Goal: Information Seeking & Learning: Learn about a topic

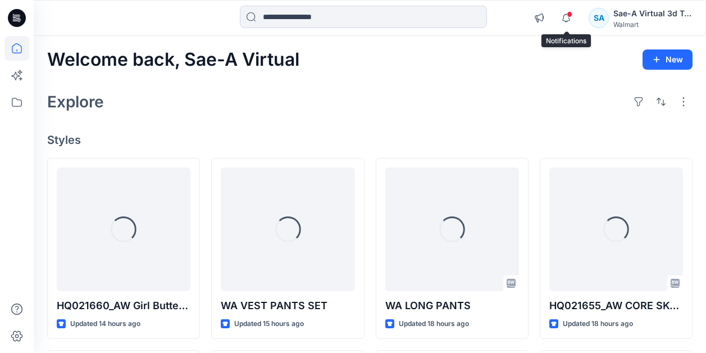
click at [570, 16] on span at bounding box center [570, 14] width 6 height 6
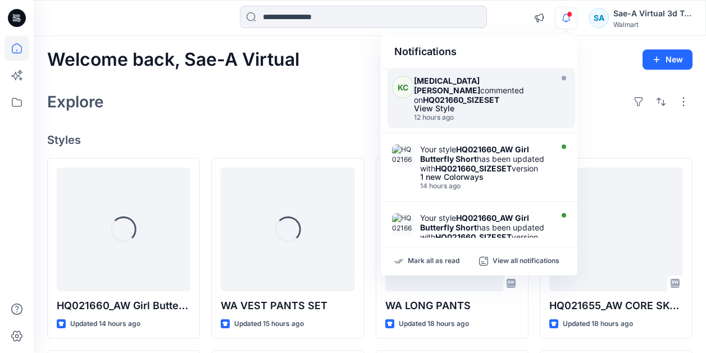
click at [500, 105] on div "View Style" at bounding box center [481, 109] width 135 height 8
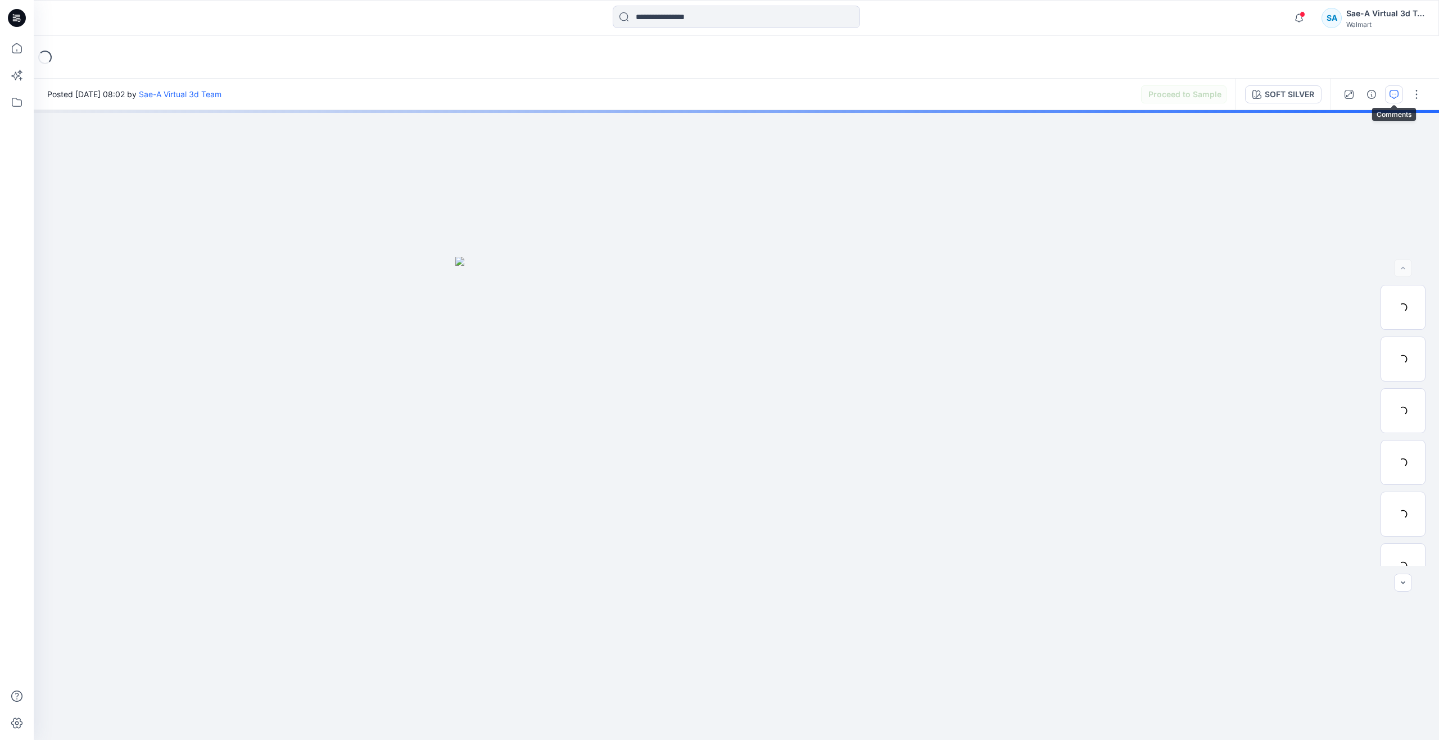
click at [714, 95] on button "button" at bounding box center [1394, 94] width 18 height 18
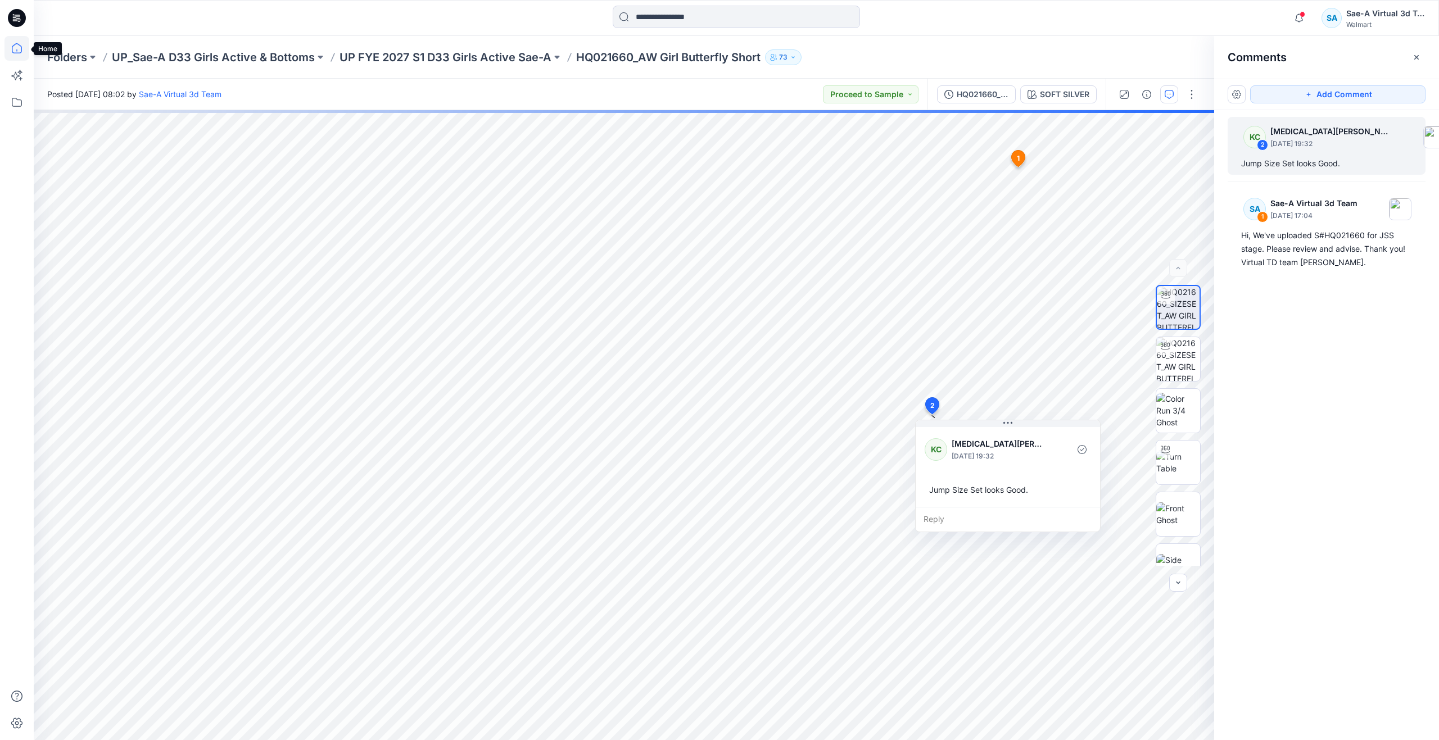
click at [22, 54] on icon at bounding box center [16, 48] width 25 height 25
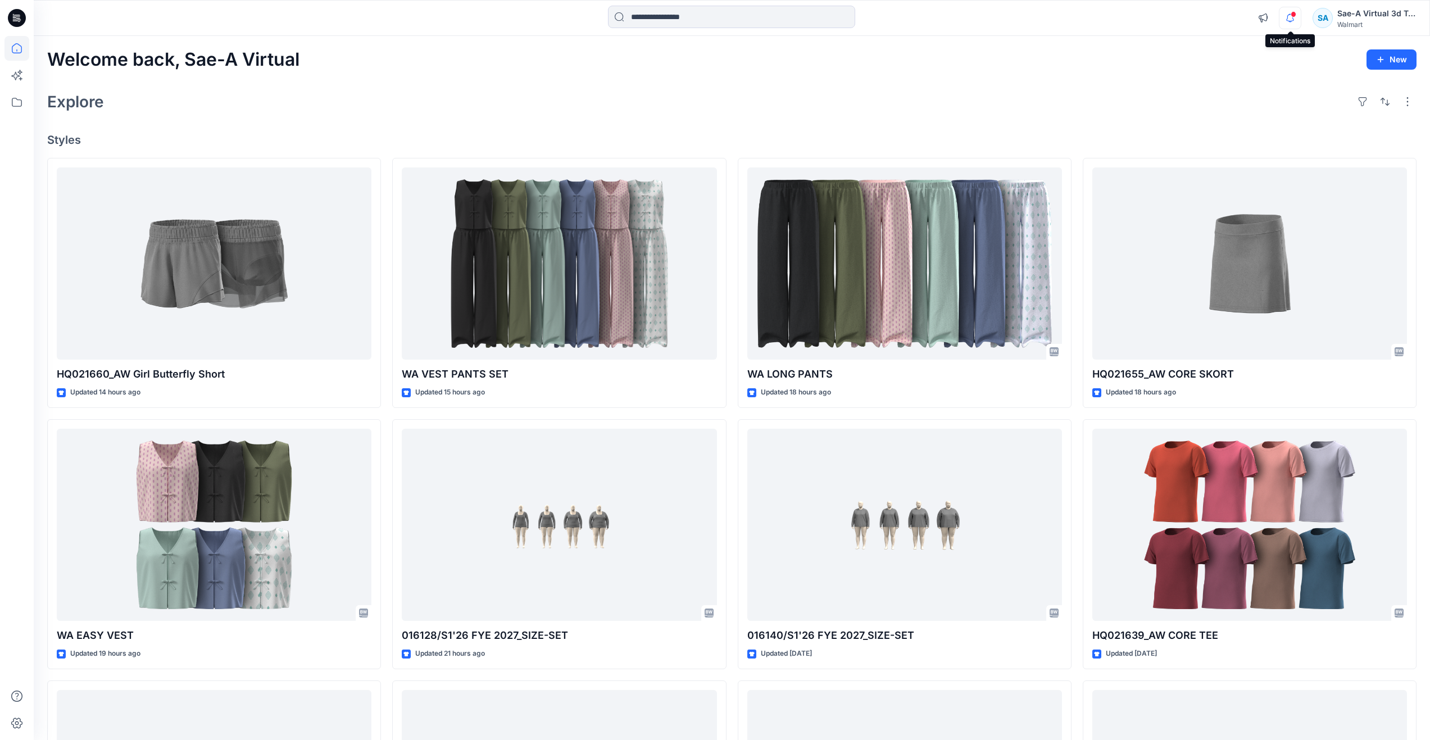
click at [714, 23] on icon "button" at bounding box center [1290, 18] width 21 height 22
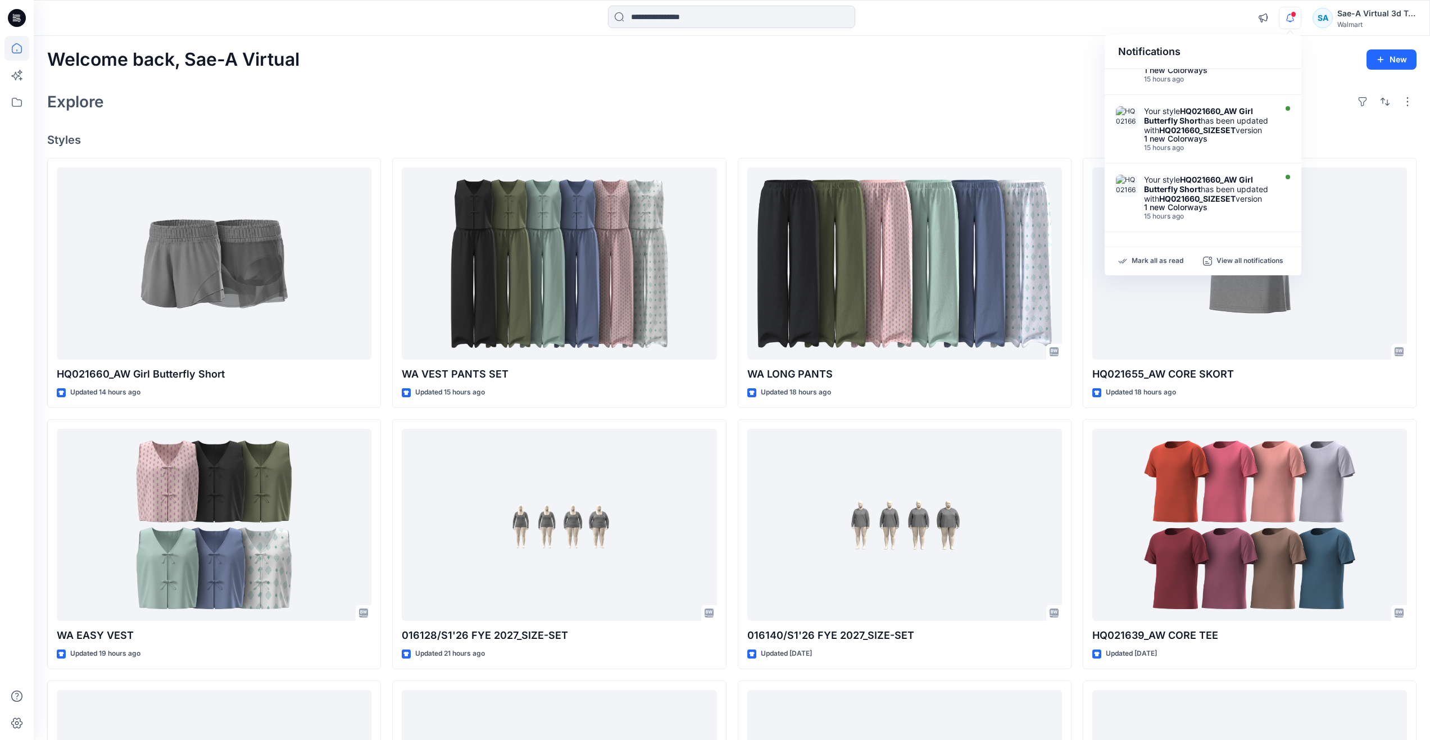
scroll to position [502, 0]
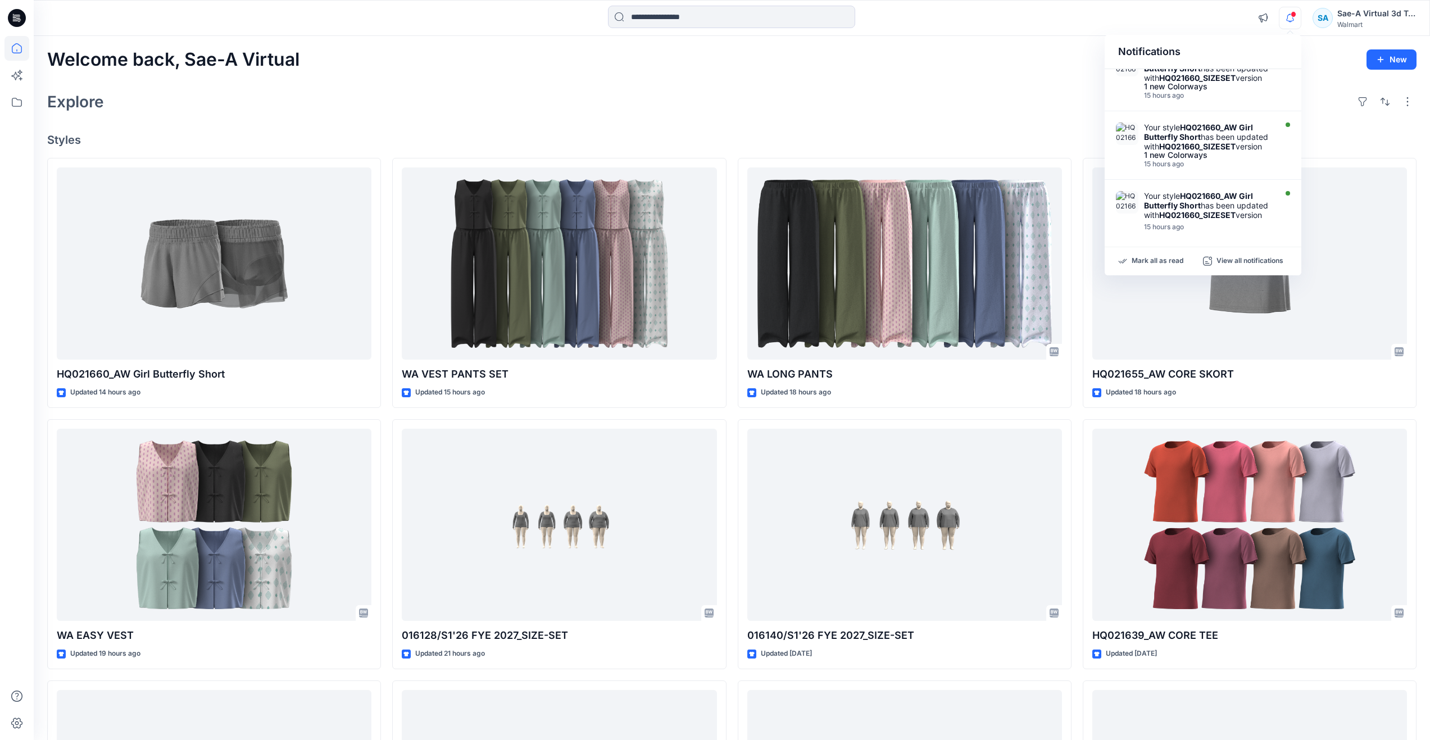
click at [714, 117] on div "Welcome back, Sae-A Virtual New Explore Styles HQ021660_AW Girl Butterfly Short…" at bounding box center [732, 510] width 1396 height 949
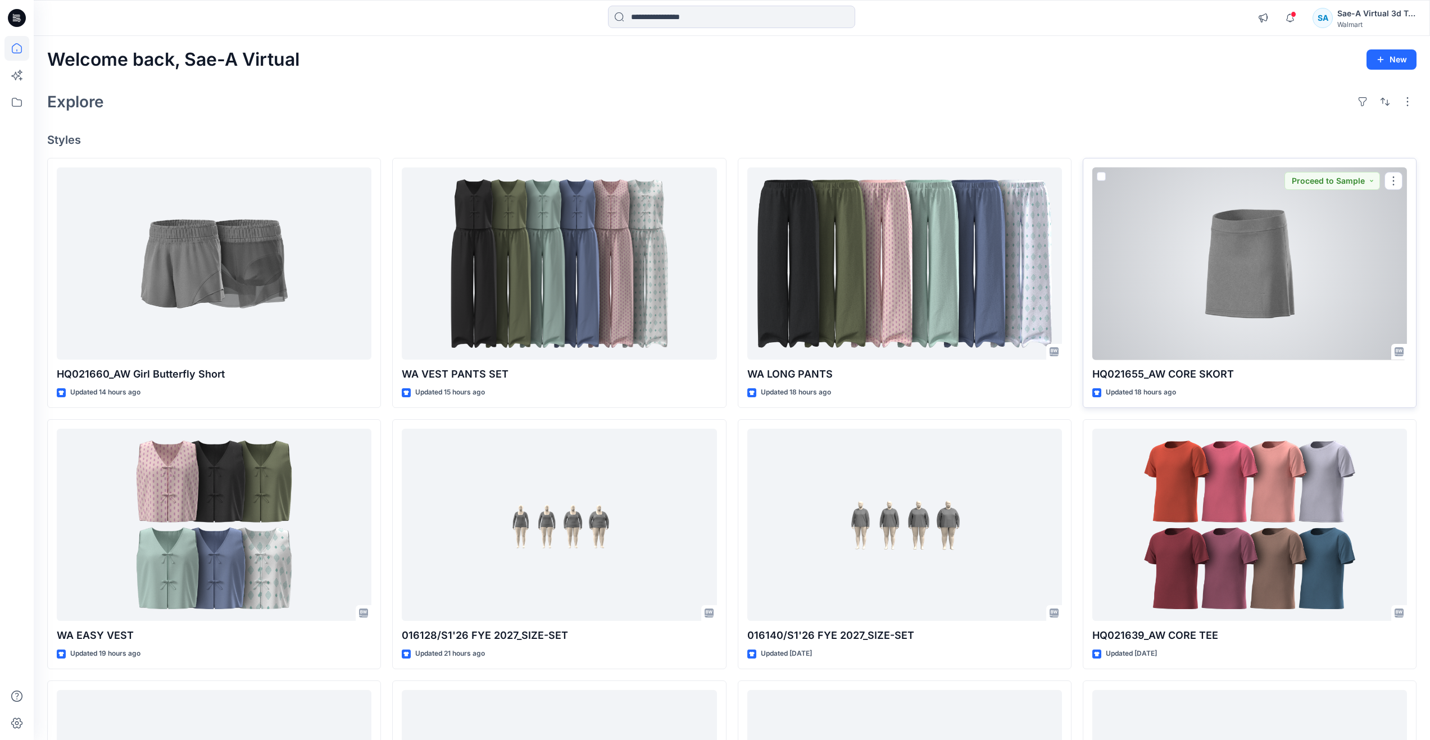
click at [714, 306] on div at bounding box center [1249, 263] width 315 height 193
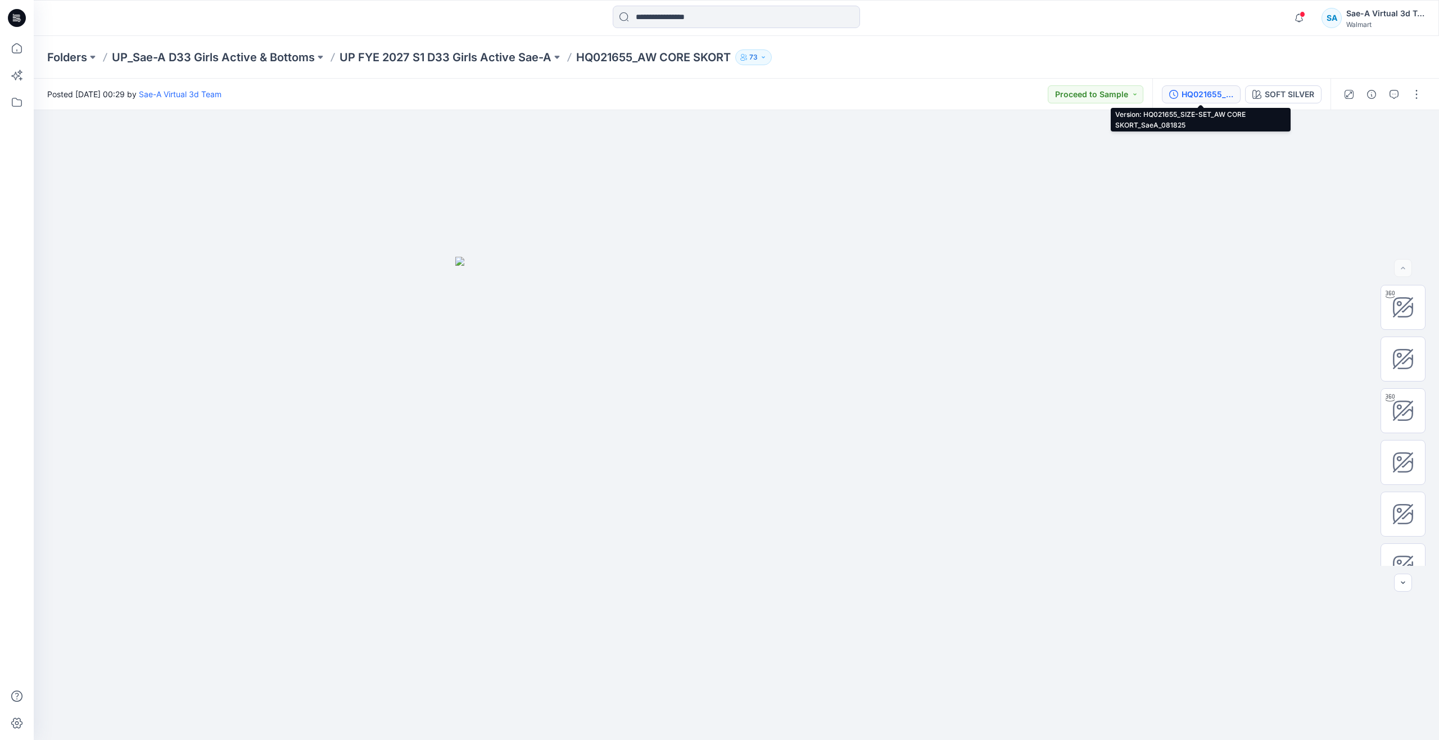
click at [714, 93] on div "HQ021655_SIZE-SET_AW CORE SKORT_SaeA_081825" at bounding box center [1207, 94] width 52 height 12
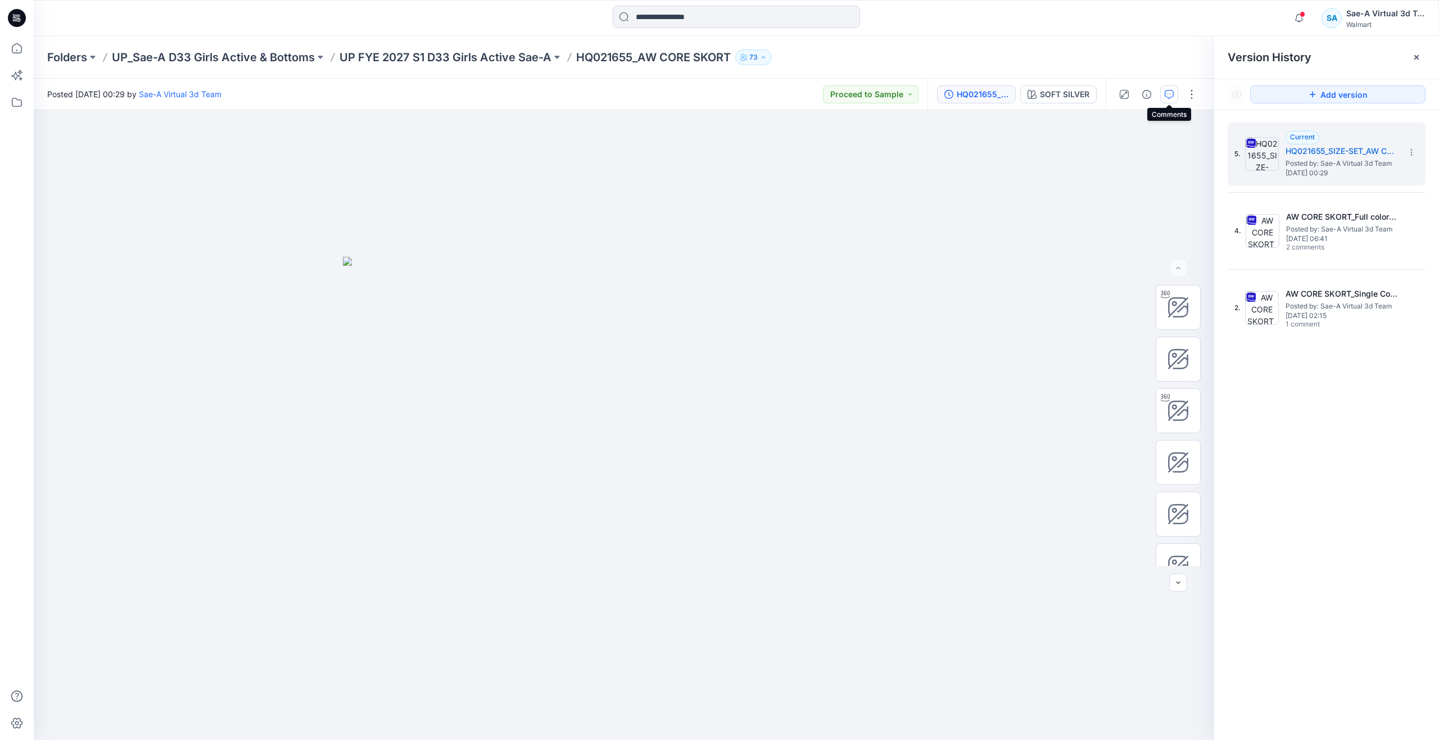
click at [714, 97] on icon "button" at bounding box center [1168, 94] width 9 height 9
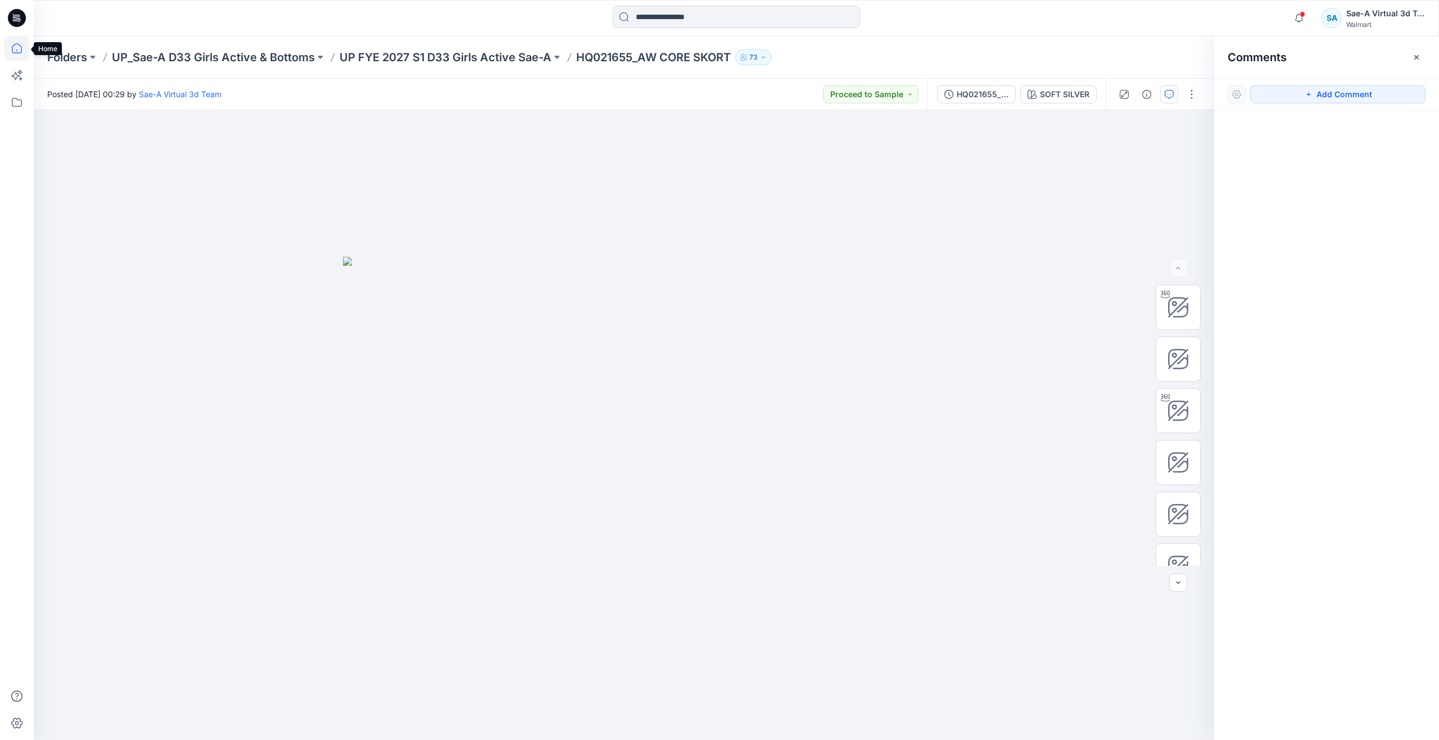
click at [16, 44] on icon at bounding box center [17, 48] width 10 height 10
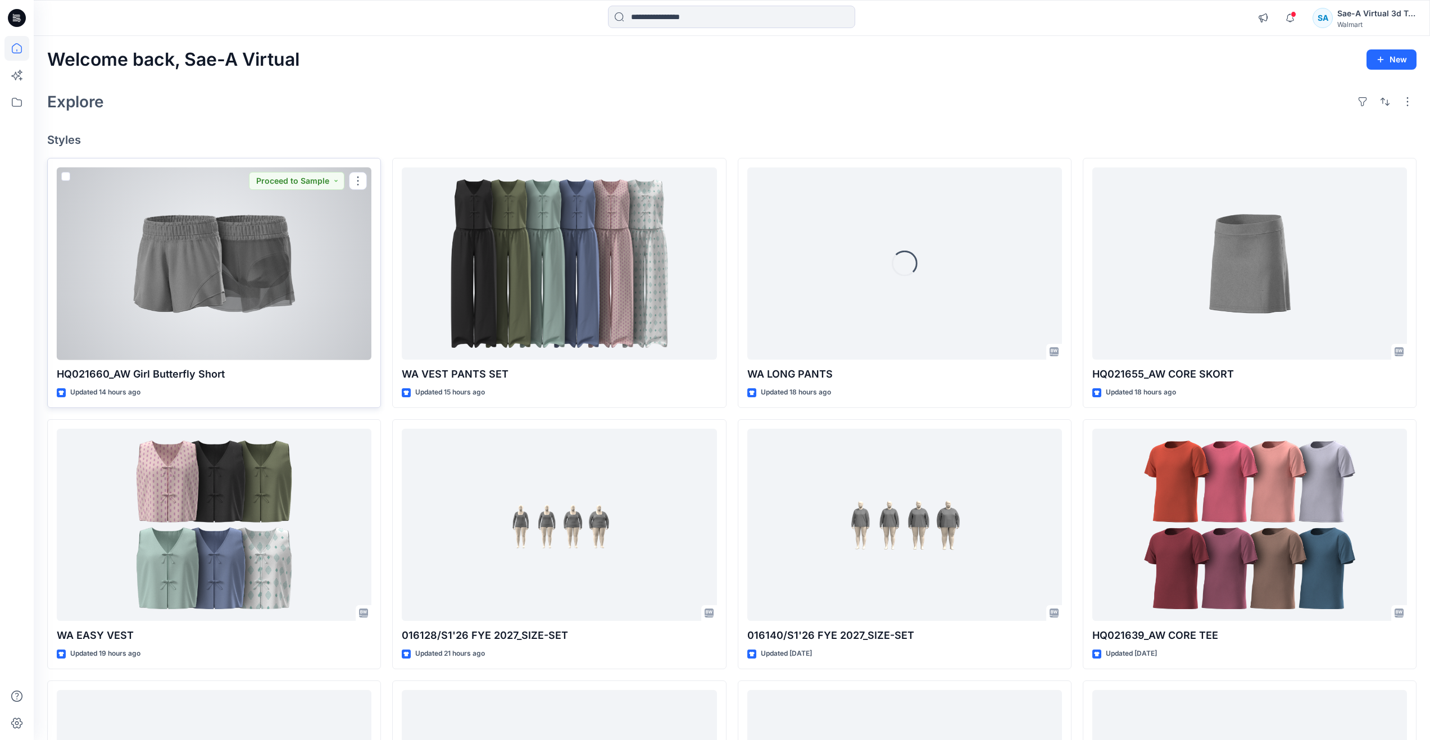
click at [259, 328] on div at bounding box center [214, 263] width 315 height 193
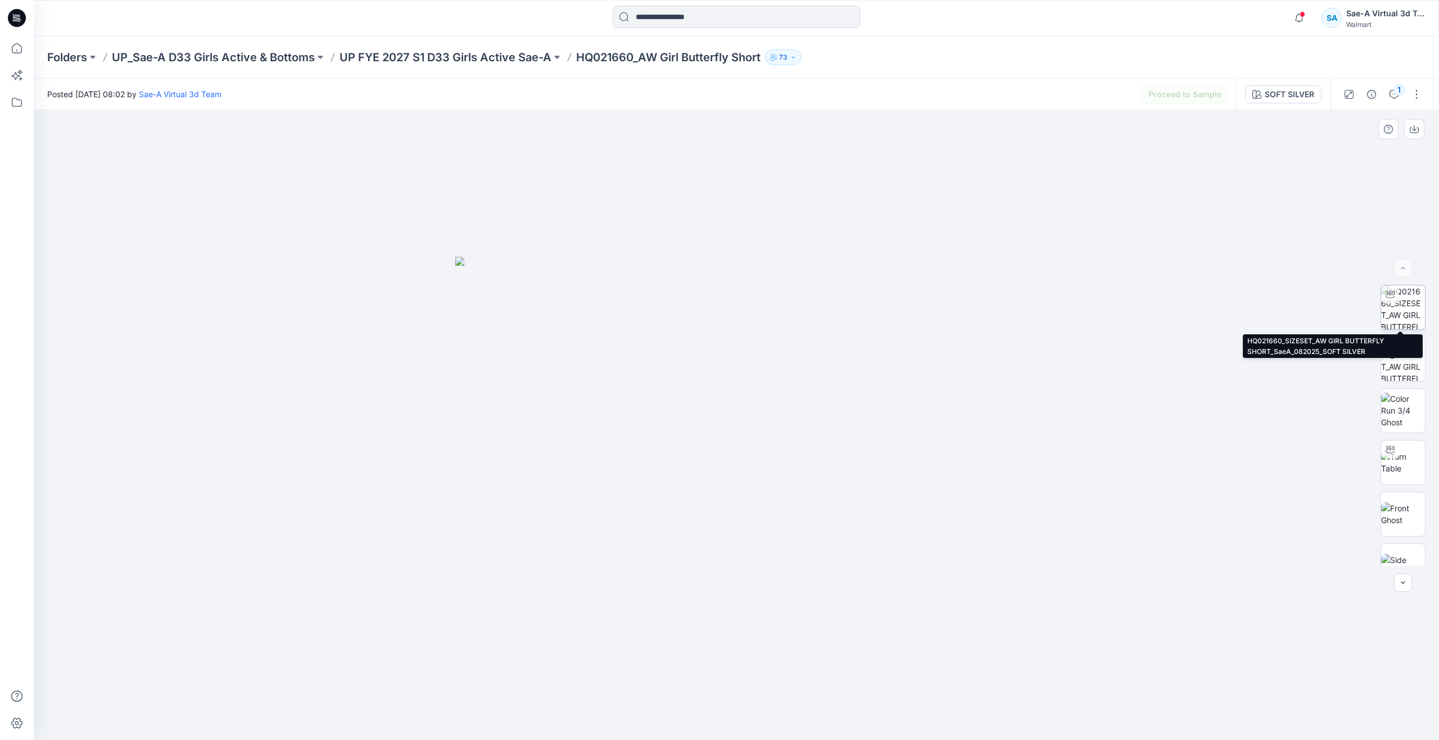
click at [714, 310] on img at bounding box center [1403, 307] width 44 height 44
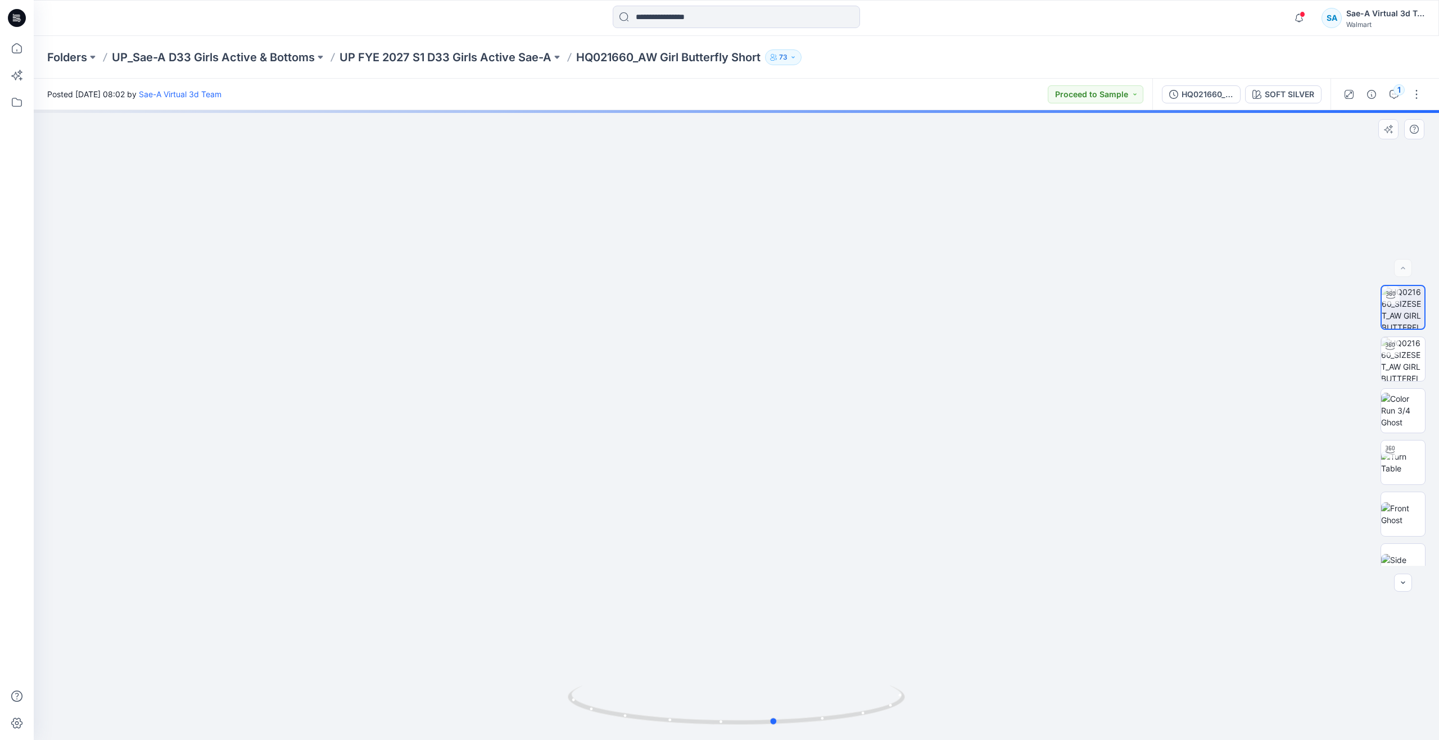
drag, startPoint x: 735, startPoint y: 723, endPoint x: 99, endPoint y: 590, distance: 649.4
click at [99, 352] on div at bounding box center [736, 425] width 1405 height 630
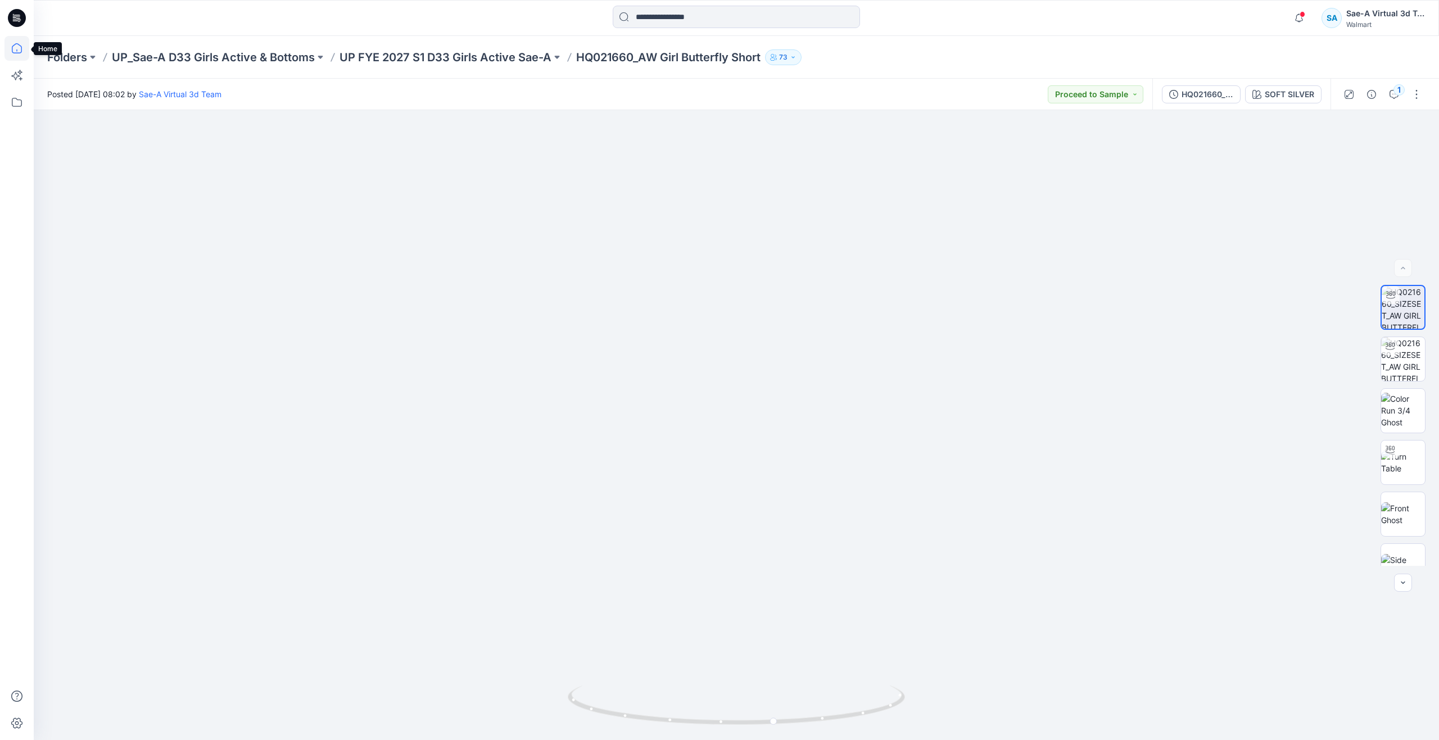
click at [16, 53] on icon at bounding box center [17, 48] width 10 height 10
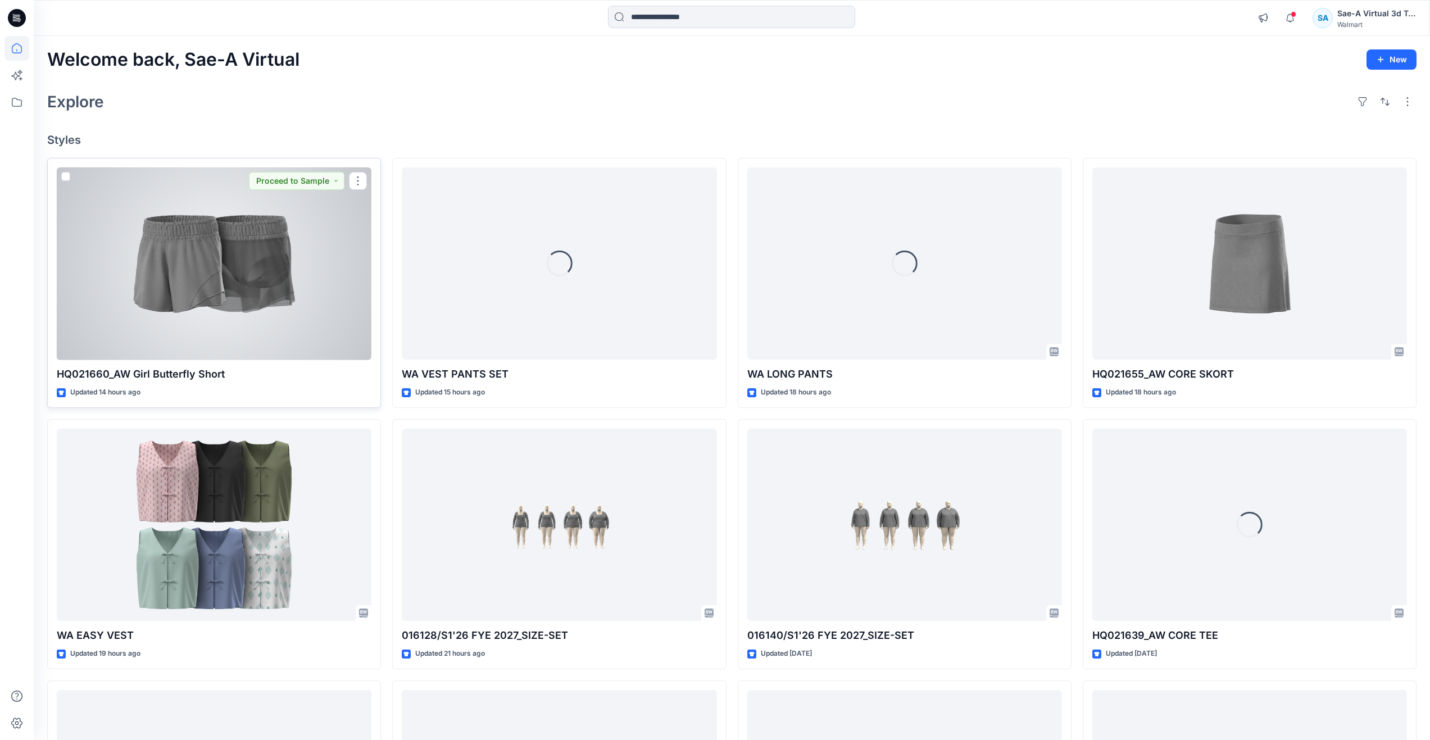
click at [185, 316] on div at bounding box center [214, 263] width 315 height 193
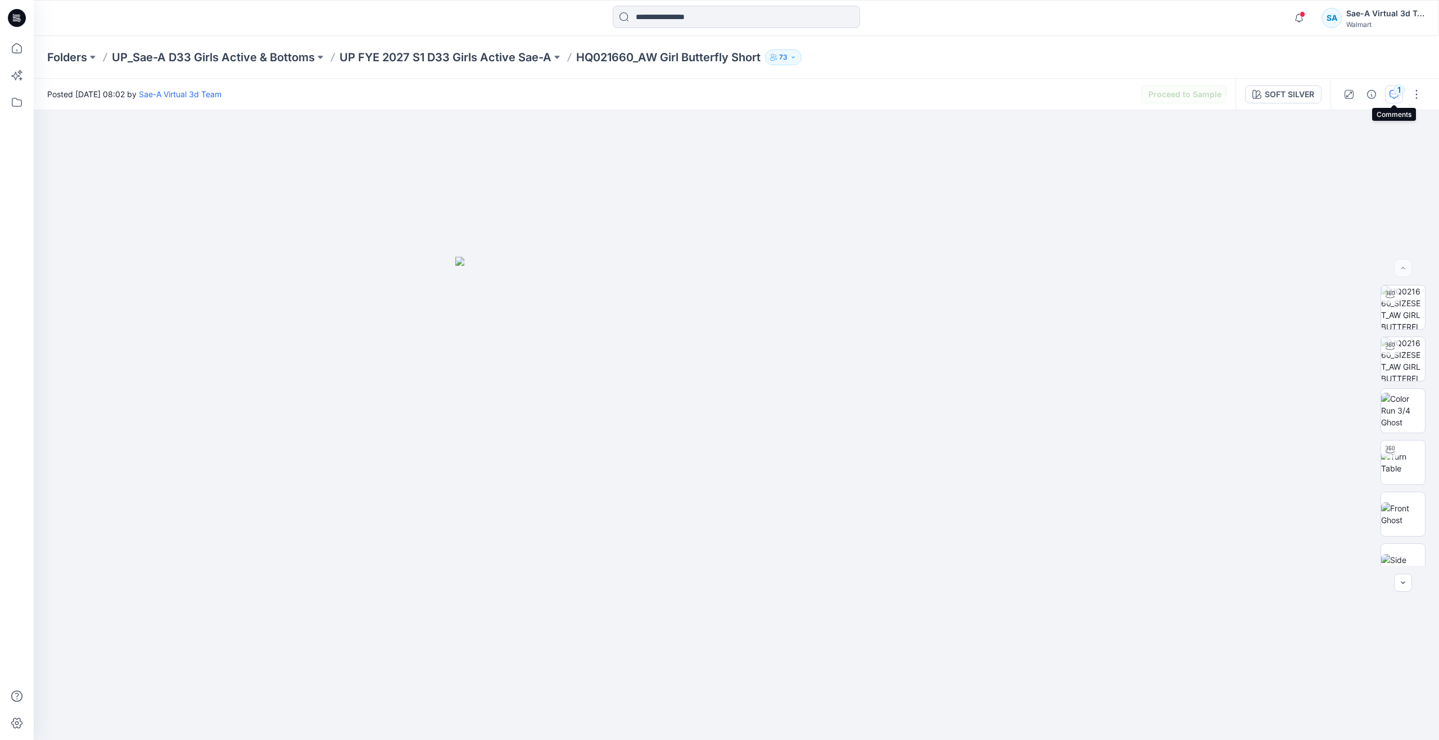
click at [714, 97] on icon "button" at bounding box center [1393, 94] width 9 height 9
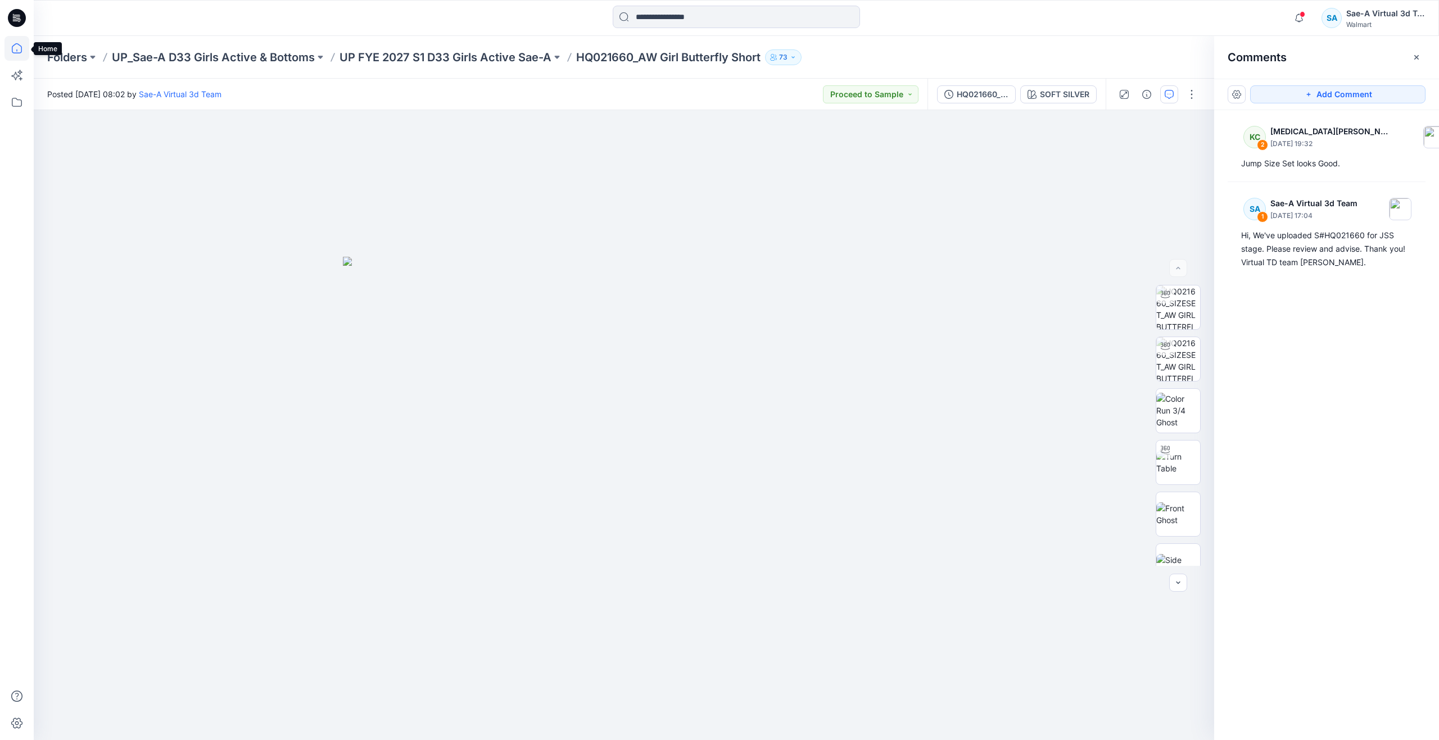
click at [21, 51] on icon at bounding box center [16, 48] width 25 height 25
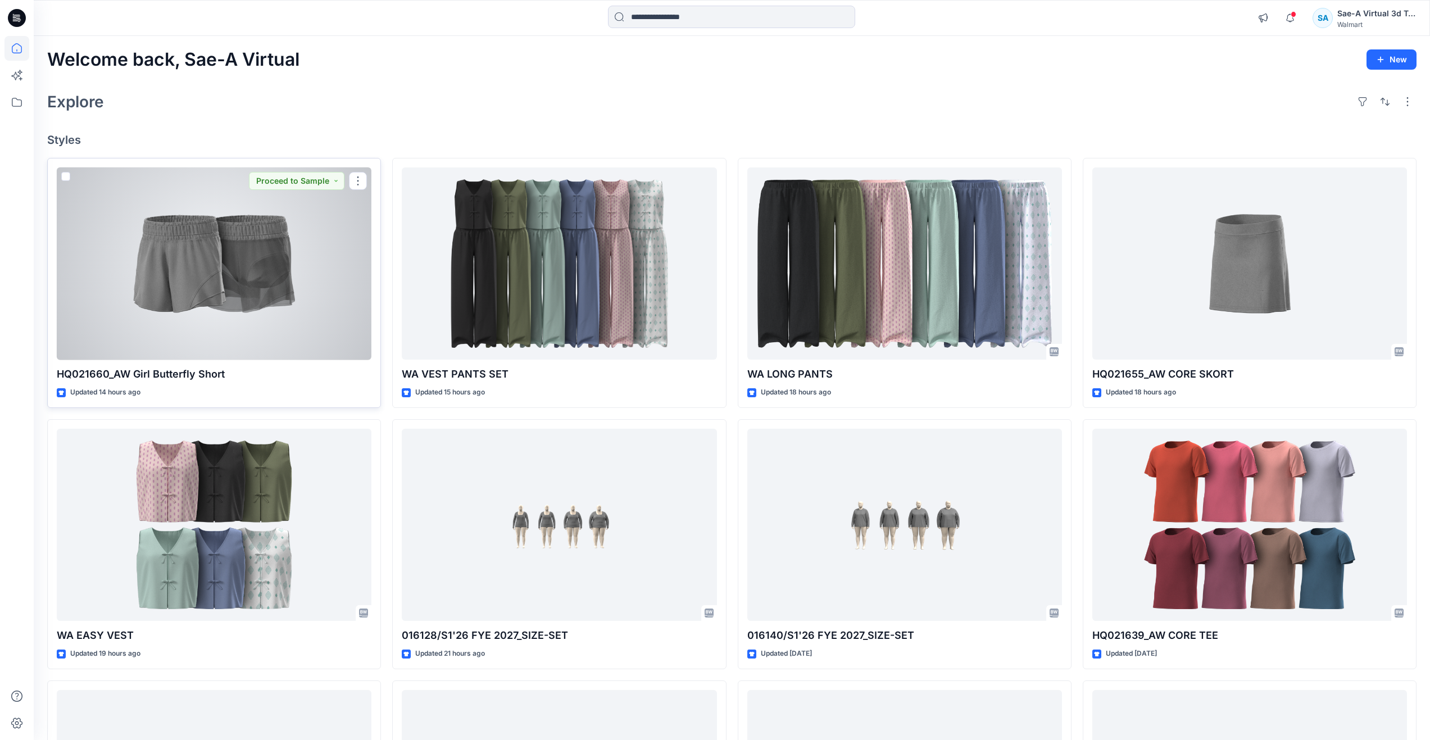
click at [239, 275] on div at bounding box center [214, 263] width 315 height 193
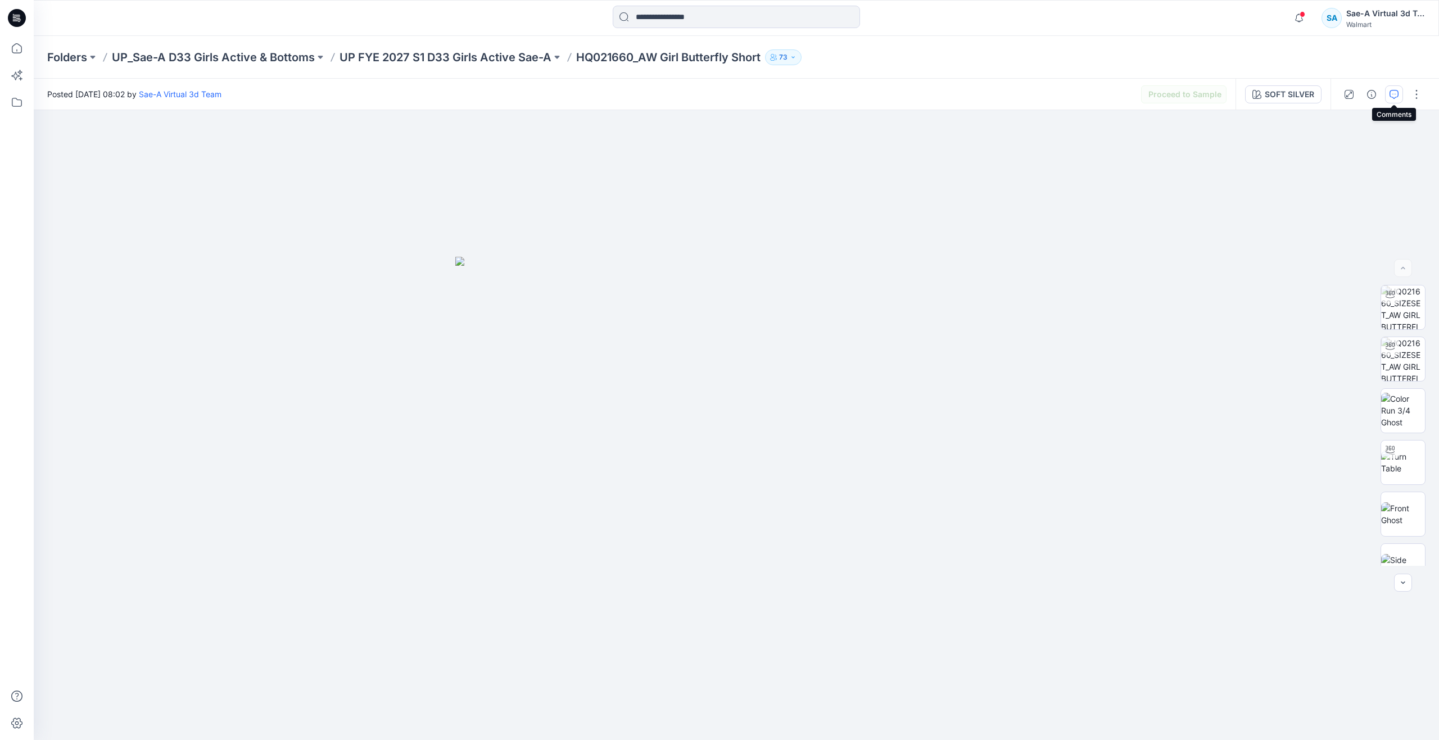
click at [714, 92] on icon "button" at bounding box center [1393, 94] width 9 height 9
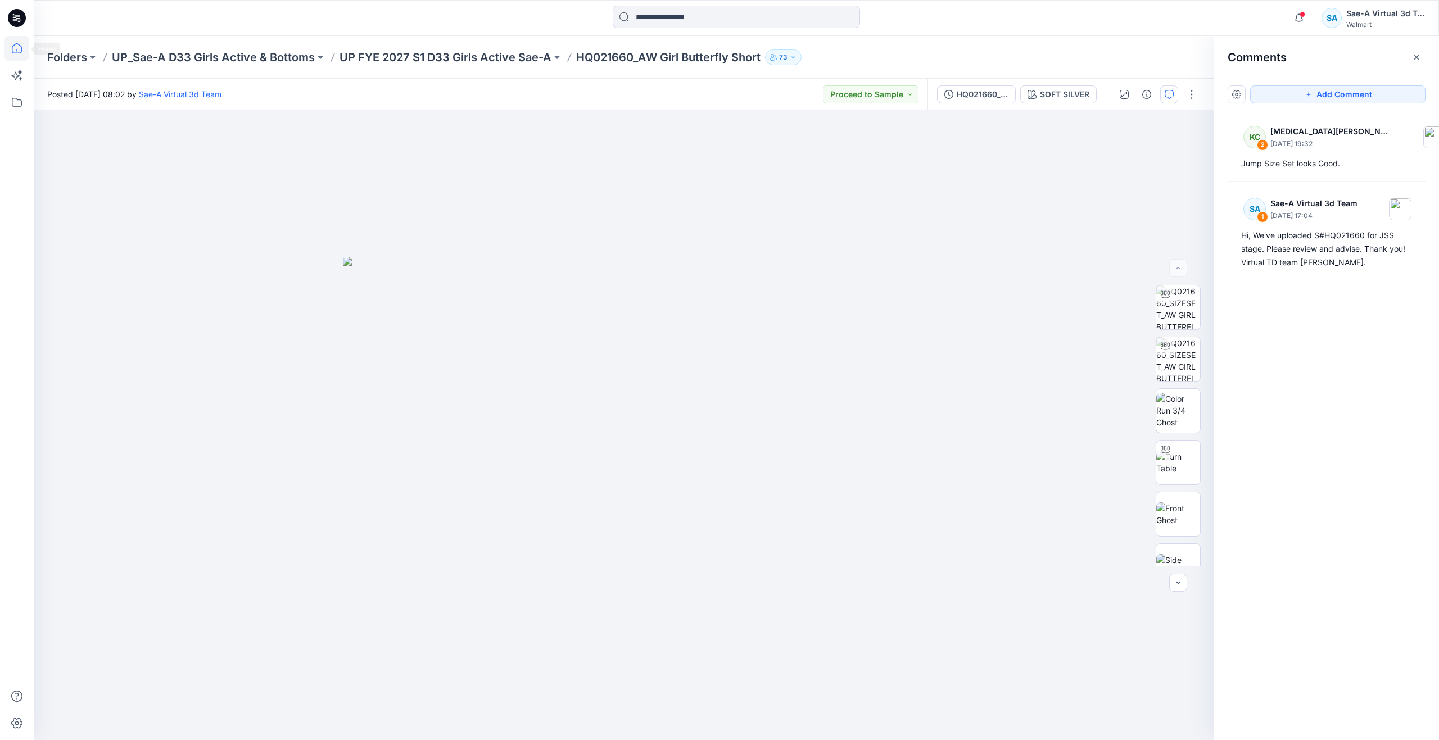
click at [13, 48] on icon at bounding box center [16, 48] width 25 height 25
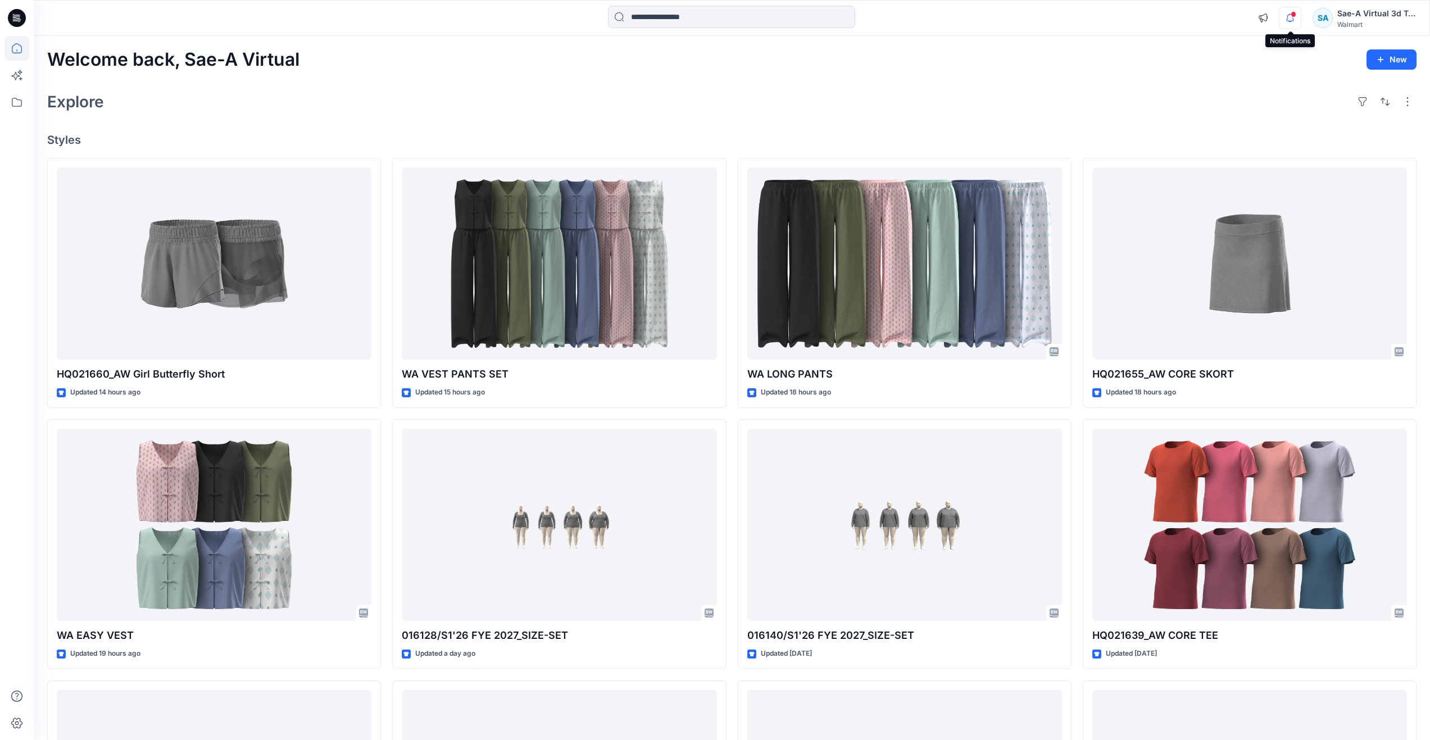
click at [714, 20] on icon "button" at bounding box center [1290, 18] width 21 height 22
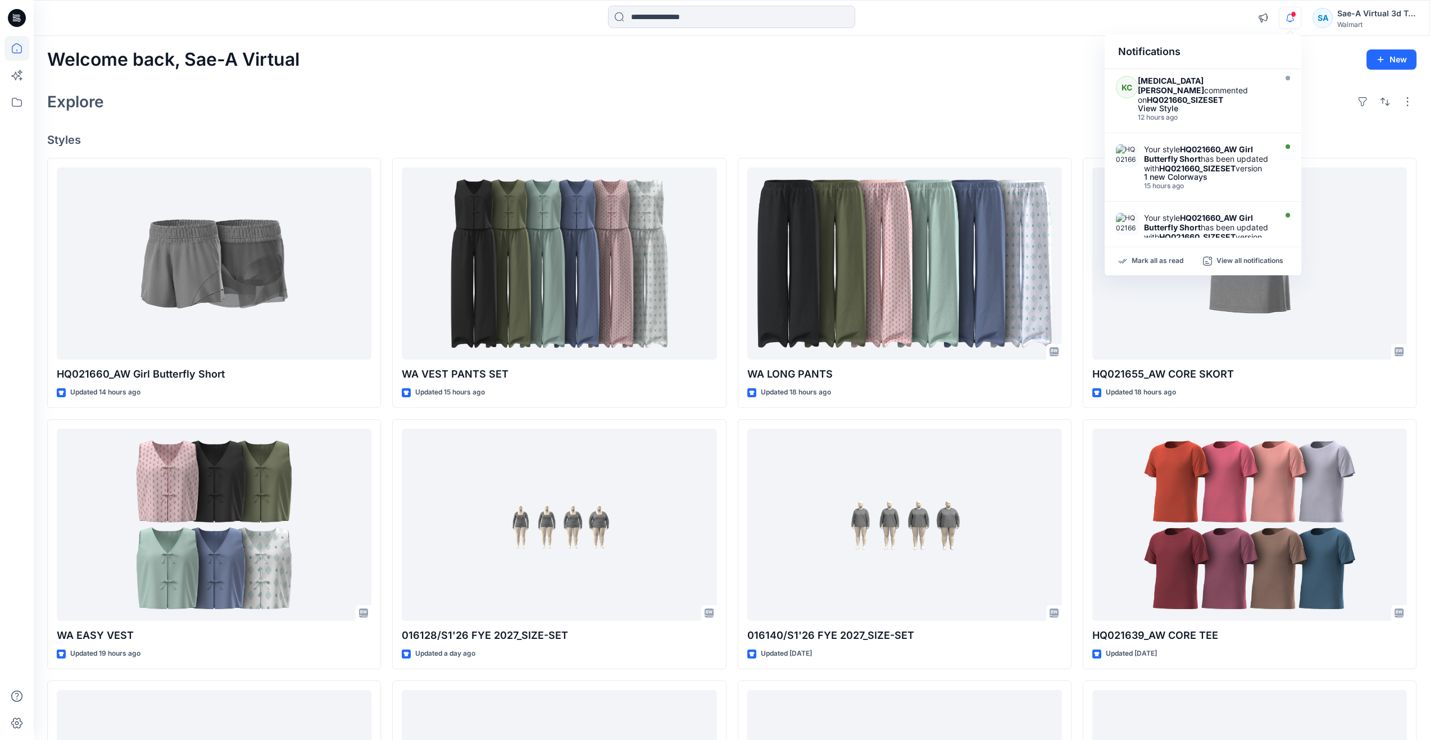
click at [714, 96] on div "Explore" at bounding box center [731, 101] width 1369 height 27
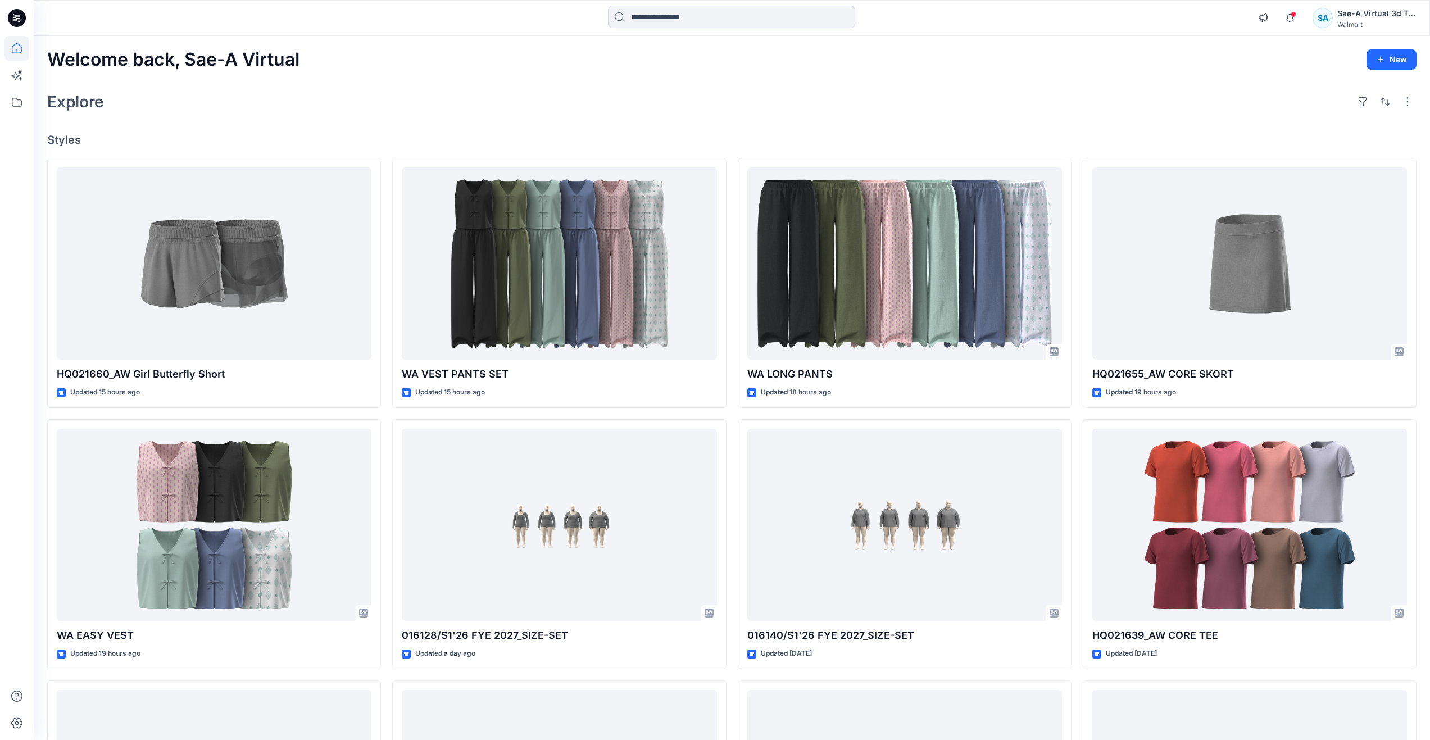
click at [382, 118] on div "Welcome back, Sae-A Virtual New Explore Styles HQ021660_AW Girl Butterfly Short…" at bounding box center [732, 510] width 1396 height 949
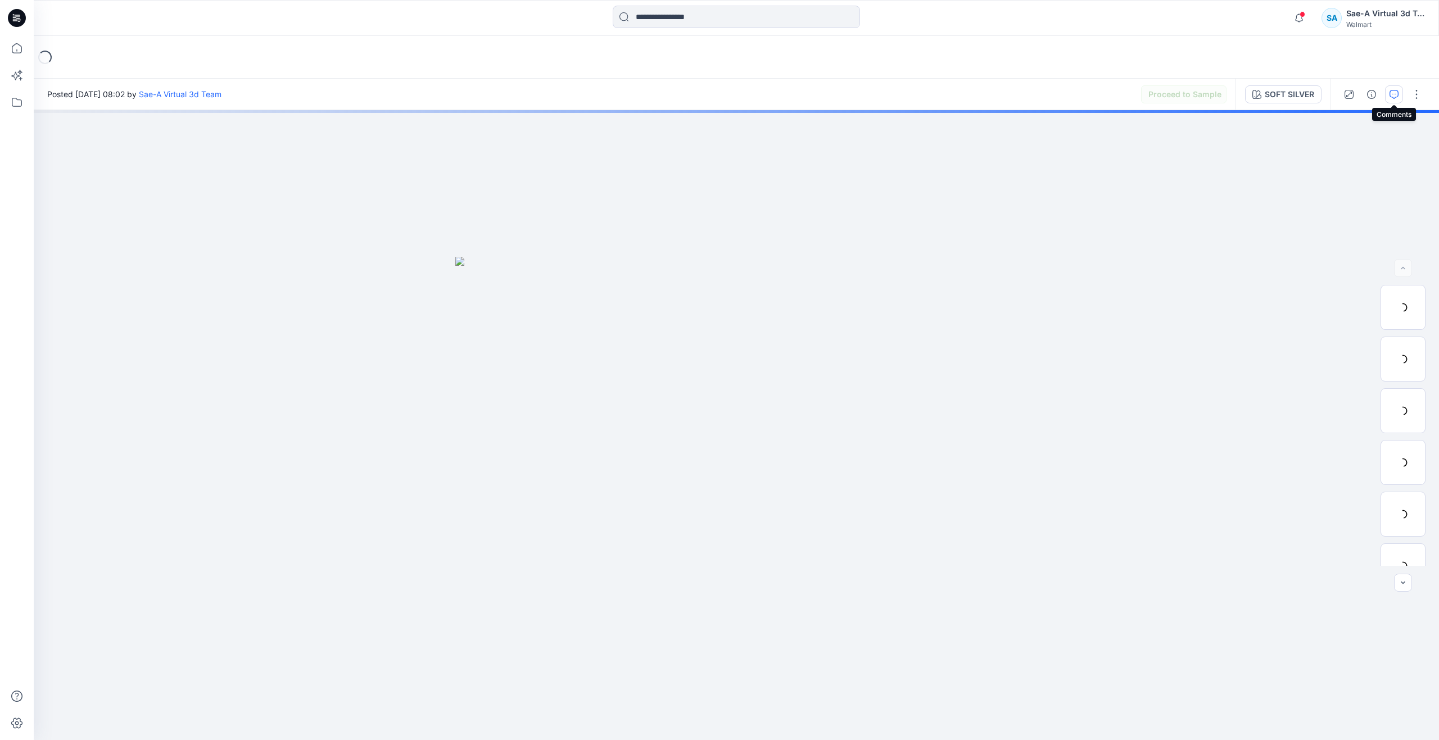
click at [1395, 92] on icon "button" at bounding box center [1393, 94] width 9 height 9
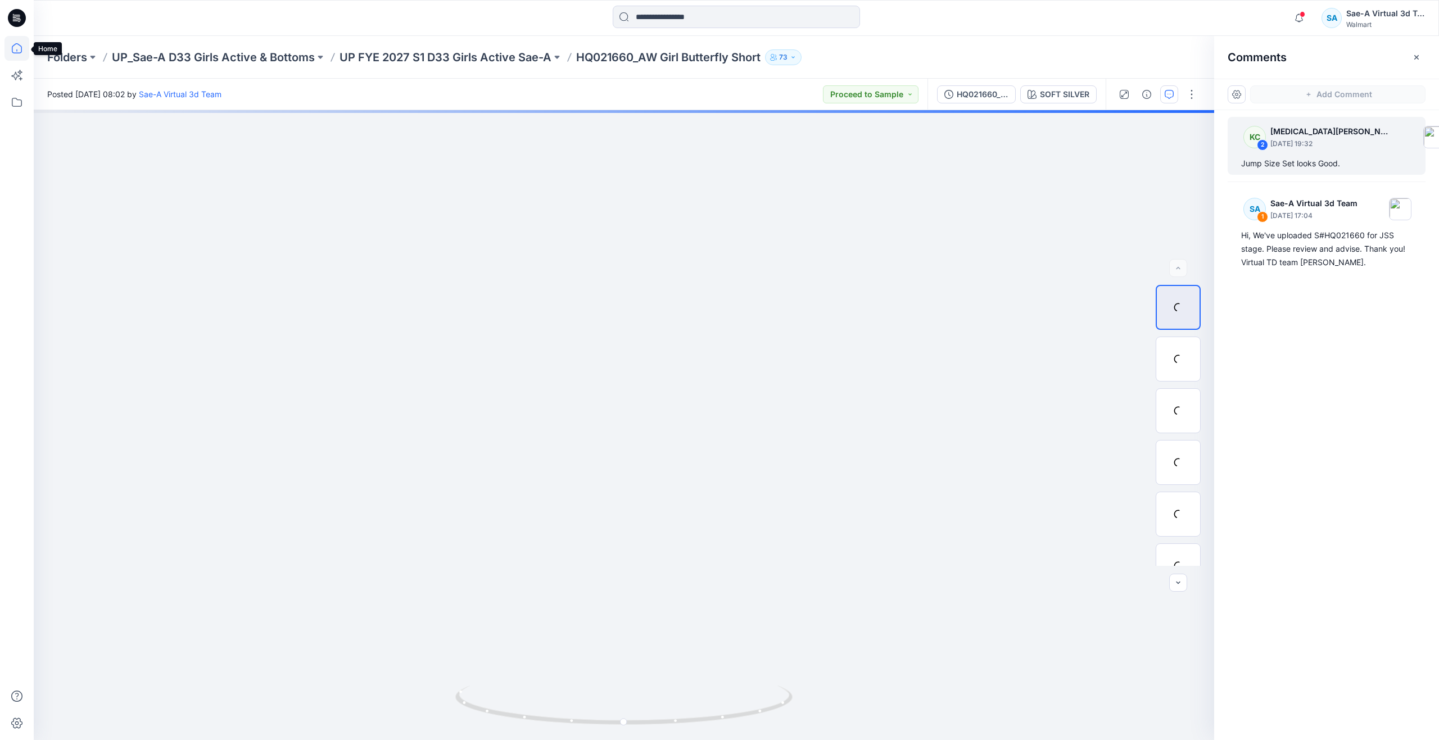
click at [21, 47] on icon at bounding box center [17, 48] width 10 height 10
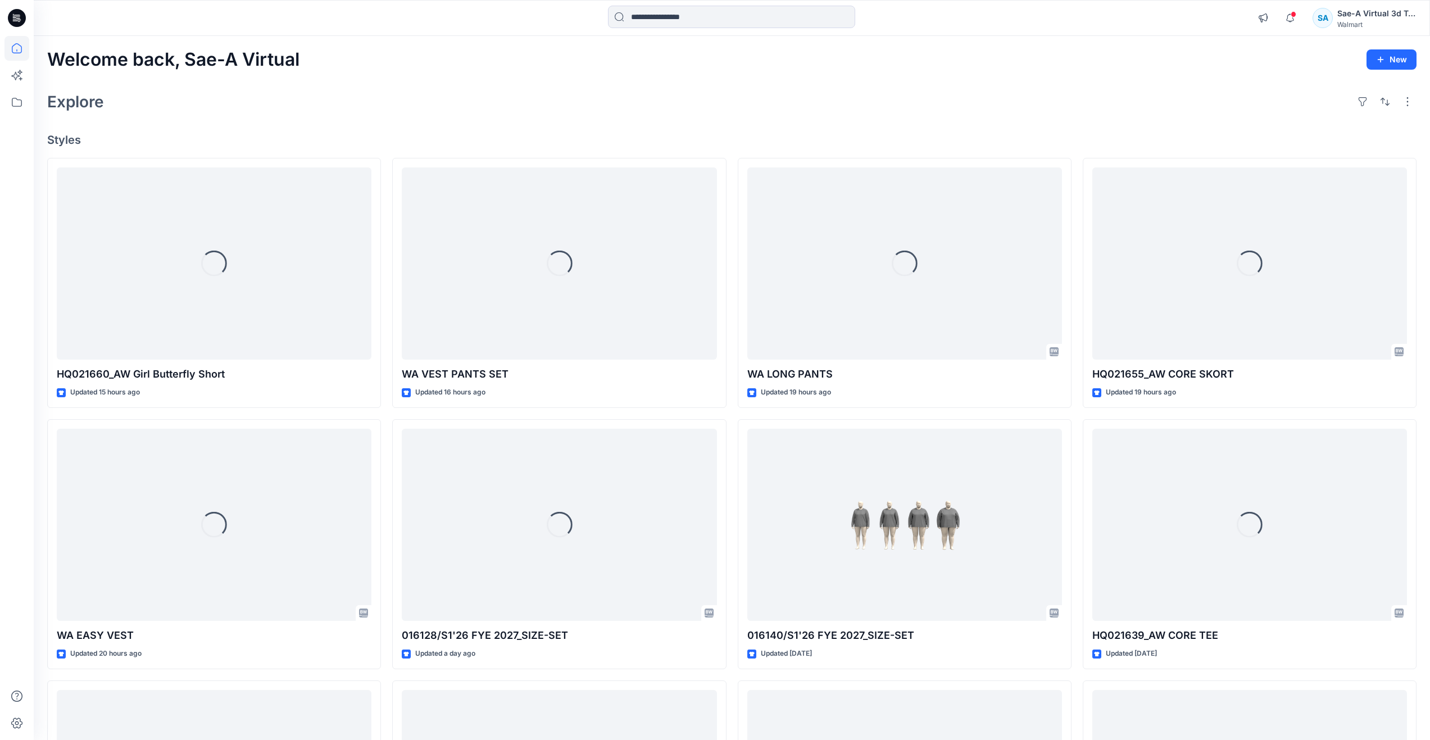
click at [496, 70] on div "Welcome back, Sae-A Virtual New" at bounding box center [731, 59] width 1369 height 21
click at [318, 113] on div "Explore" at bounding box center [731, 101] width 1369 height 27
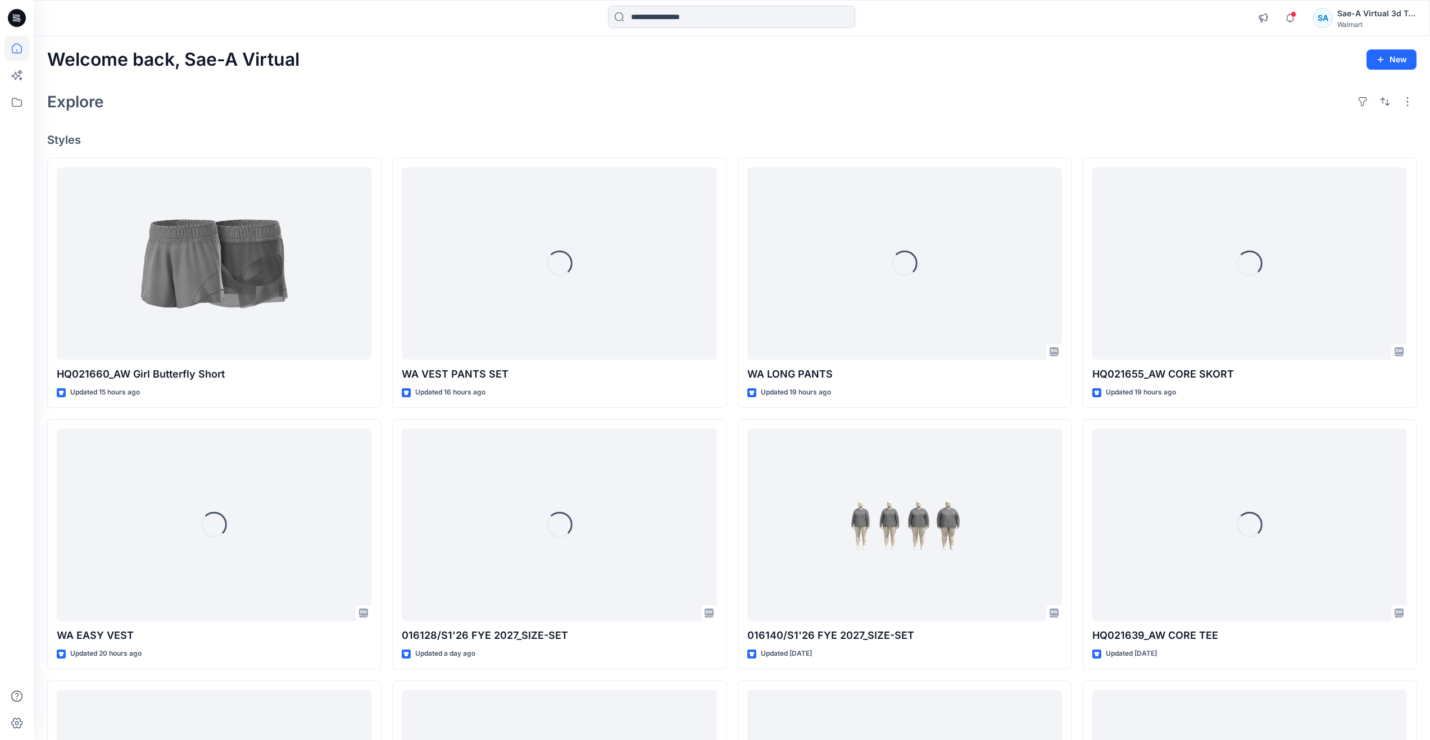
click at [415, 119] on div "Welcome back, Sae-A Virtual New Explore Styles HQ021660_AW Girl Butterfly Short…" at bounding box center [732, 510] width 1396 height 949
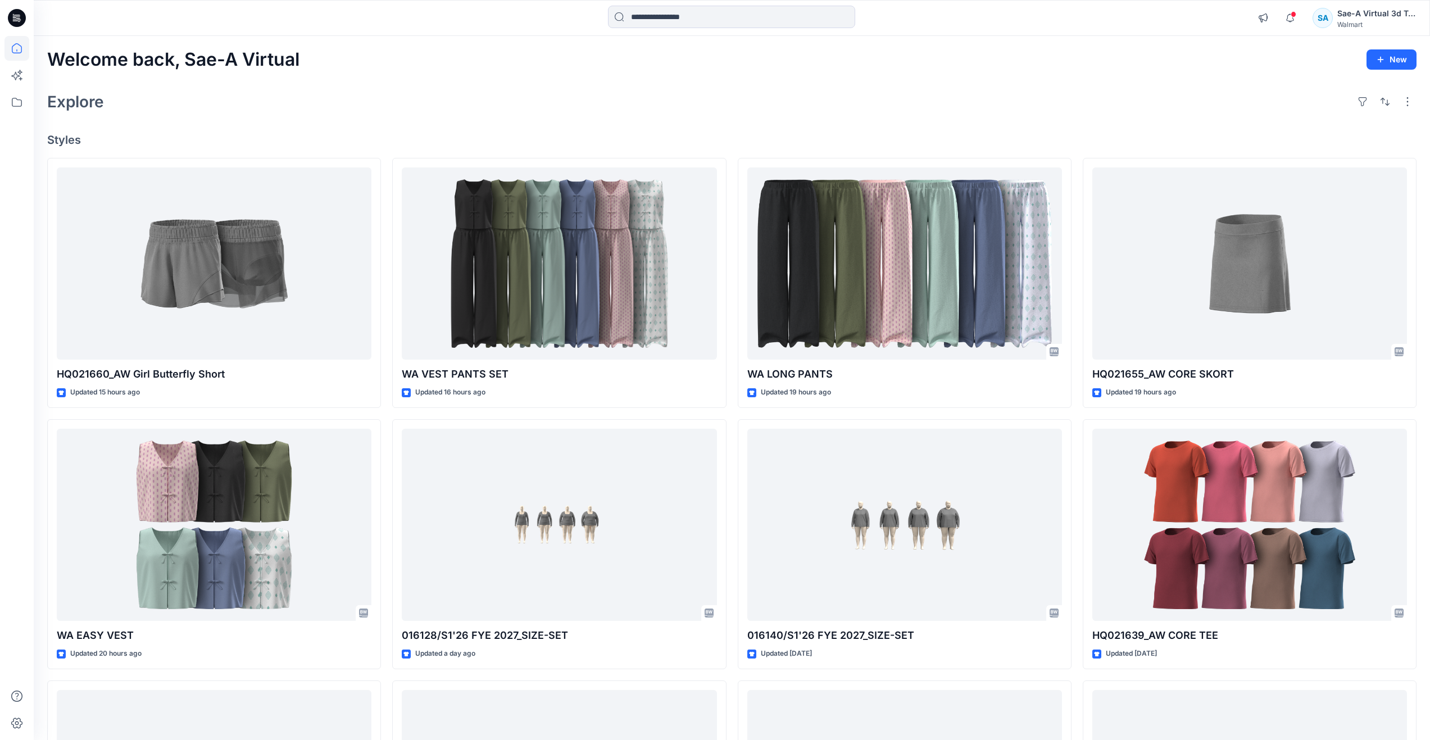
click at [441, 97] on div "Explore" at bounding box center [731, 101] width 1369 height 27
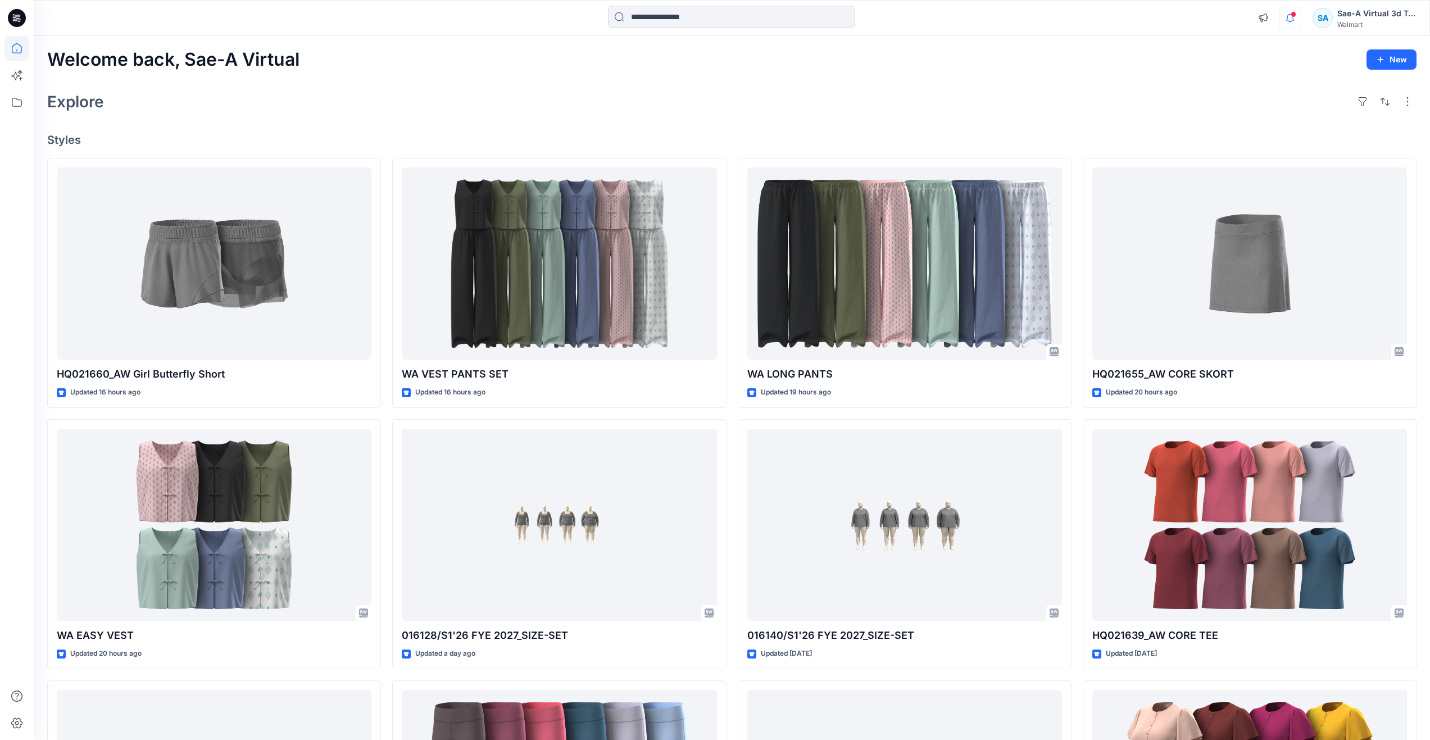
click at [1281, 19] on icon "button" at bounding box center [1290, 18] width 21 height 22
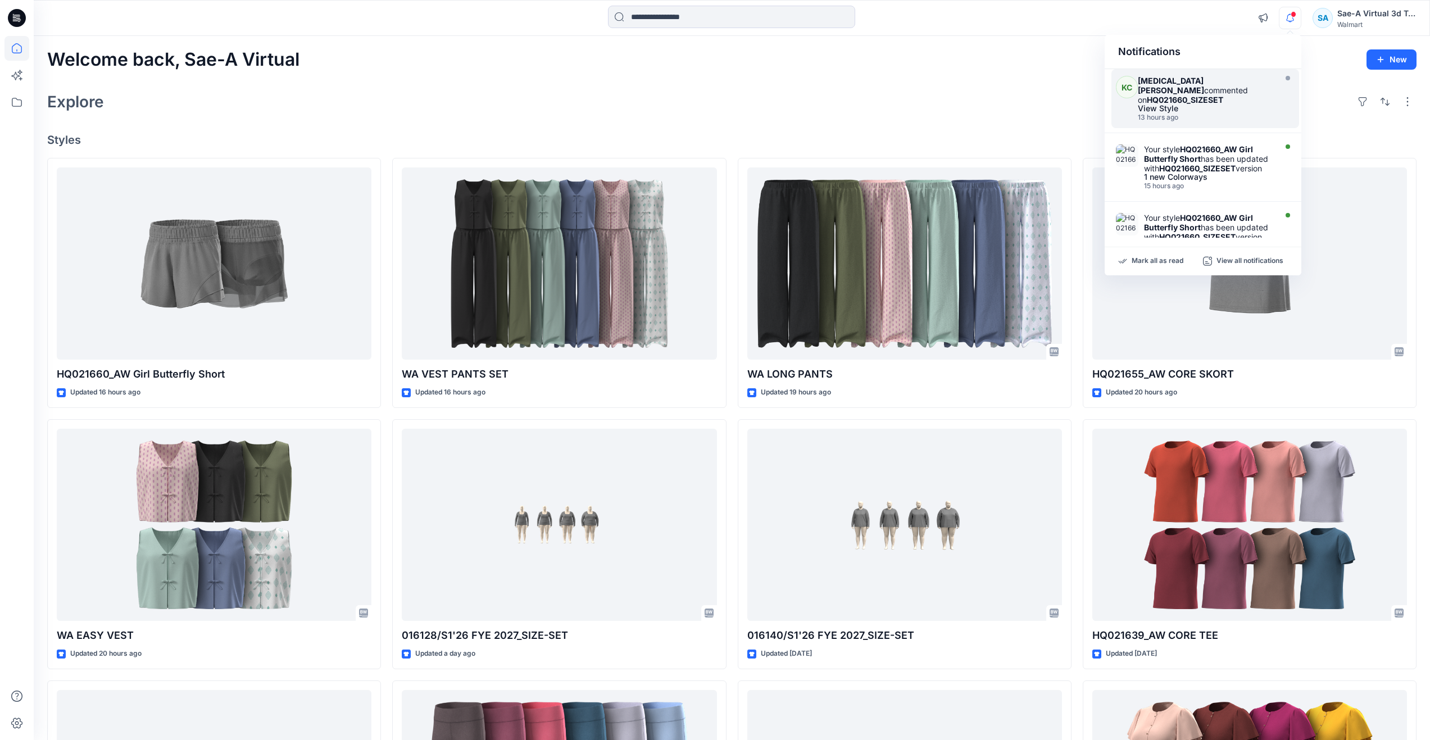
click at [1217, 90] on div "Kyra Cobb commented on HQ021660_SIZESET" at bounding box center [1205, 90] width 135 height 29
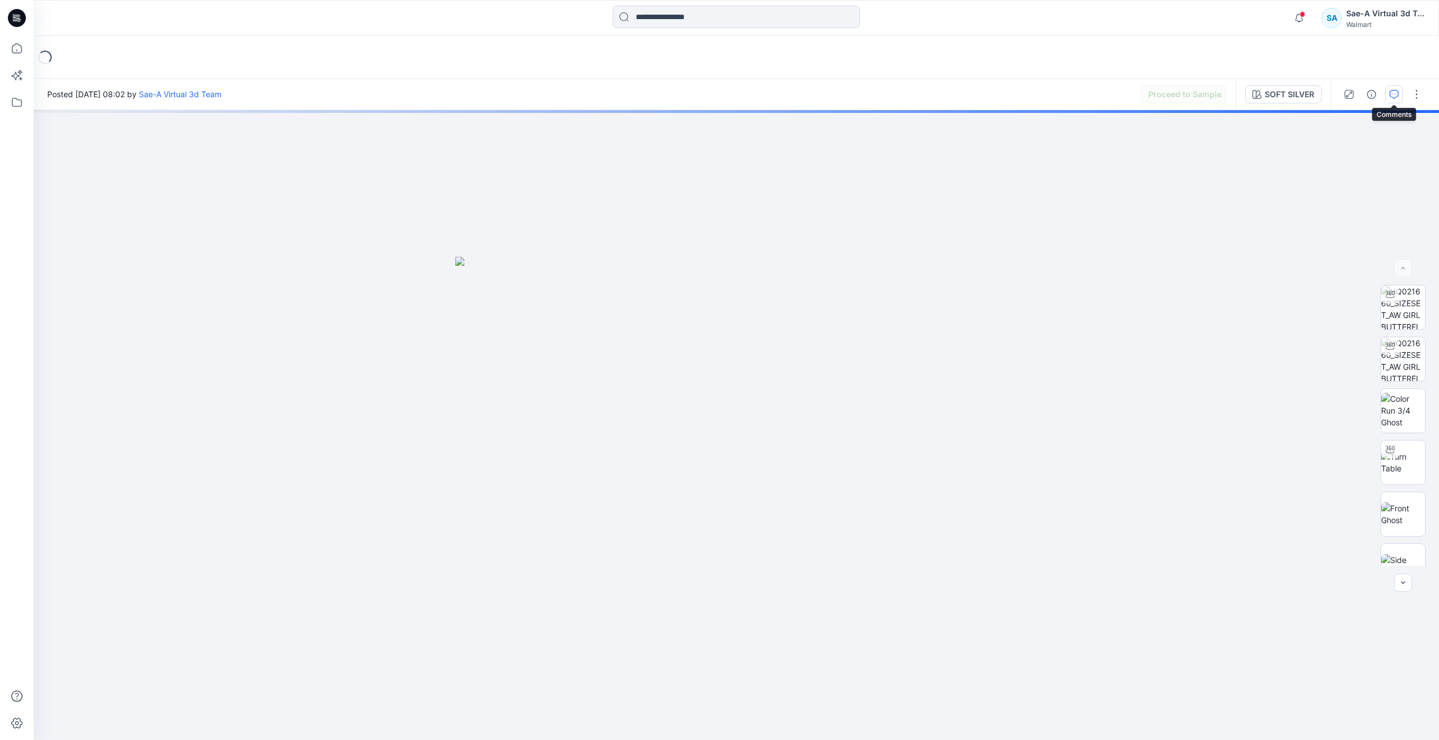
click at [1394, 93] on icon "button" at bounding box center [1393, 94] width 9 height 9
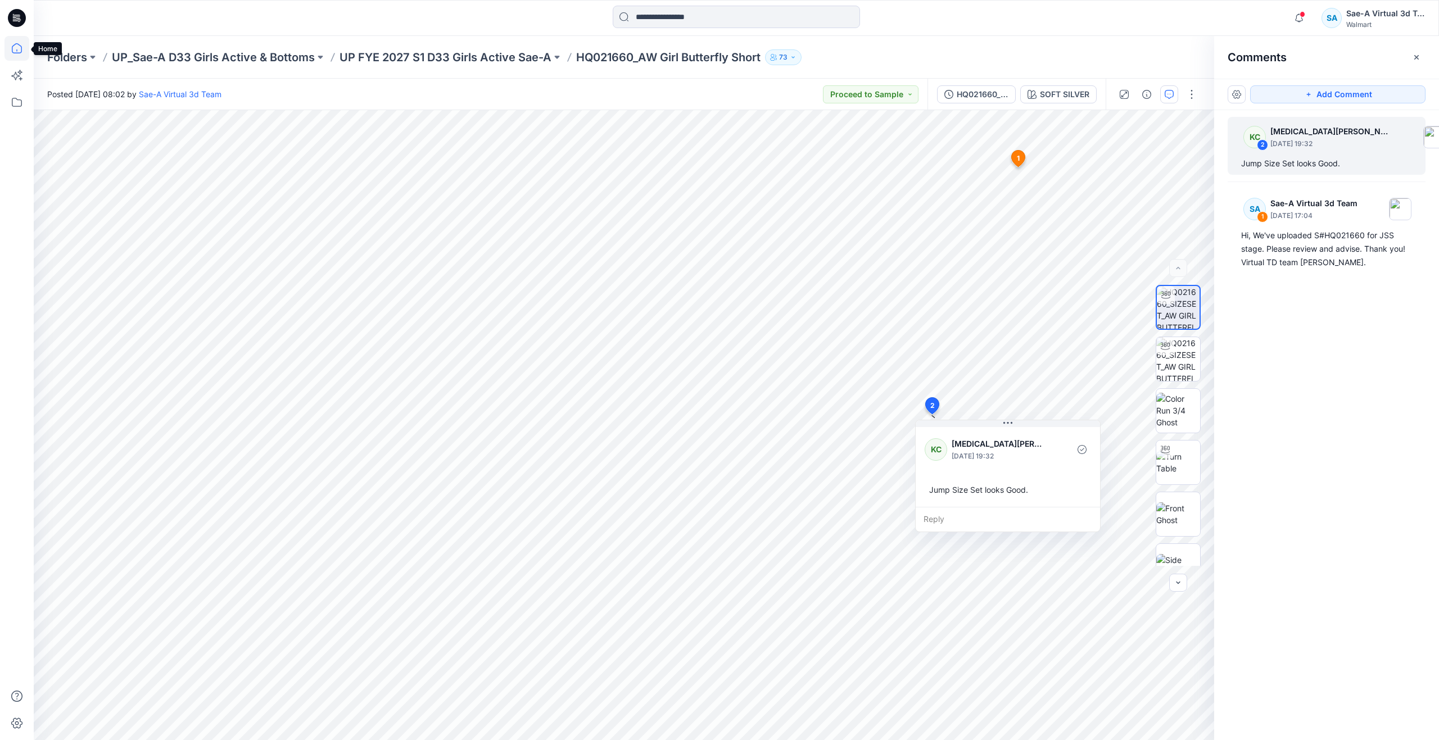
click at [18, 51] on icon at bounding box center [16, 48] width 25 height 25
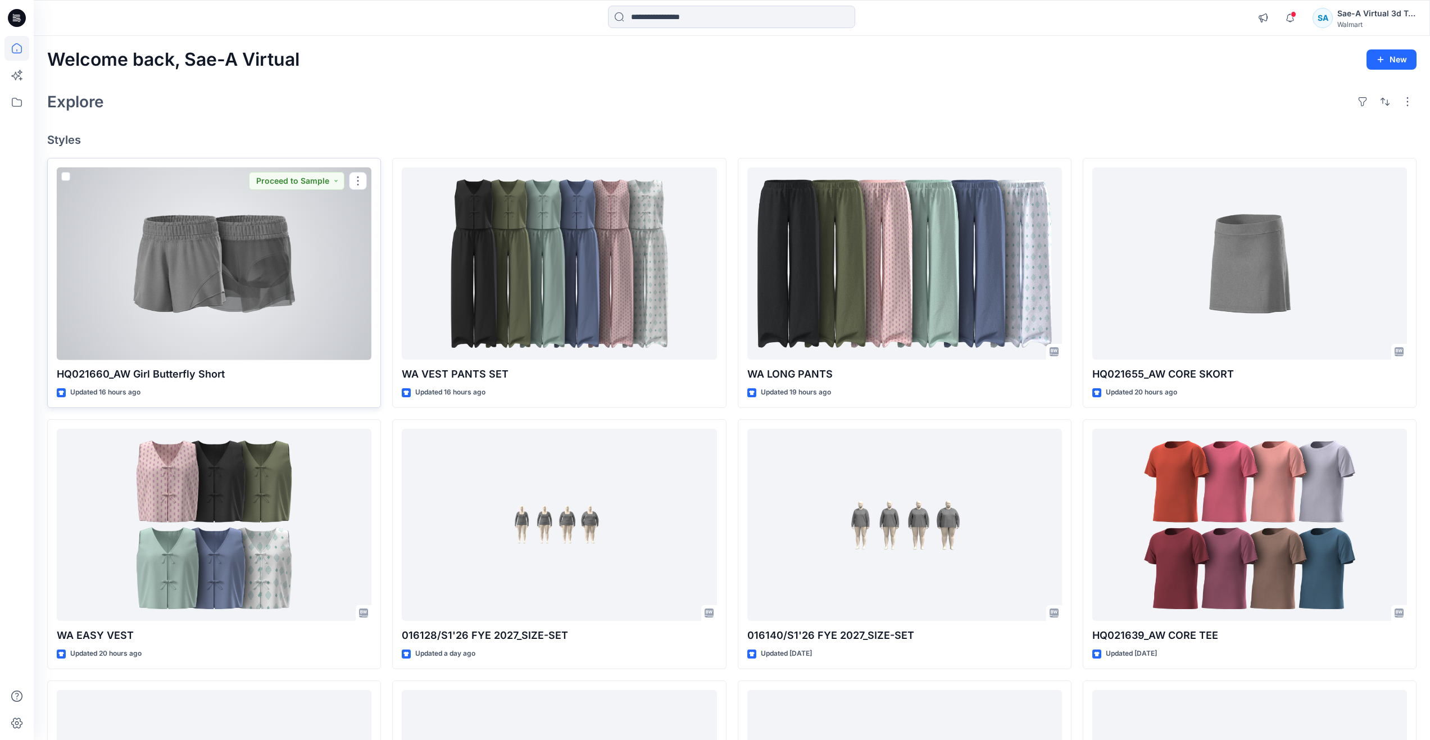
click at [282, 255] on div at bounding box center [214, 263] width 315 height 193
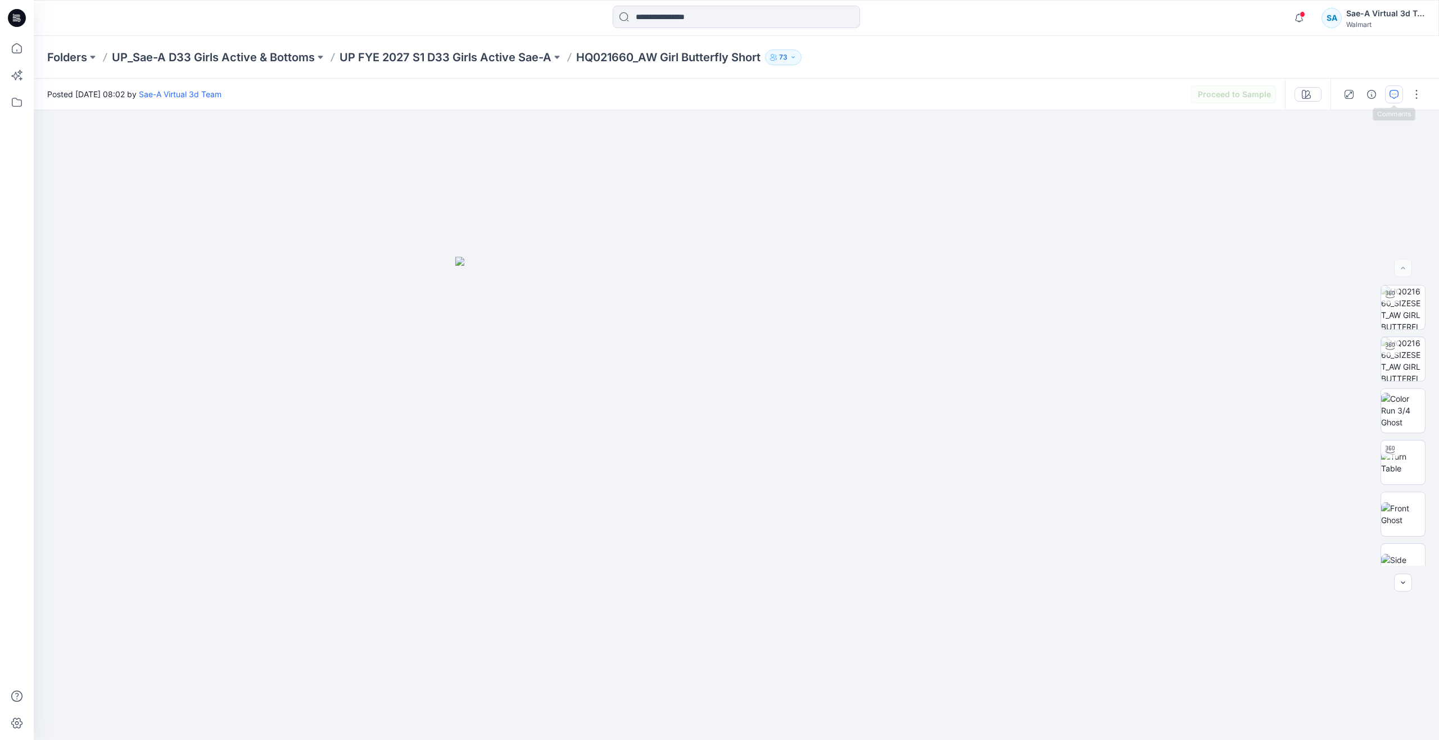
click at [1391, 101] on button "button" at bounding box center [1394, 94] width 18 height 18
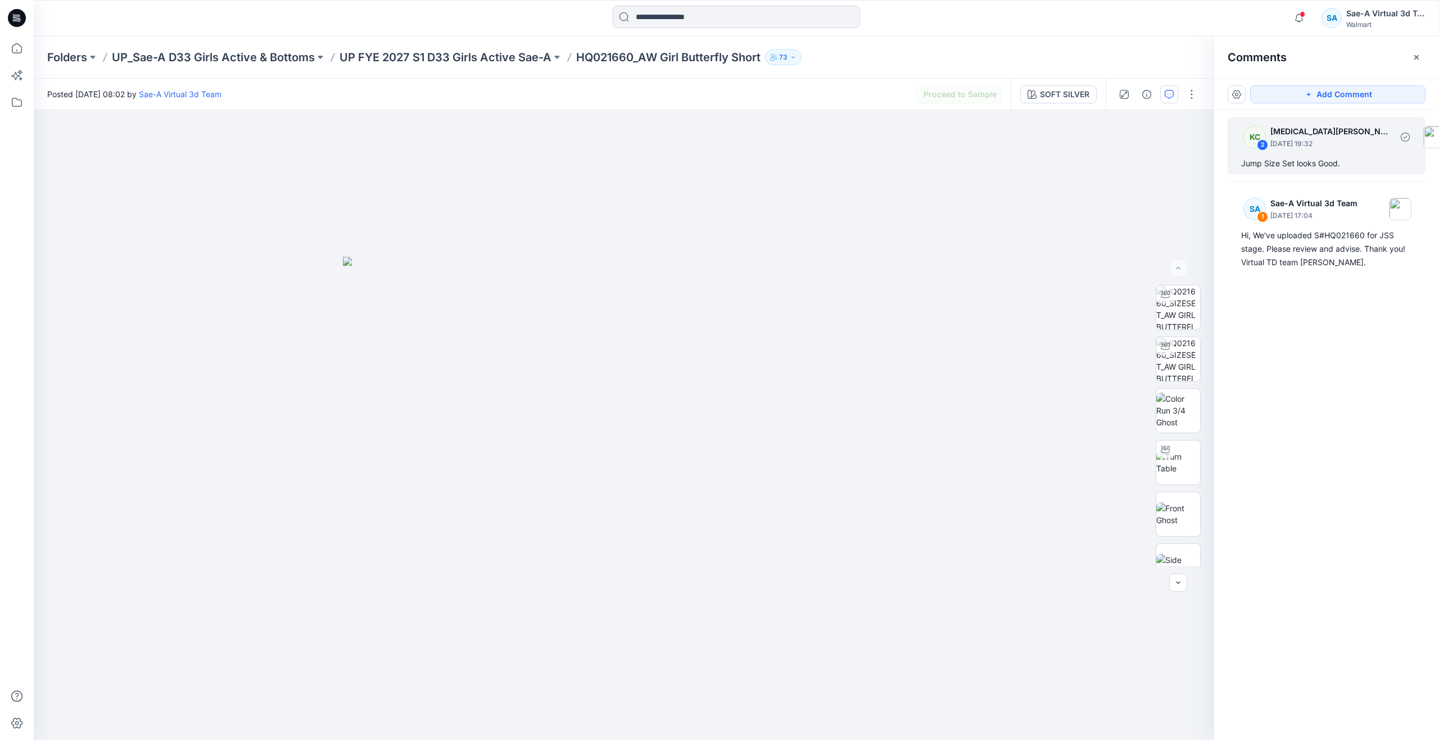
click at [1279, 169] on div "Jump Size Set looks Good." at bounding box center [1326, 163] width 171 height 13
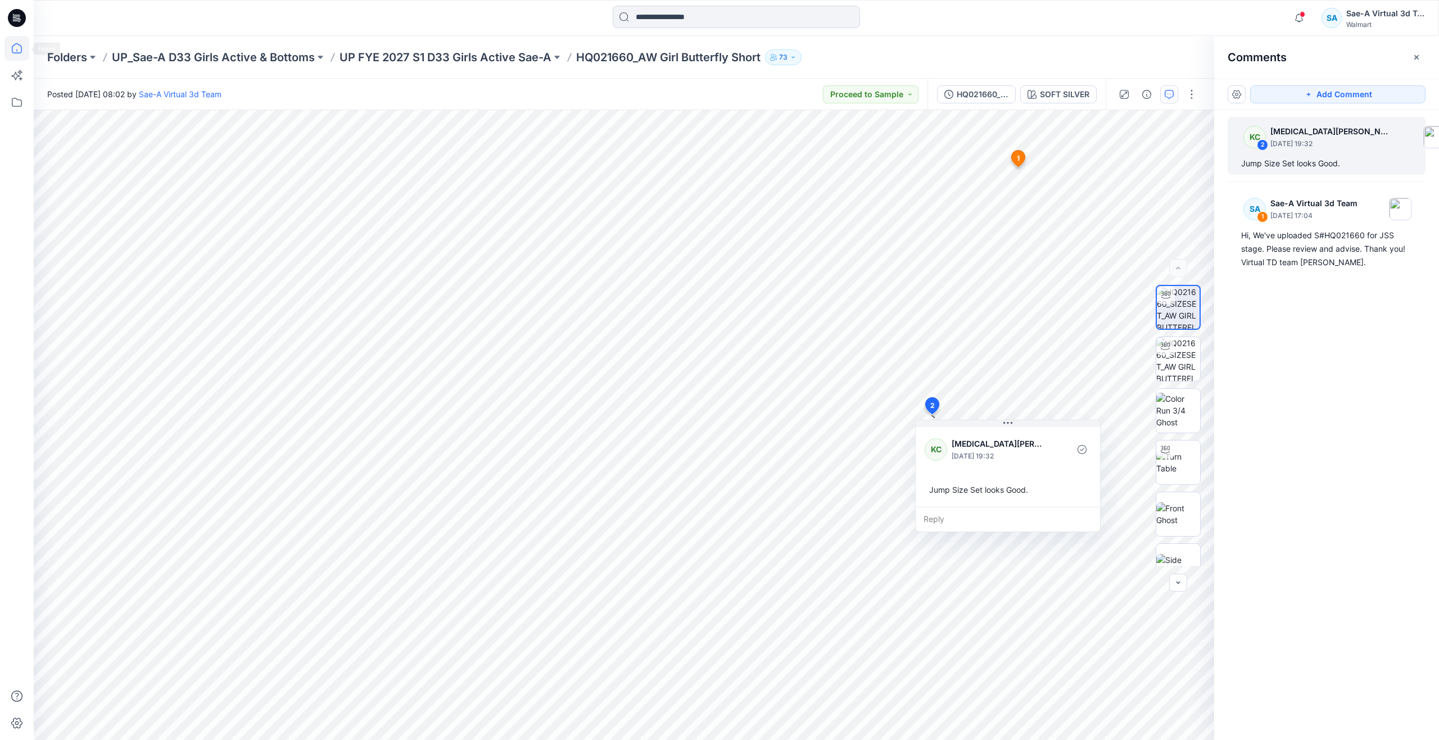
click at [19, 47] on icon at bounding box center [16, 48] width 25 height 25
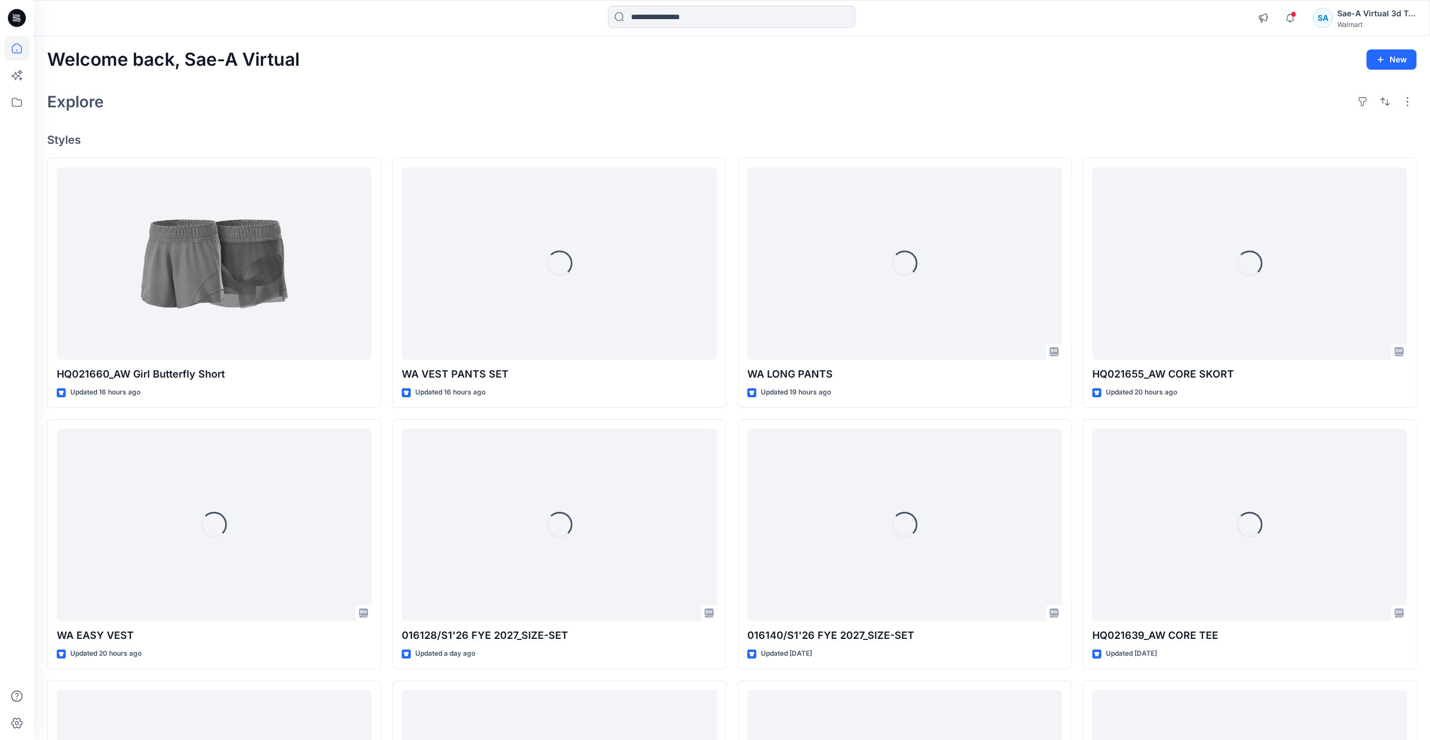
click at [425, 58] on div "Welcome back, Sae-A Virtual New" at bounding box center [731, 59] width 1369 height 21
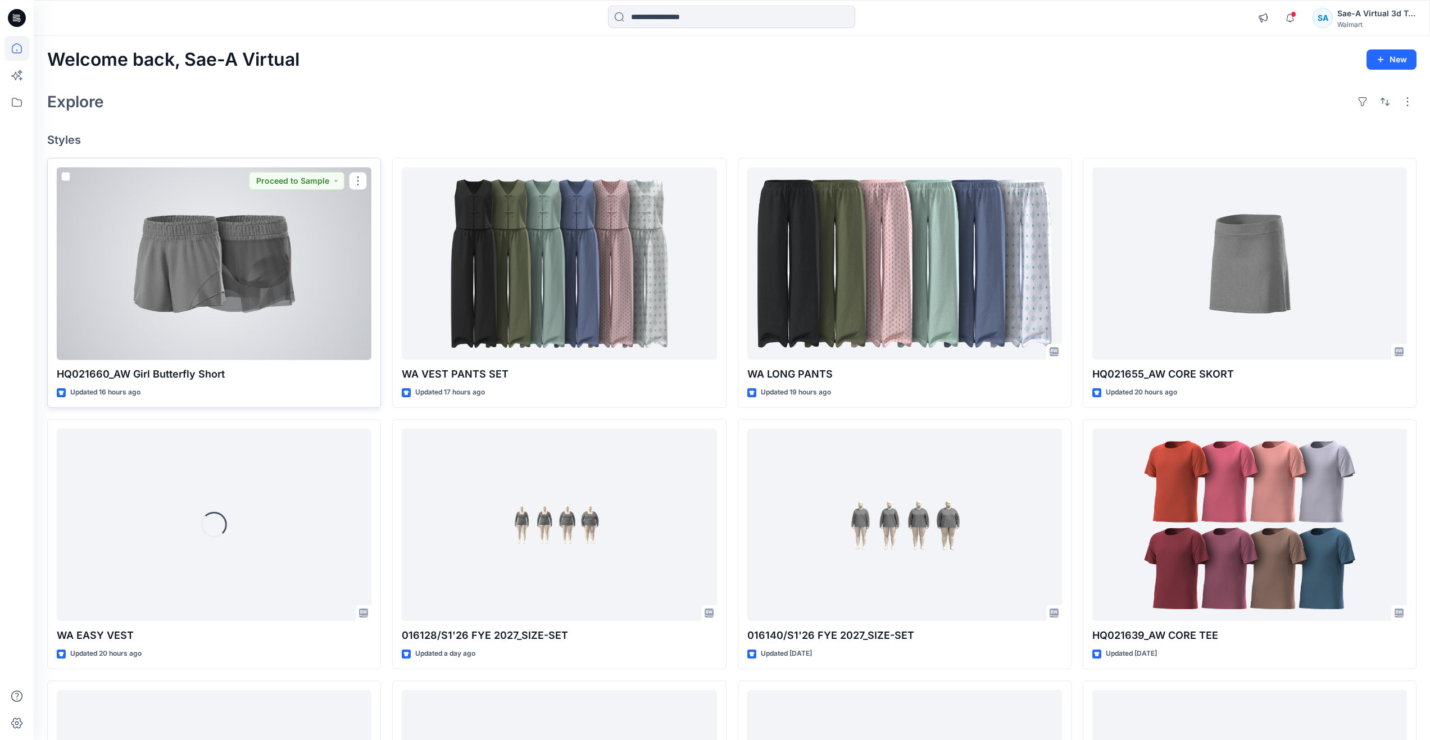
click at [233, 294] on div at bounding box center [214, 263] width 315 height 193
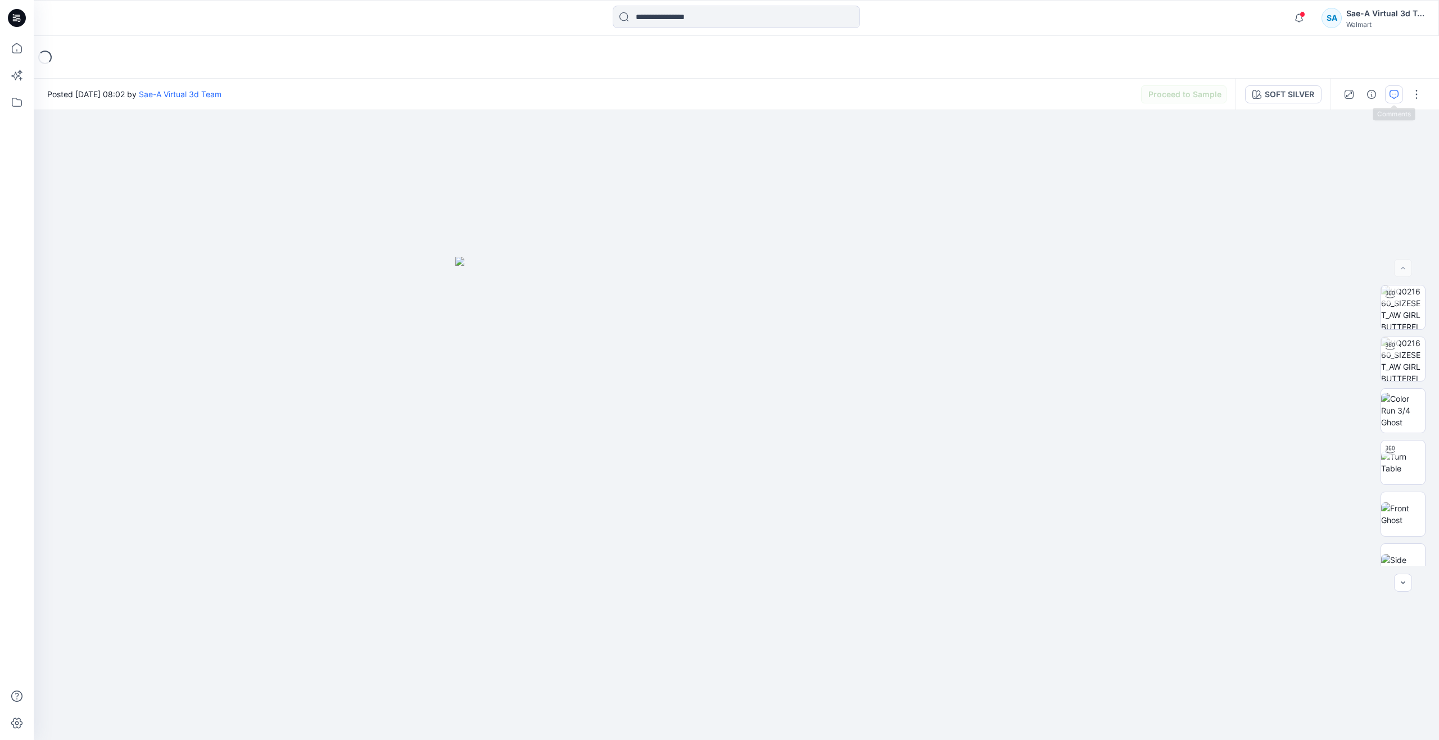
click at [1390, 92] on icon "button" at bounding box center [1393, 94] width 9 height 9
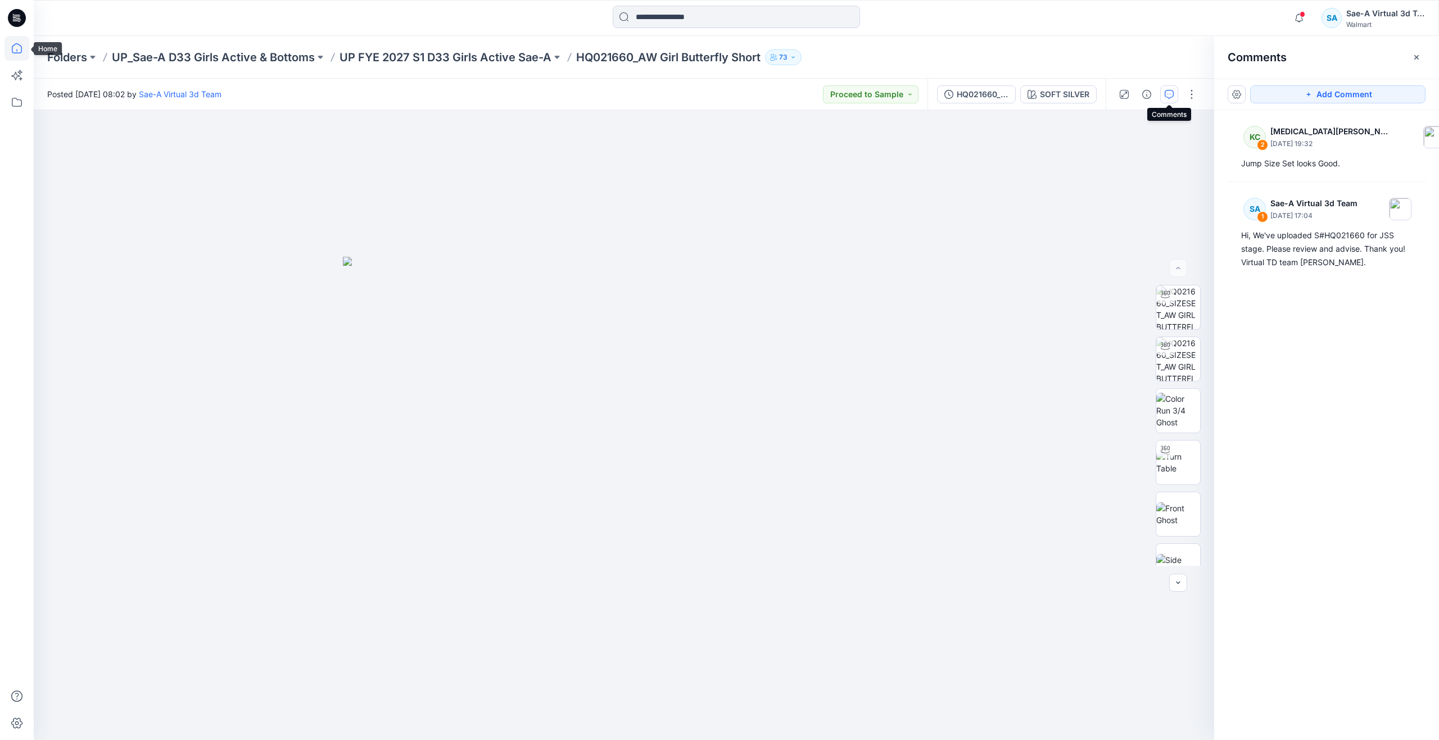
click at [23, 49] on icon at bounding box center [16, 48] width 25 height 25
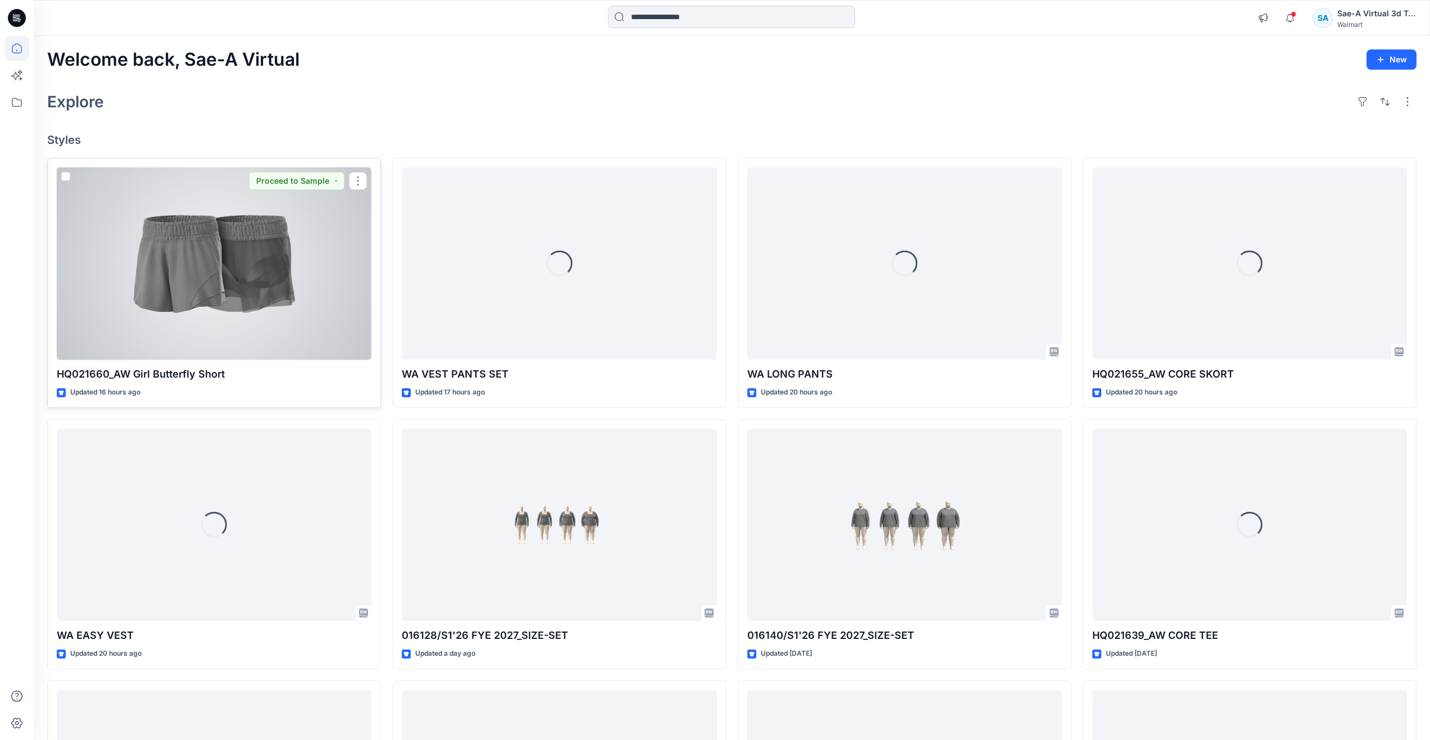
click at [202, 292] on div at bounding box center [214, 263] width 315 height 193
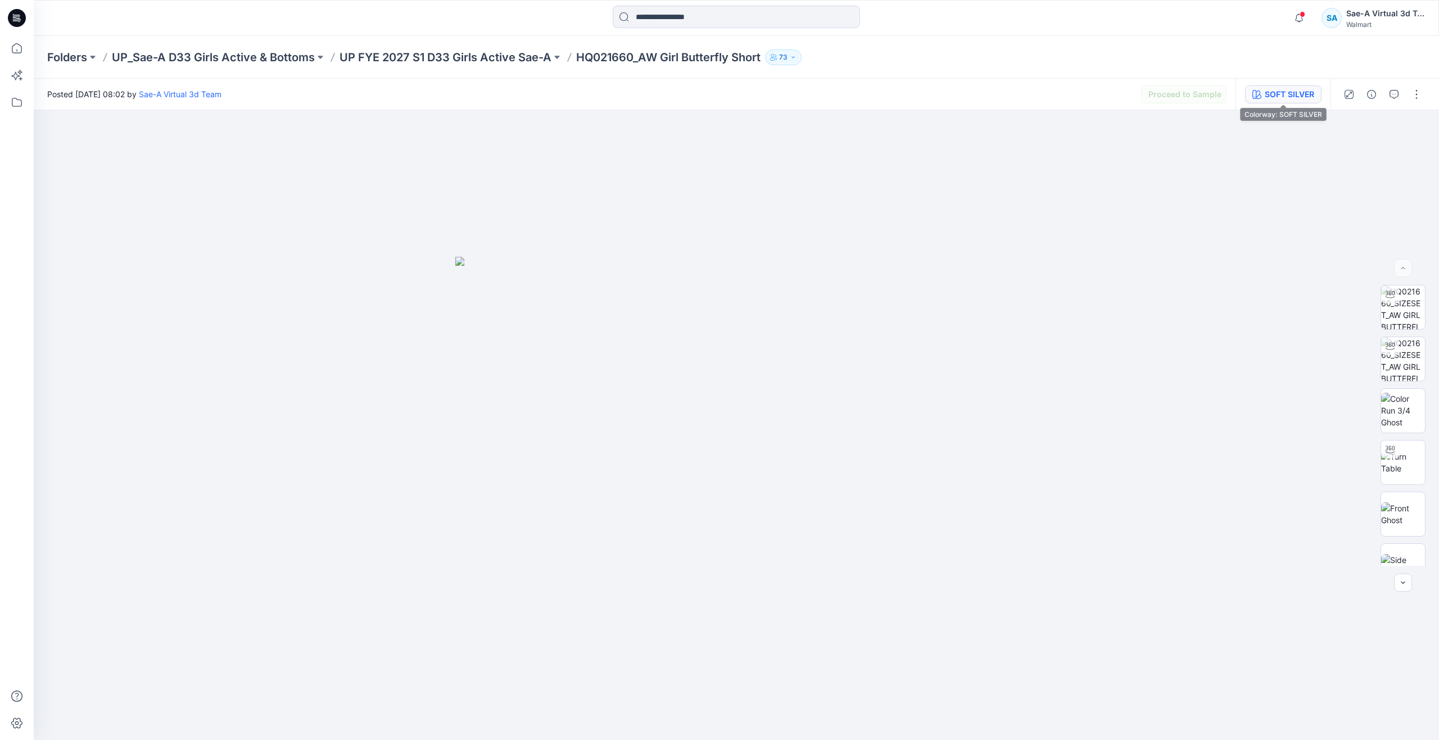
click at [1291, 98] on div "SOFT SILVER" at bounding box center [1288, 94] width 49 height 12
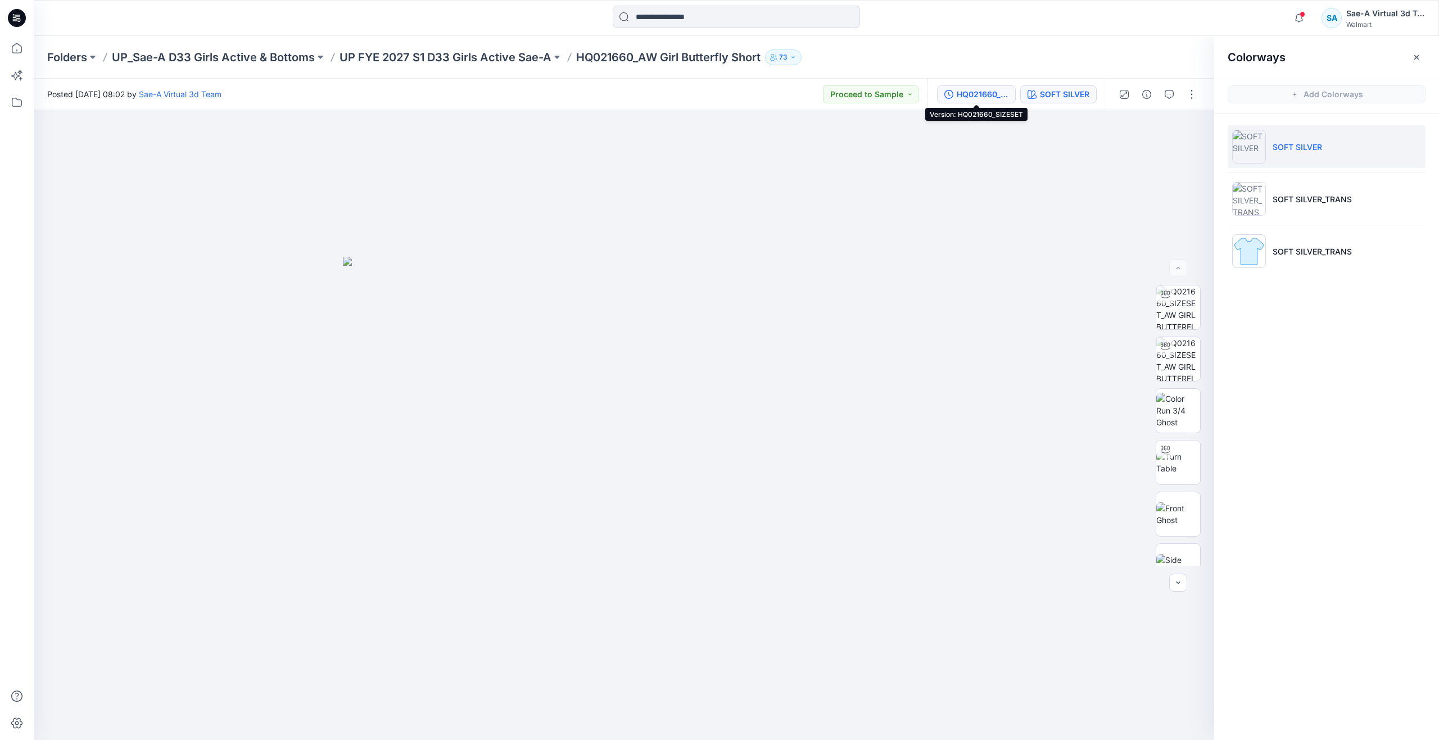
click at [994, 96] on div "HQ021660_SIZESET" at bounding box center [982, 94] width 52 height 12
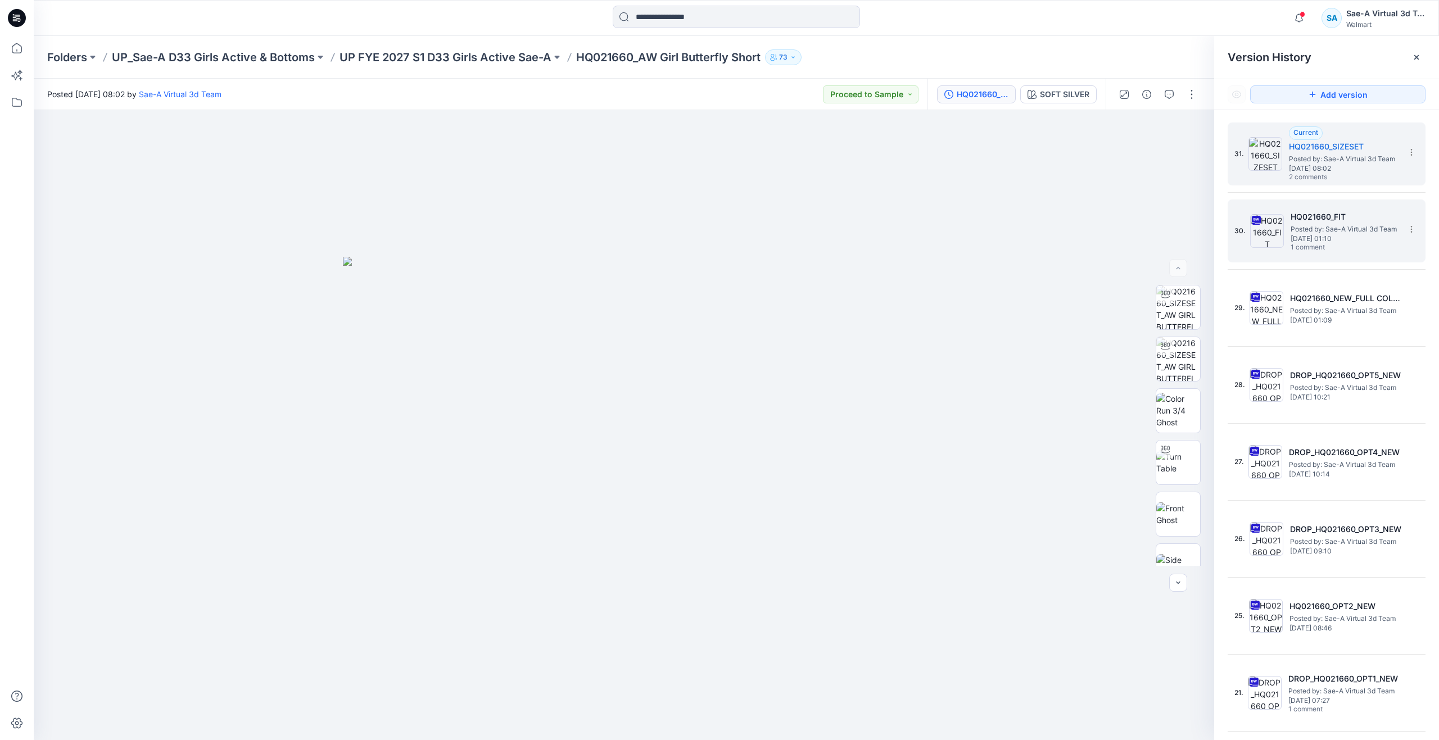
click at [1322, 228] on span "Posted by: Sae-A Virtual 3d Team" at bounding box center [1346, 229] width 112 height 11
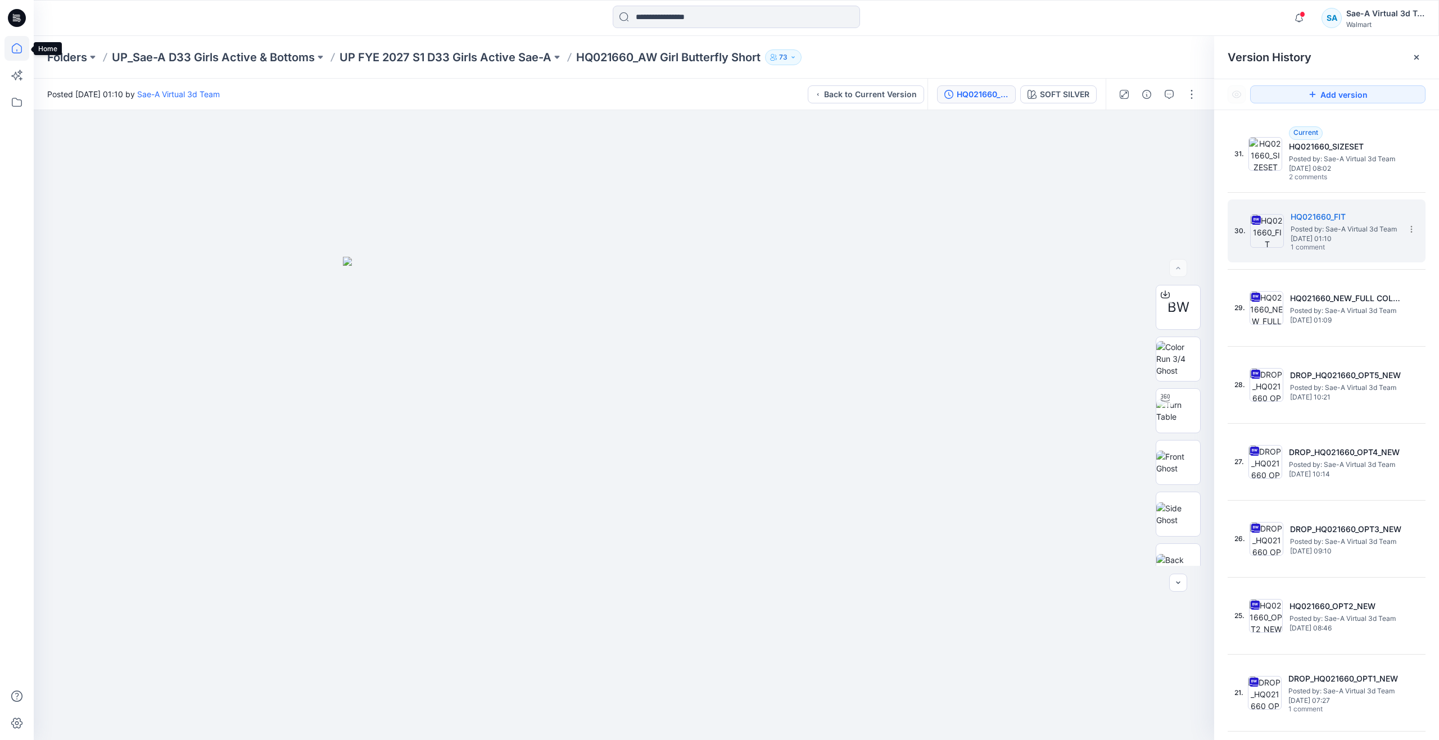
click at [11, 47] on icon at bounding box center [16, 48] width 25 height 25
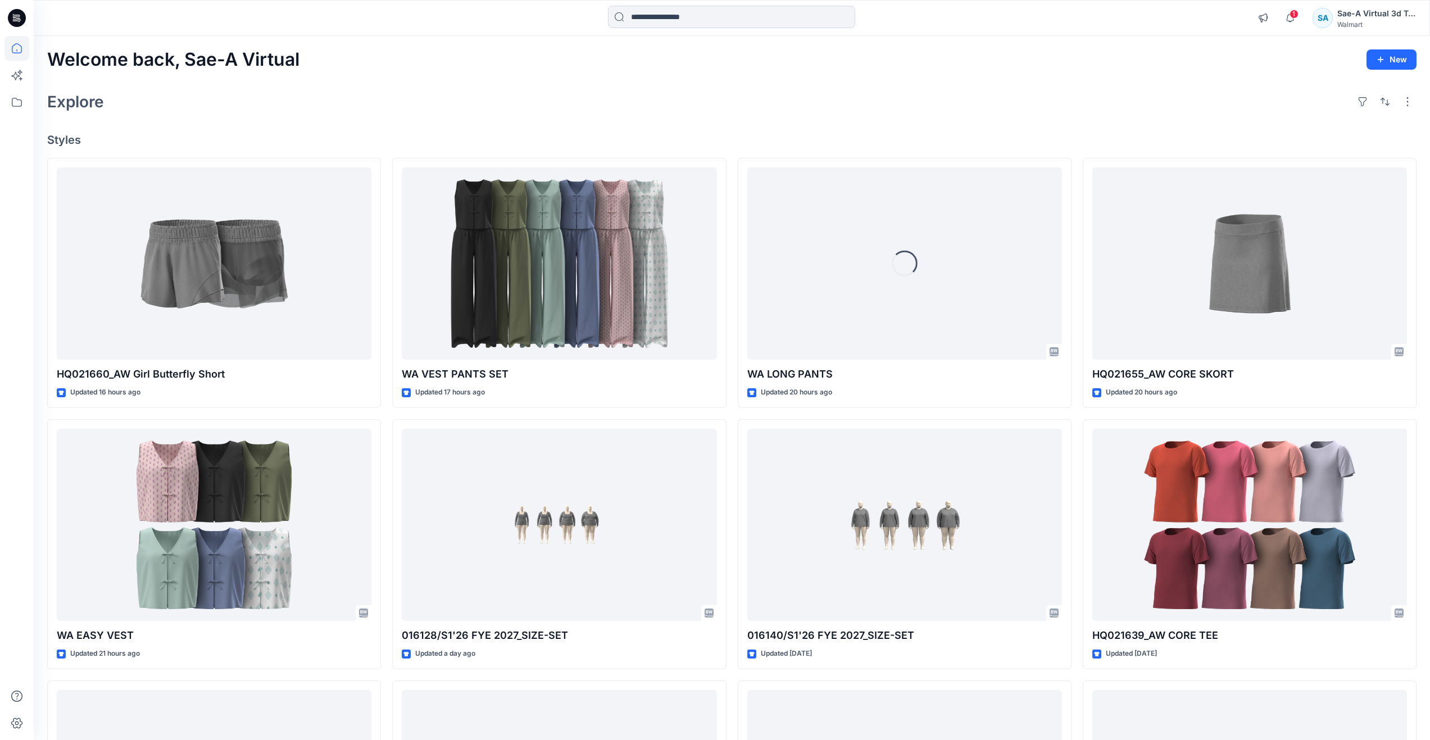
click at [414, 73] on div "Welcome back, Sae-A Virtual New Explore Styles HQ021660_AW Girl Butterfly Short…" at bounding box center [732, 510] width 1396 height 949
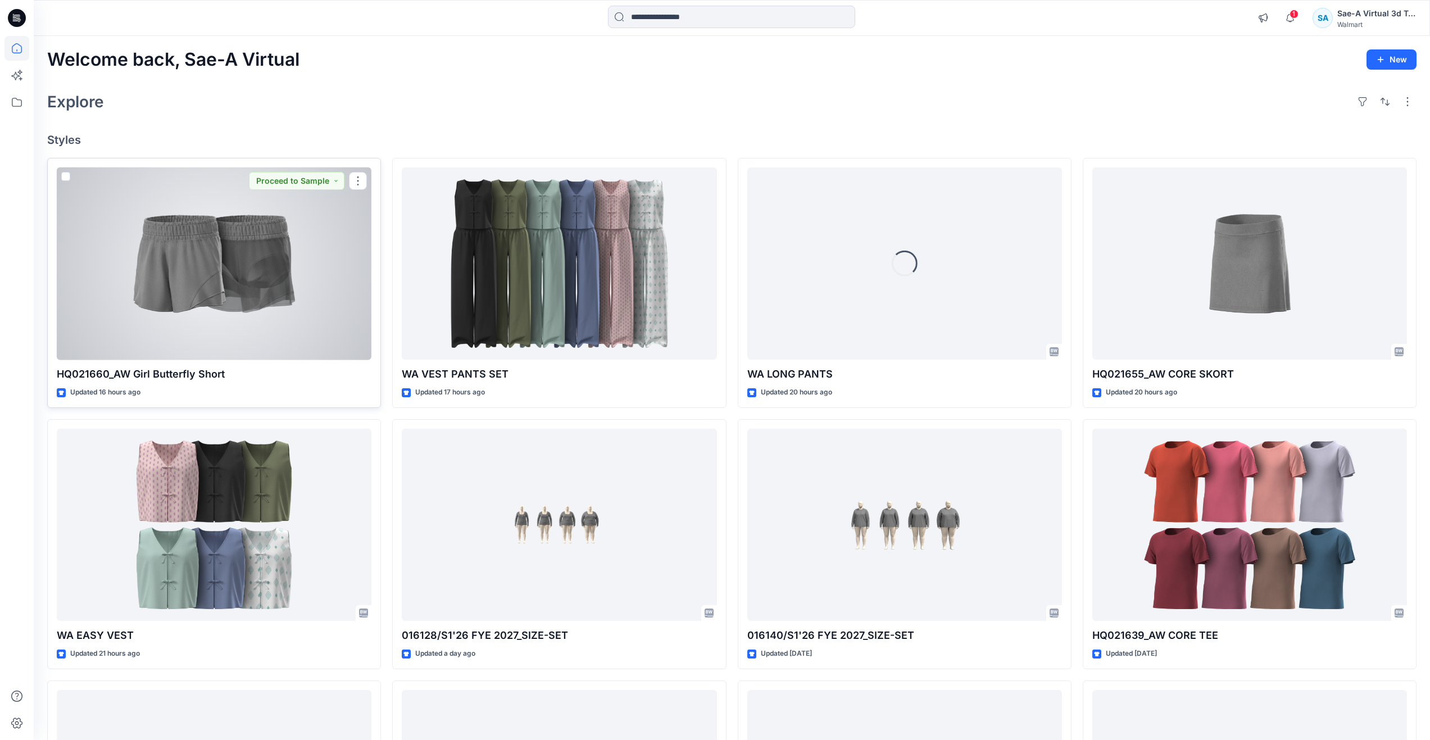
click at [221, 250] on div at bounding box center [214, 263] width 315 height 193
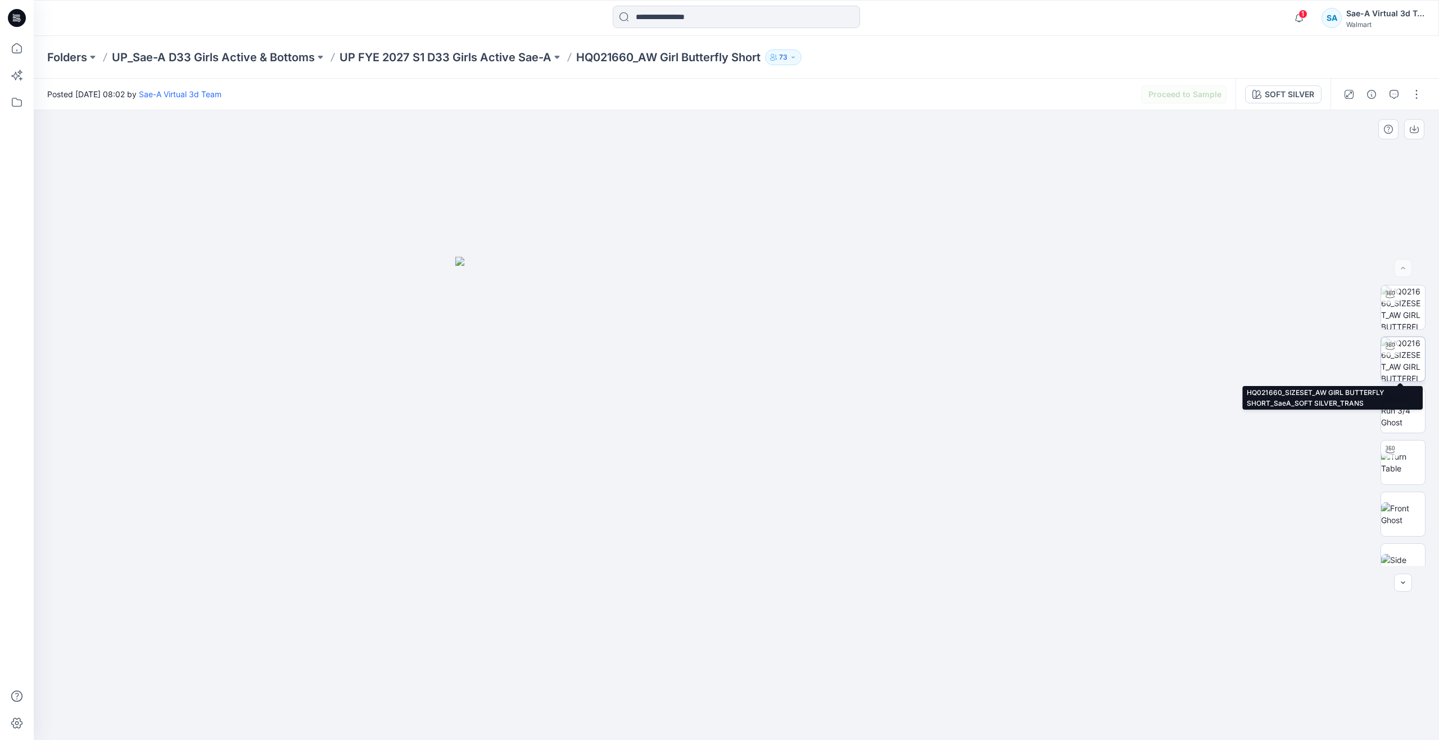
click at [1412, 351] on img at bounding box center [1403, 359] width 44 height 44
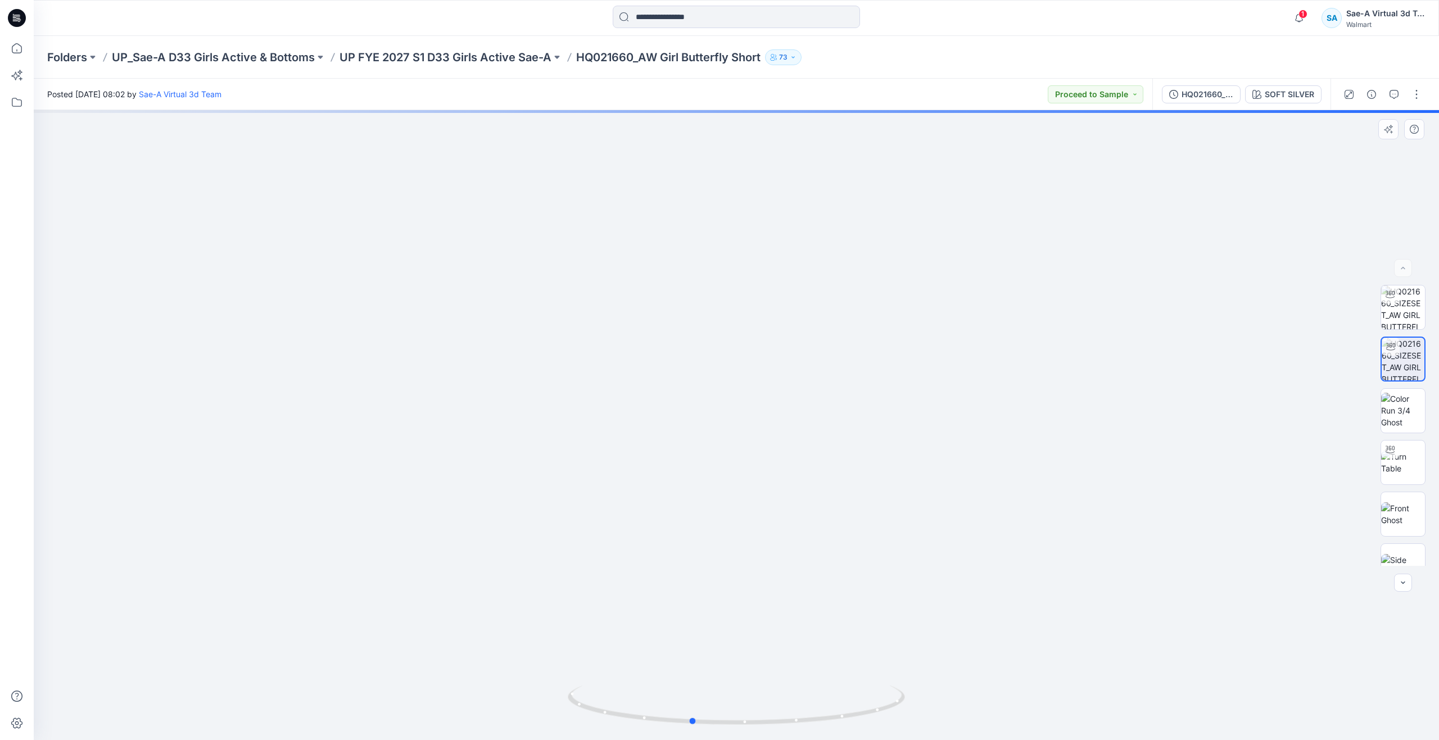
drag, startPoint x: 745, startPoint y: 717, endPoint x: 1037, endPoint y: 664, distance: 297.0
click at [1037, 664] on div at bounding box center [736, 425] width 1405 height 630
drag, startPoint x: 690, startPoint y: 722, endPoint x: 922, endPoint y: 655, distance: 241.0
click at [922, 655] on div at bounding box center [736, 425] width 1405 height 630
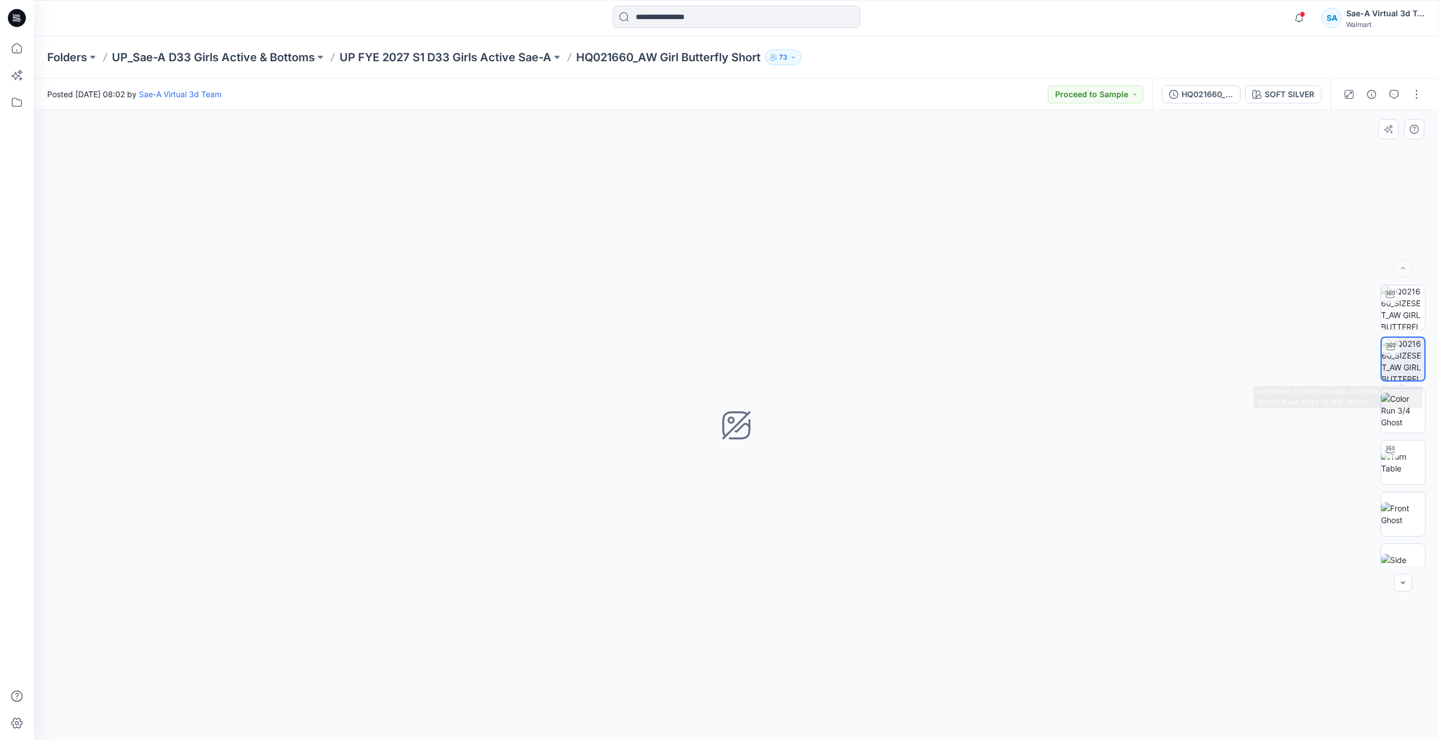
click at [1389, 361] on img at bounding box center [1402, 359] width 43 height 43
click at [1394, 469] on img at bounding box center [1403, 463] width 44 height 24
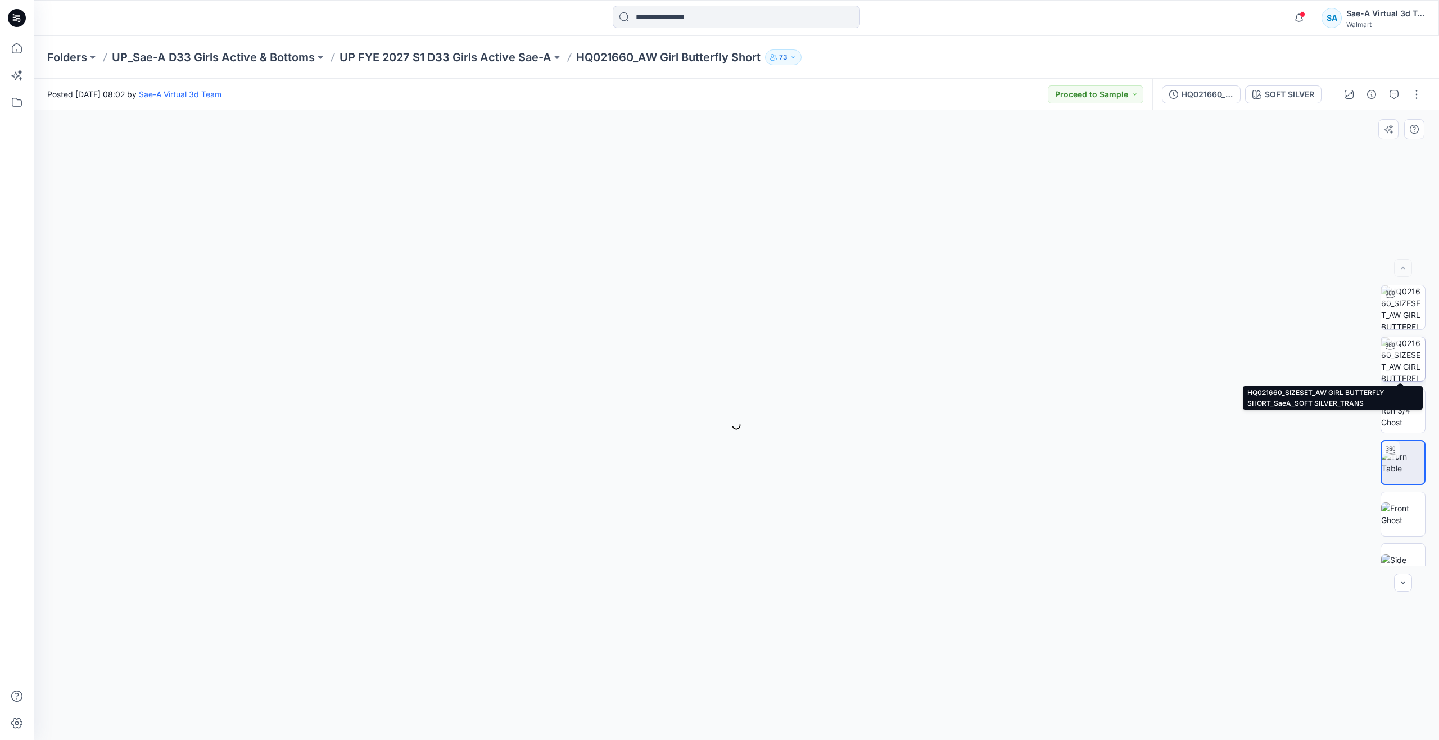
click at [1394, 355] on img at bounding box center [1403, 359] width 44 height 44
click at [342, 225] on div "SOFT SILVER Loading... Material Properties Loading..." at bounding box center [736, 425] width 1405 height 630
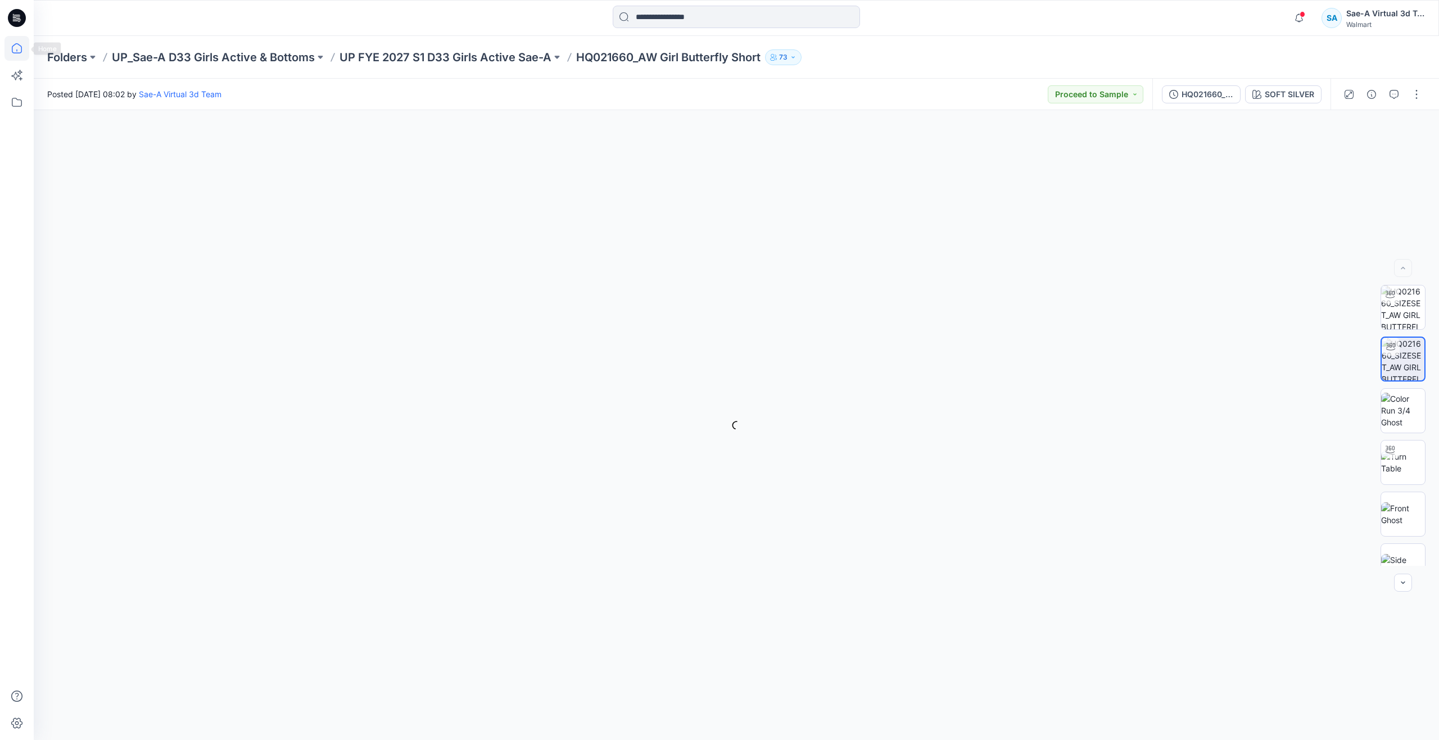
click at [15, 44] on icon at bounding box center [16, 48] width 25 height 25
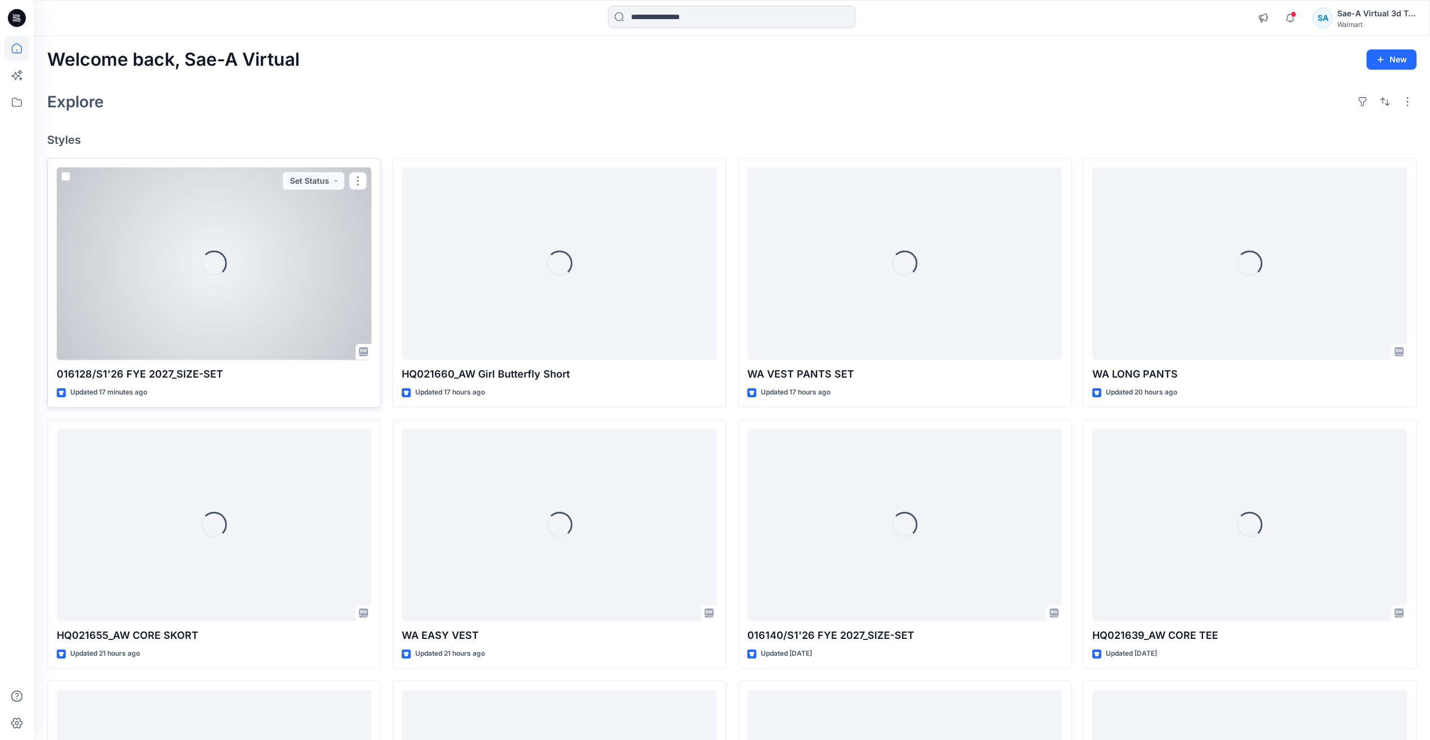
click at [105, 258] on div "Loading..." at bounding box center [214, 263] width 315 height 193
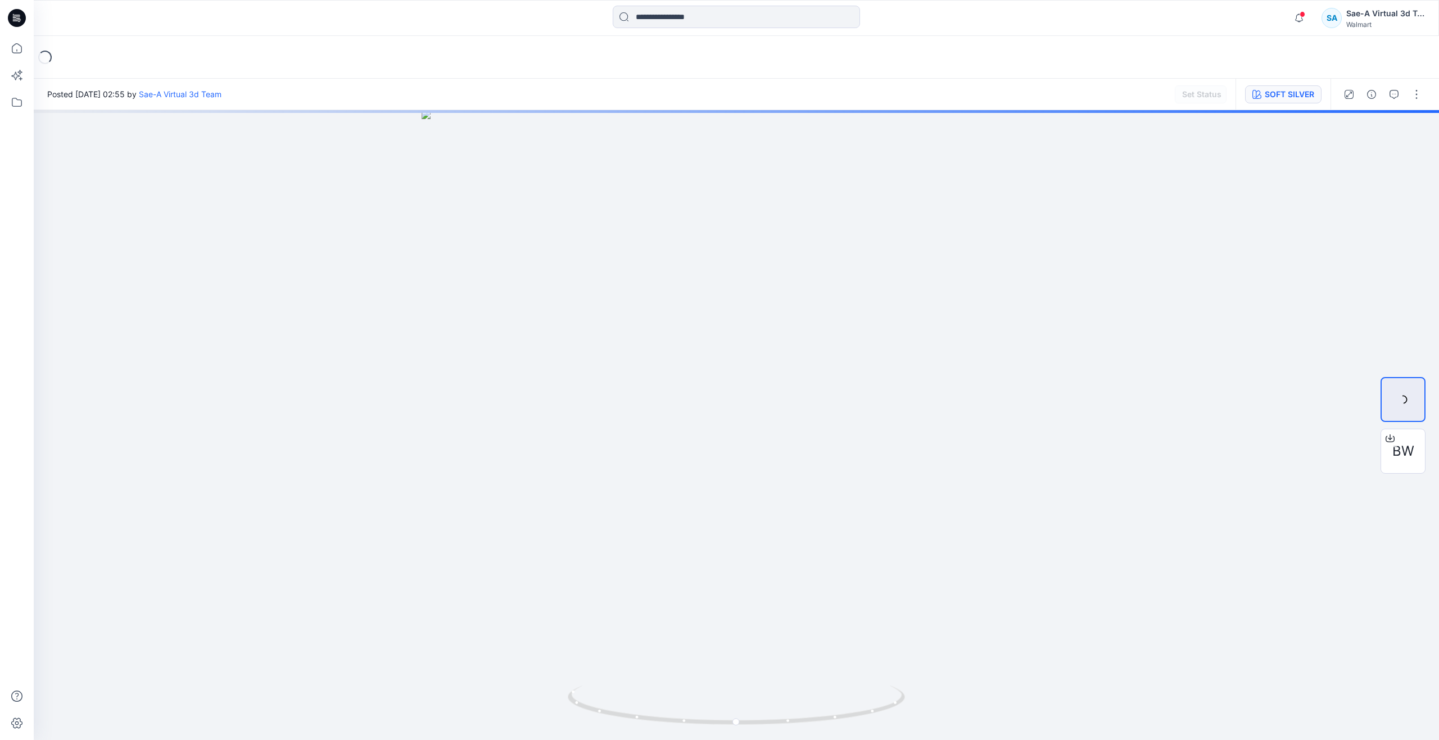
click at [1277, 100] on div "SOFT SILVER" at bounding box center [1288, 94] width 49 height 12
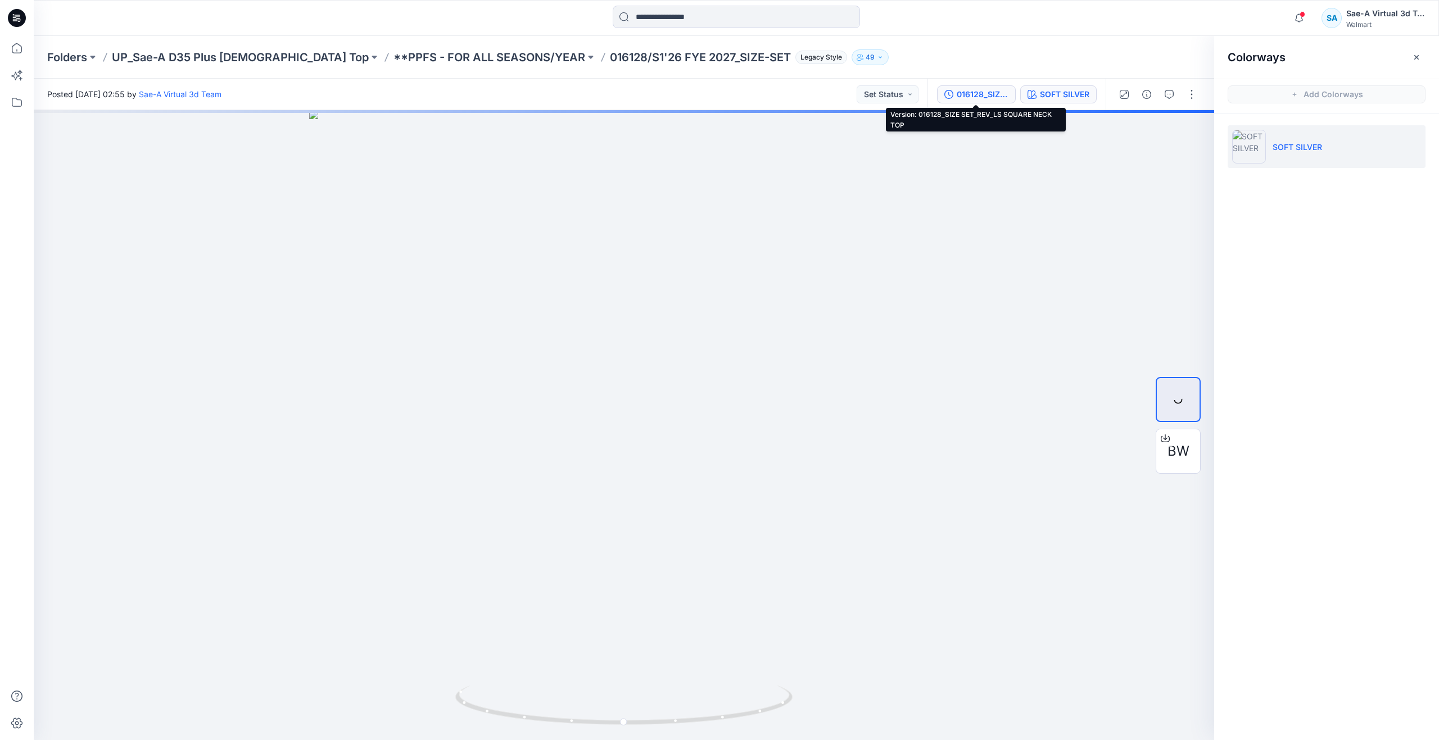
click at [969, 90] on div "016128_SIZE SET_REV_LS SQUARE NECK TOP" at bounding box center [982, 94] width 52 height 12
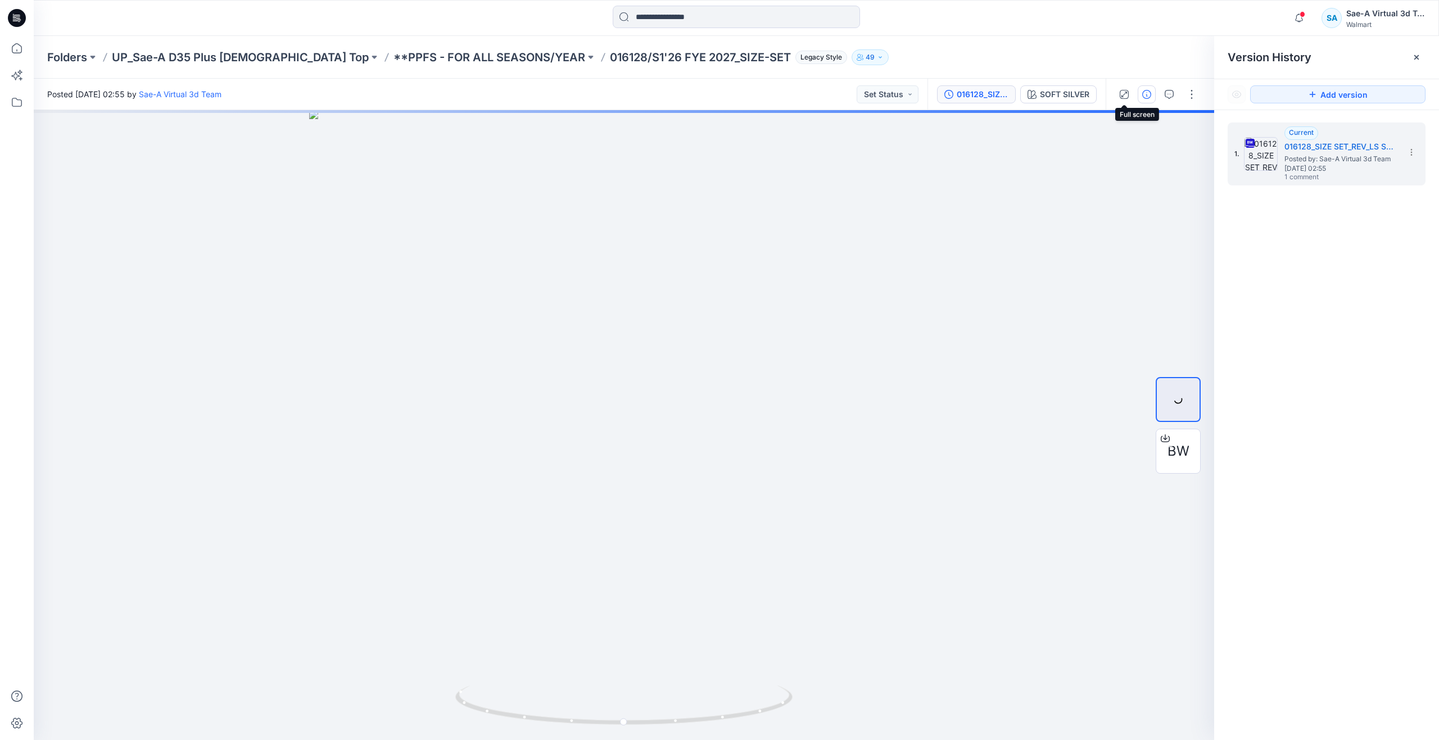
click at [1151, 98] on button "button" at bounding box center [1146, 94] width 18 height 18
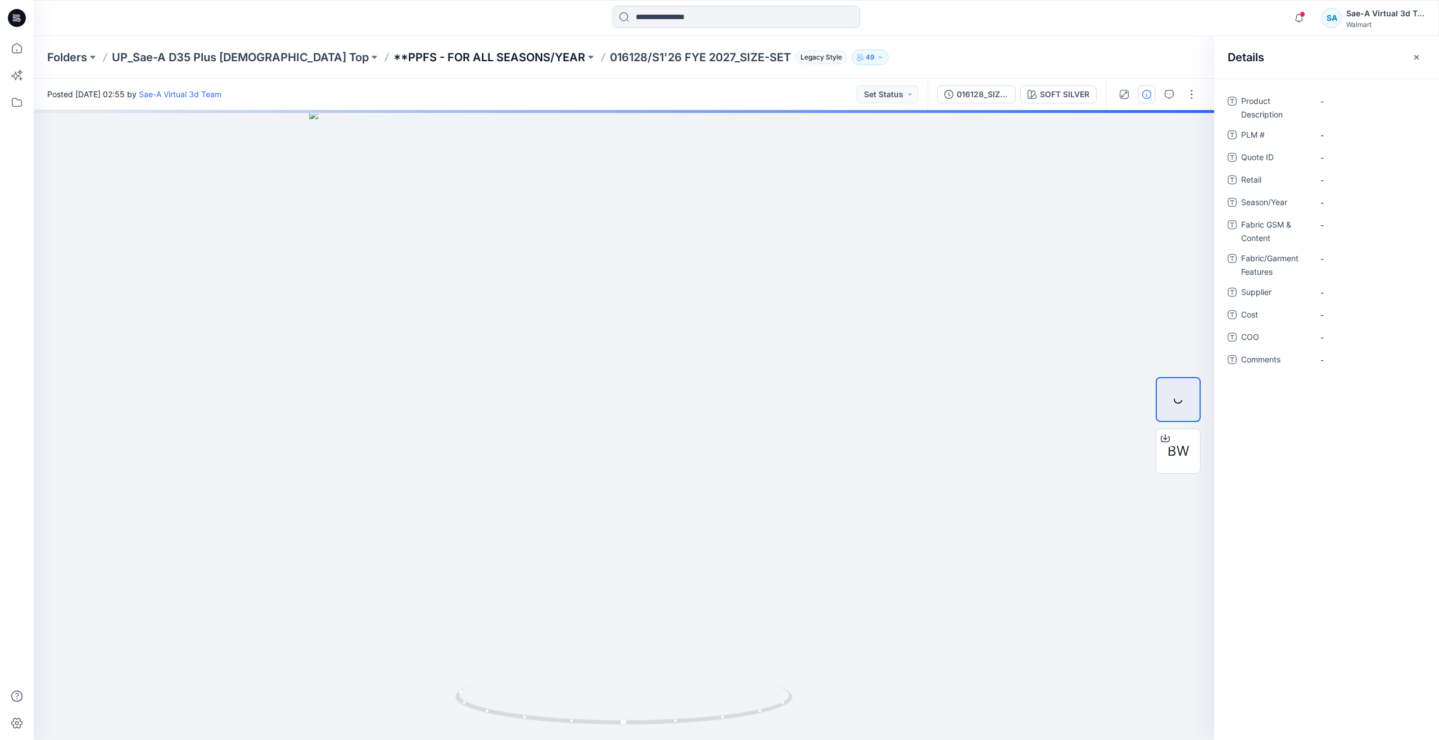
click at [439, 55] on p "**PPFS - FOR ALL SEASONS/YEAR" at bounding box center [489, 57] width 192 height 16
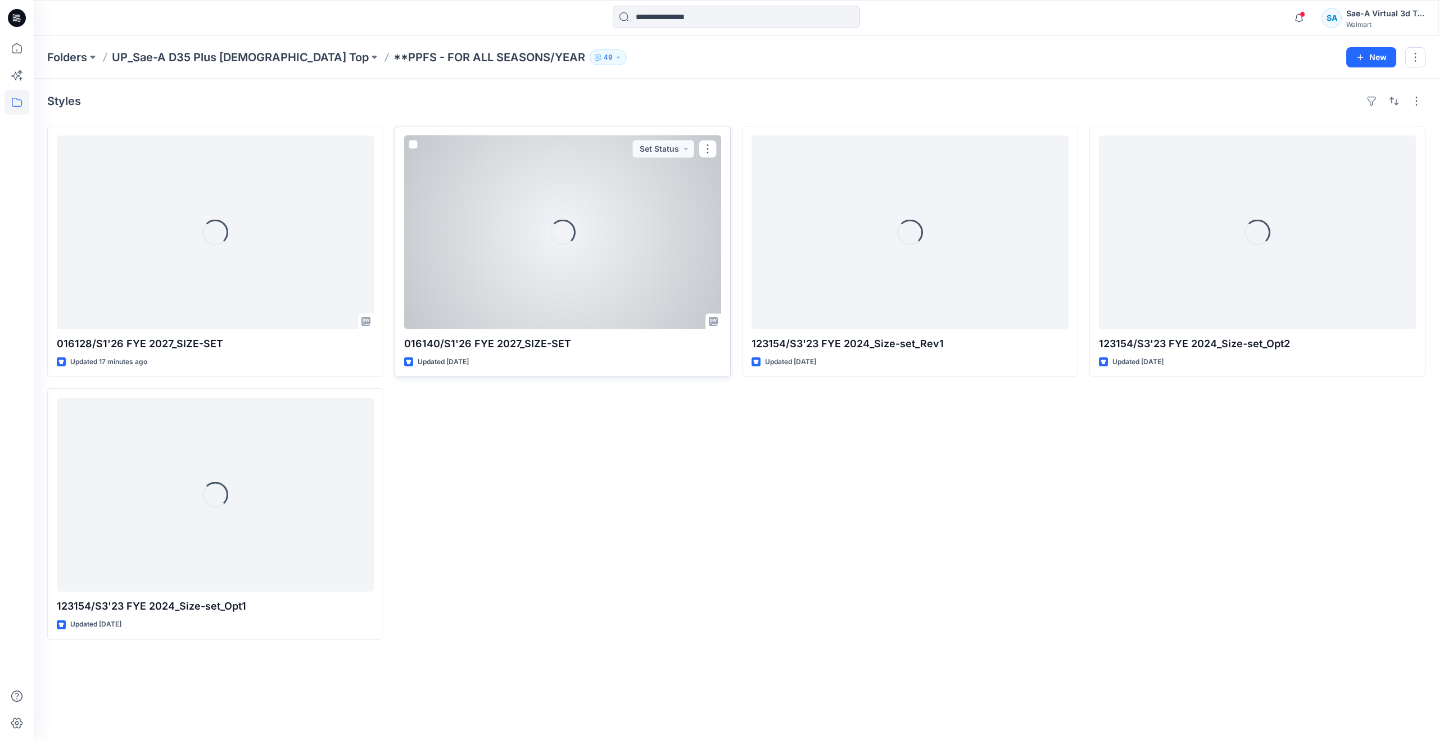
click at [451, 240] on div "Loading..." at bounding box center [562, 232] width 317 height 194
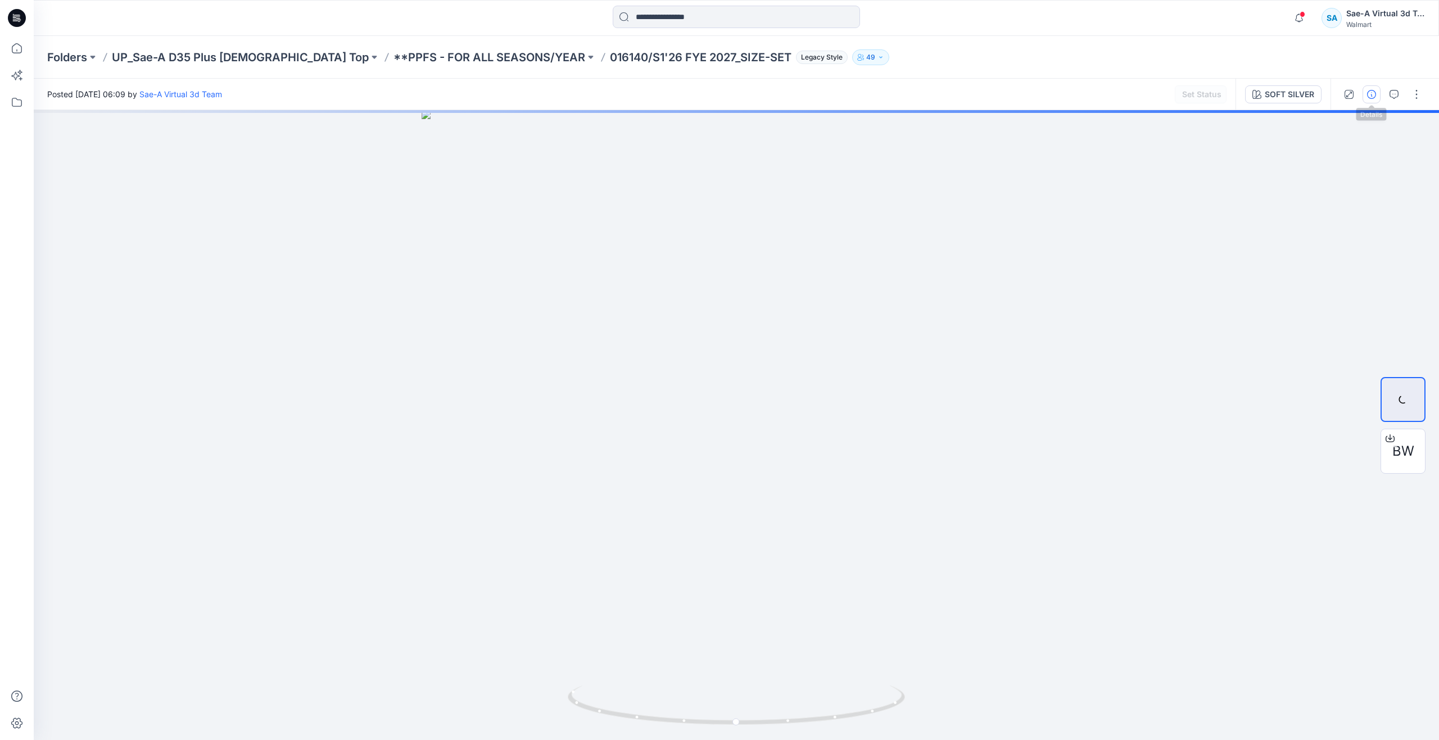
click at [1374, 92] on icon "button" at bounding box center [1371, 94] width 9 height 9
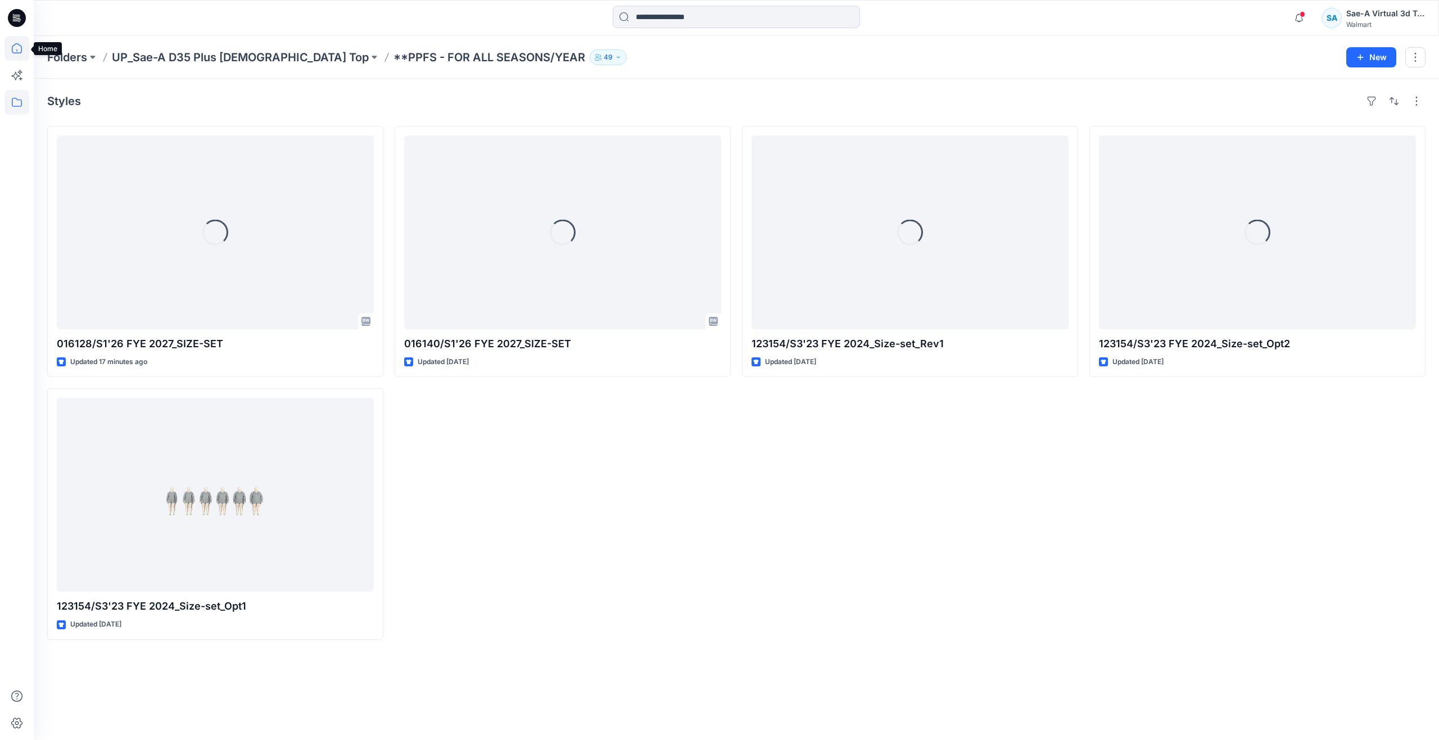
click at [10, 49] on icon at bounding box center [16, 48] width 25 height 25
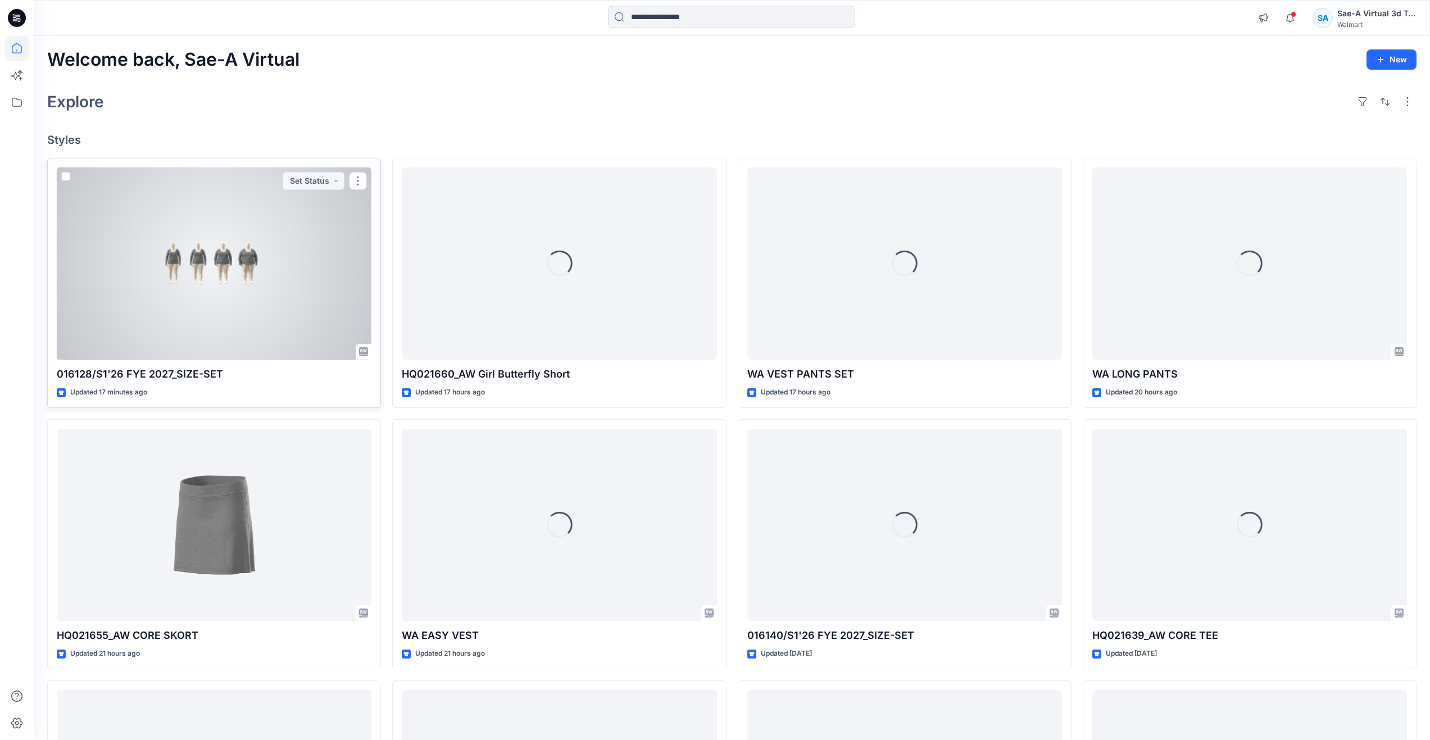
click at [204, 294] on div at bounding box center [214, 263] width 315 height 193
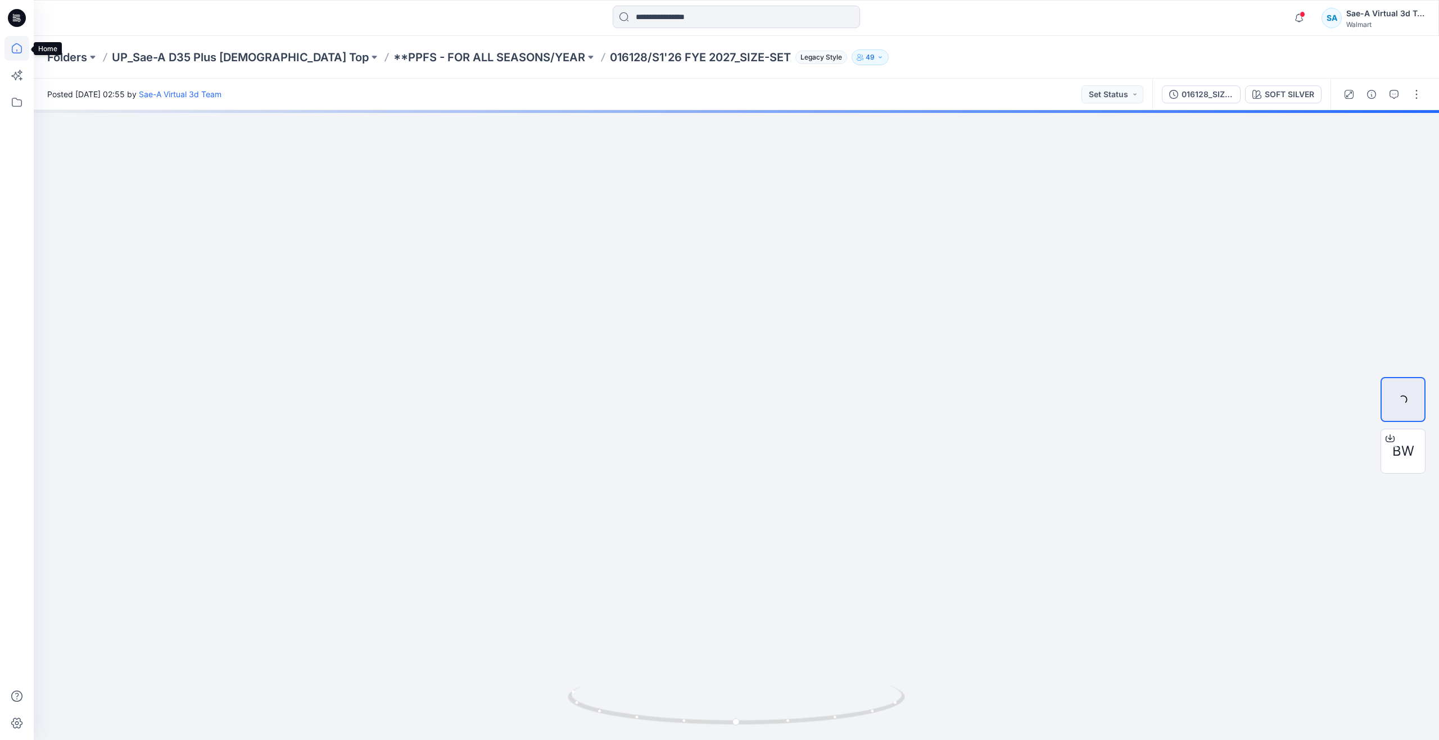
click at [9, 53] on icon at bounding box center [16, 48] width 25 height 25
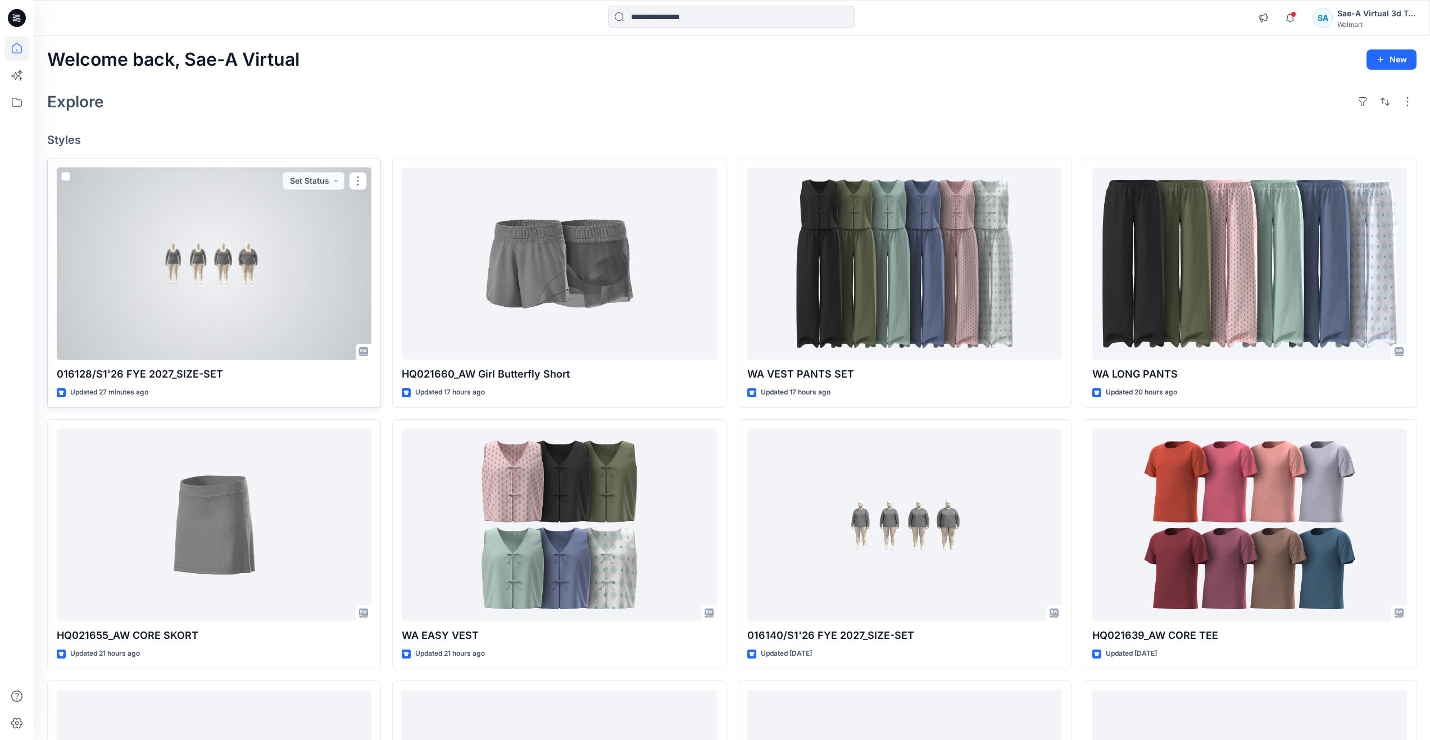
click at [185, 280] on div at bounding box center [214, 263] width 315 height 193
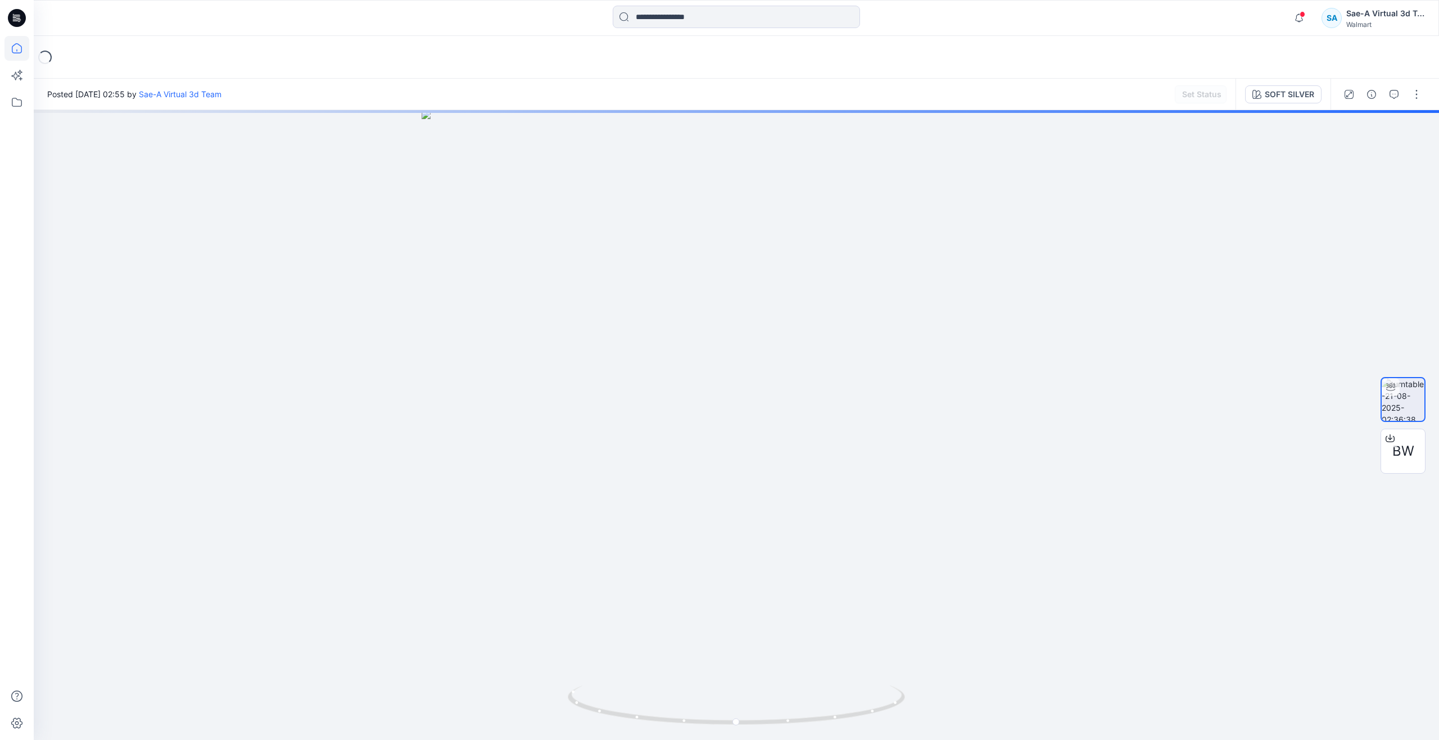
click at [20, 45] on icon at bounding box center [16, 48] width 25 height 25
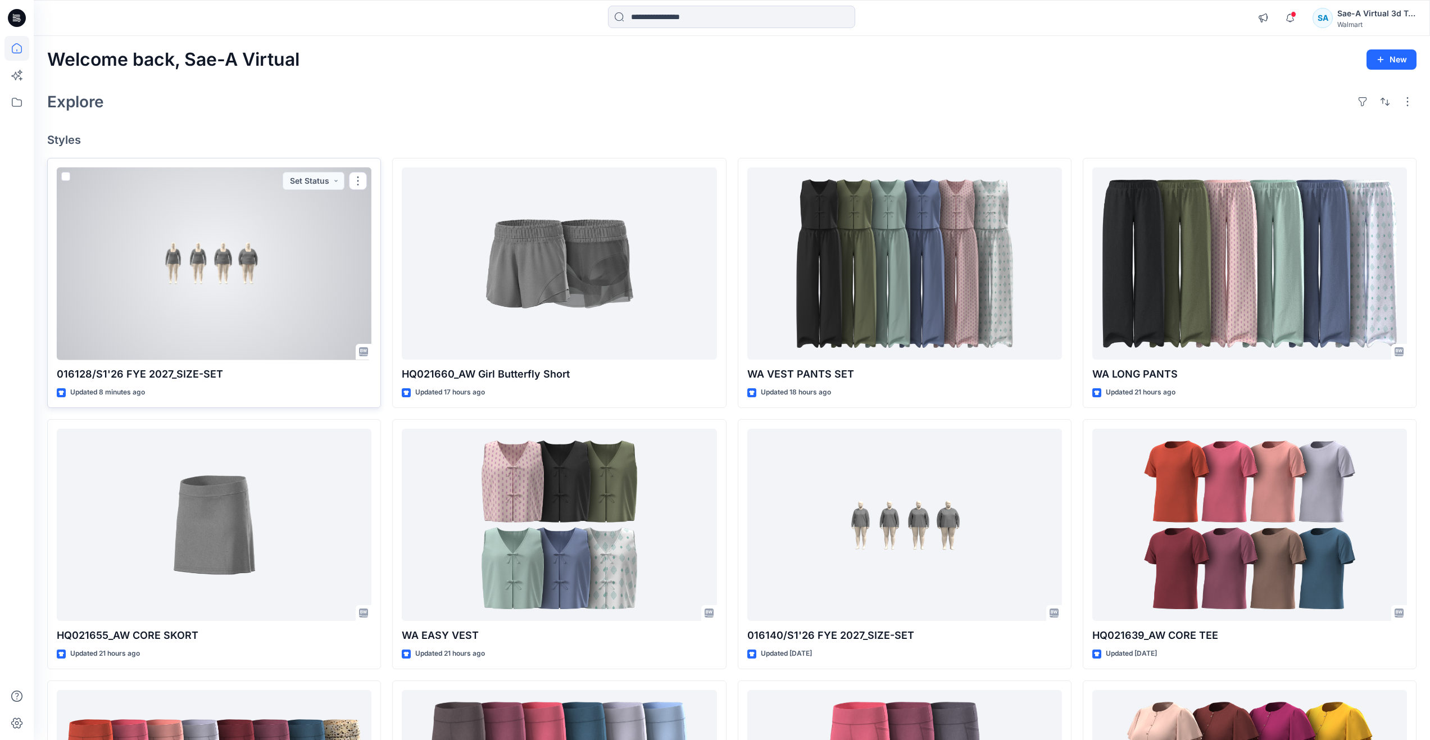
click at [147, 311] on div at bounding box center [214, 263] width 315 height 193
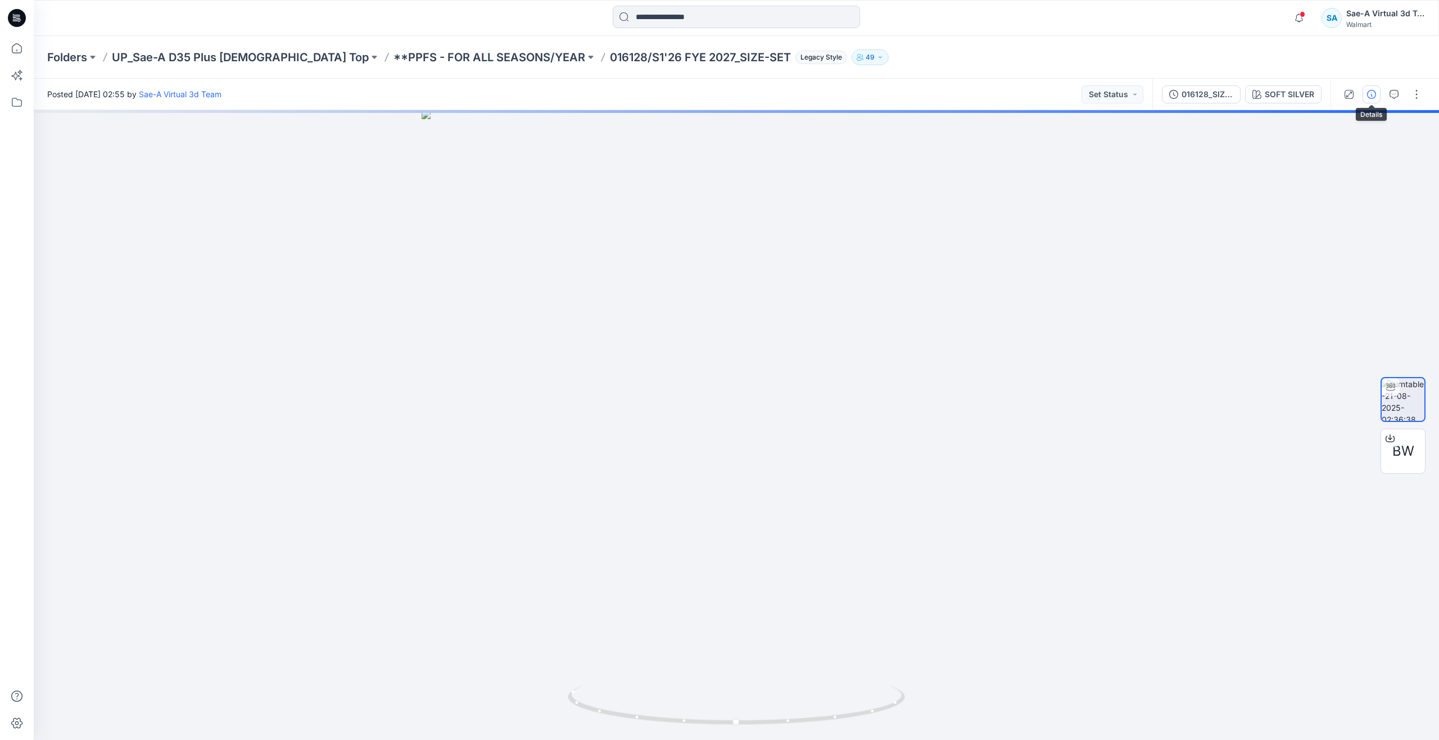
click at [1364, 93] on button "button" at bounding box center [1371, 94] width 18 height 18
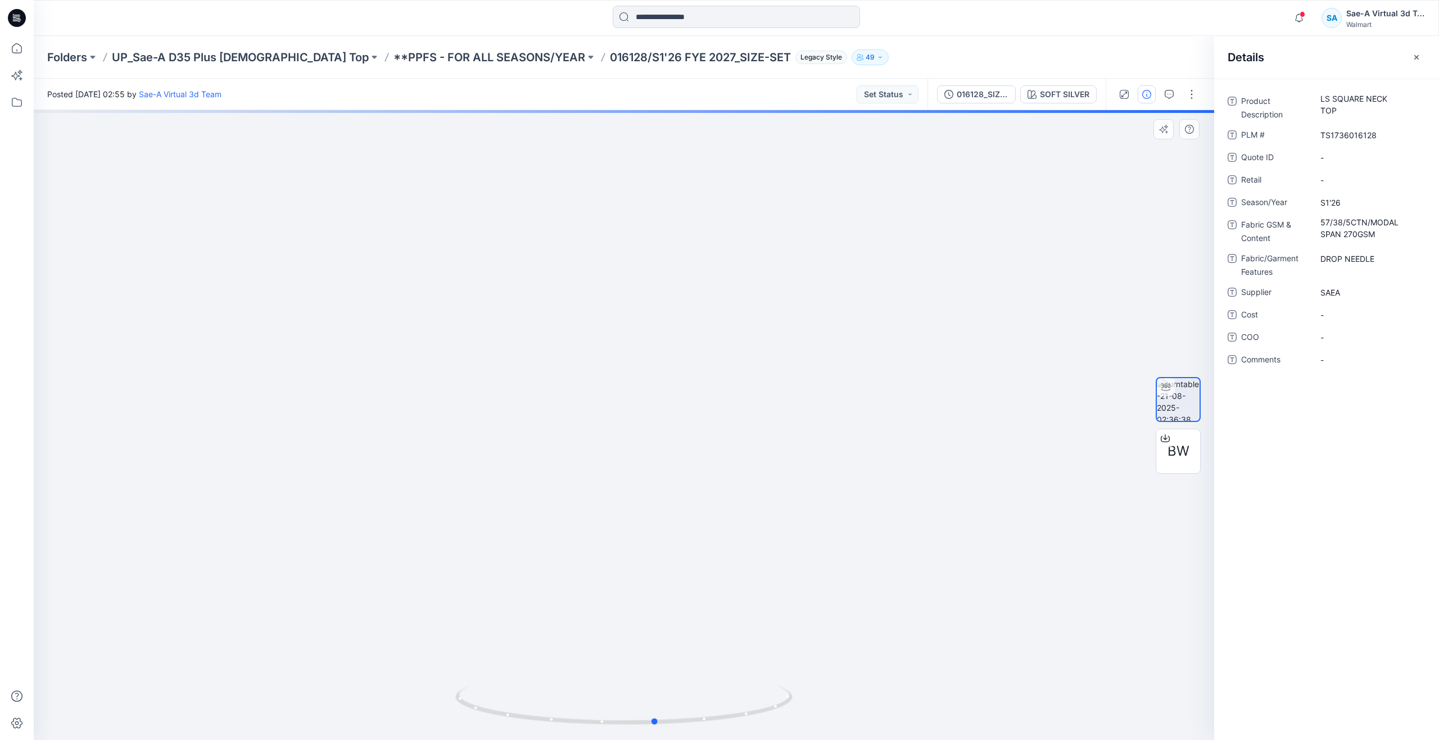
drag, startPoint x: 625, startPoint y: 724, endPoint x: 320, endPoint y: 637, distance: 317.3
click at [320, 637] on div at bounding box center [624, 425] width 1180 height 630
click at [6, 52] on icon at bounding box center [16, 48] width 25 height 25
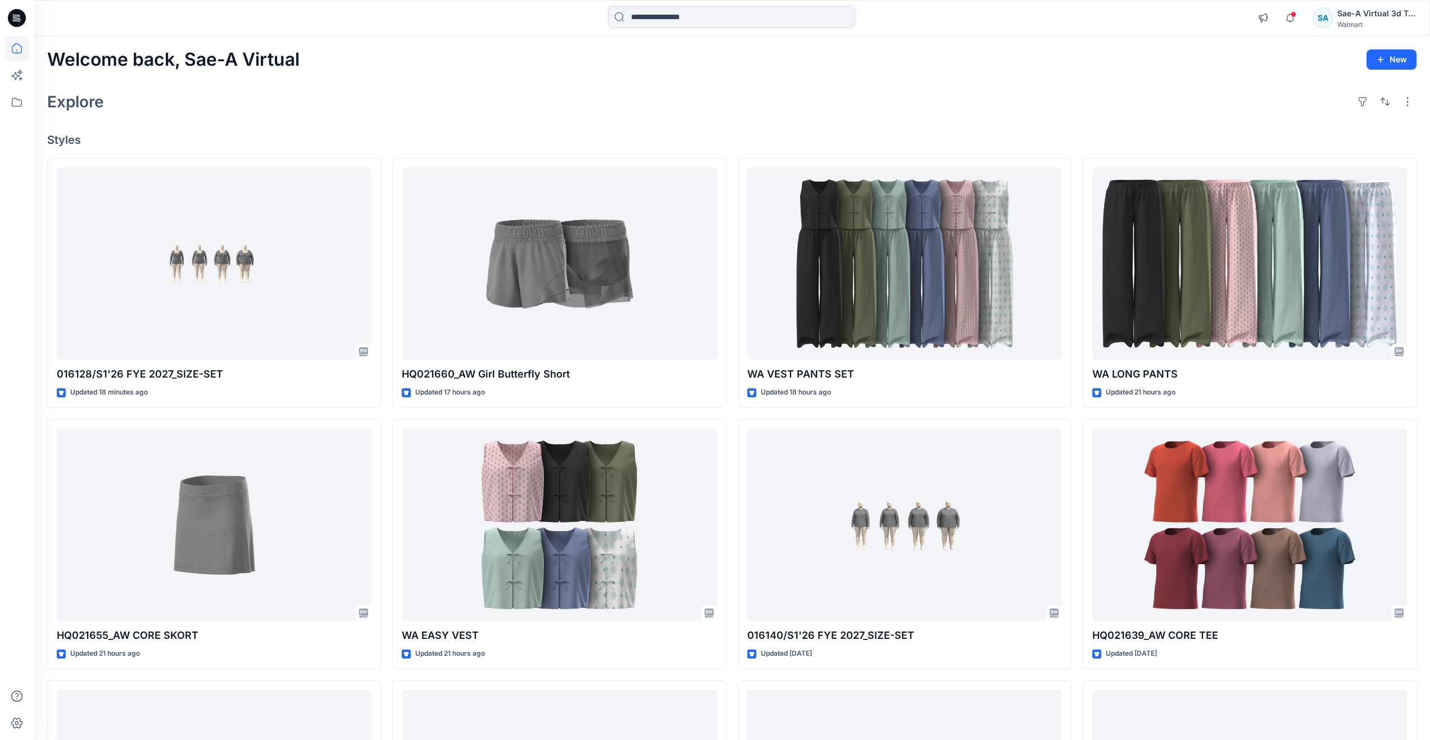
click at [440, 134] on h4 "Styles" at bounding box center [731, 139] width 1369 height 13
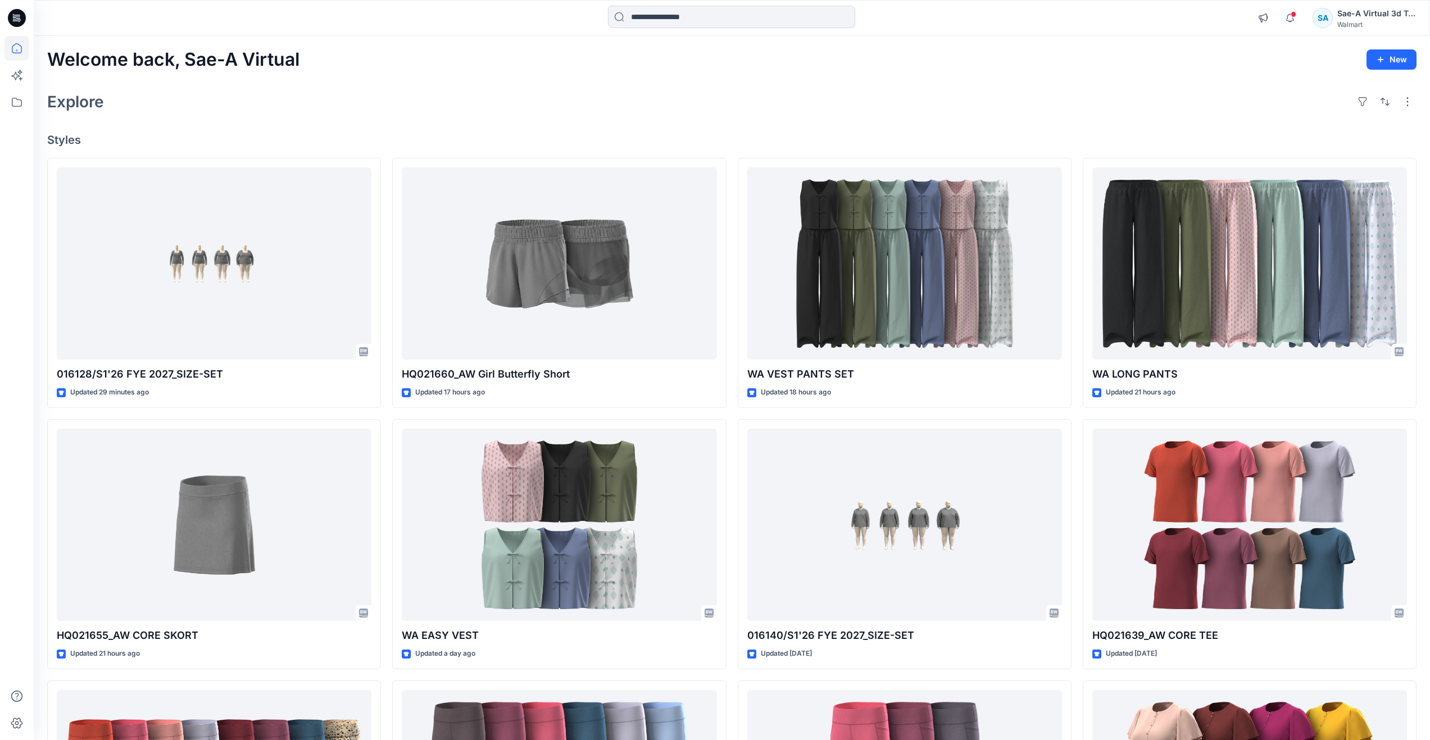
click at [393, 96] on div "Explore" at bounding box center [731, 101] width 1369 height 27
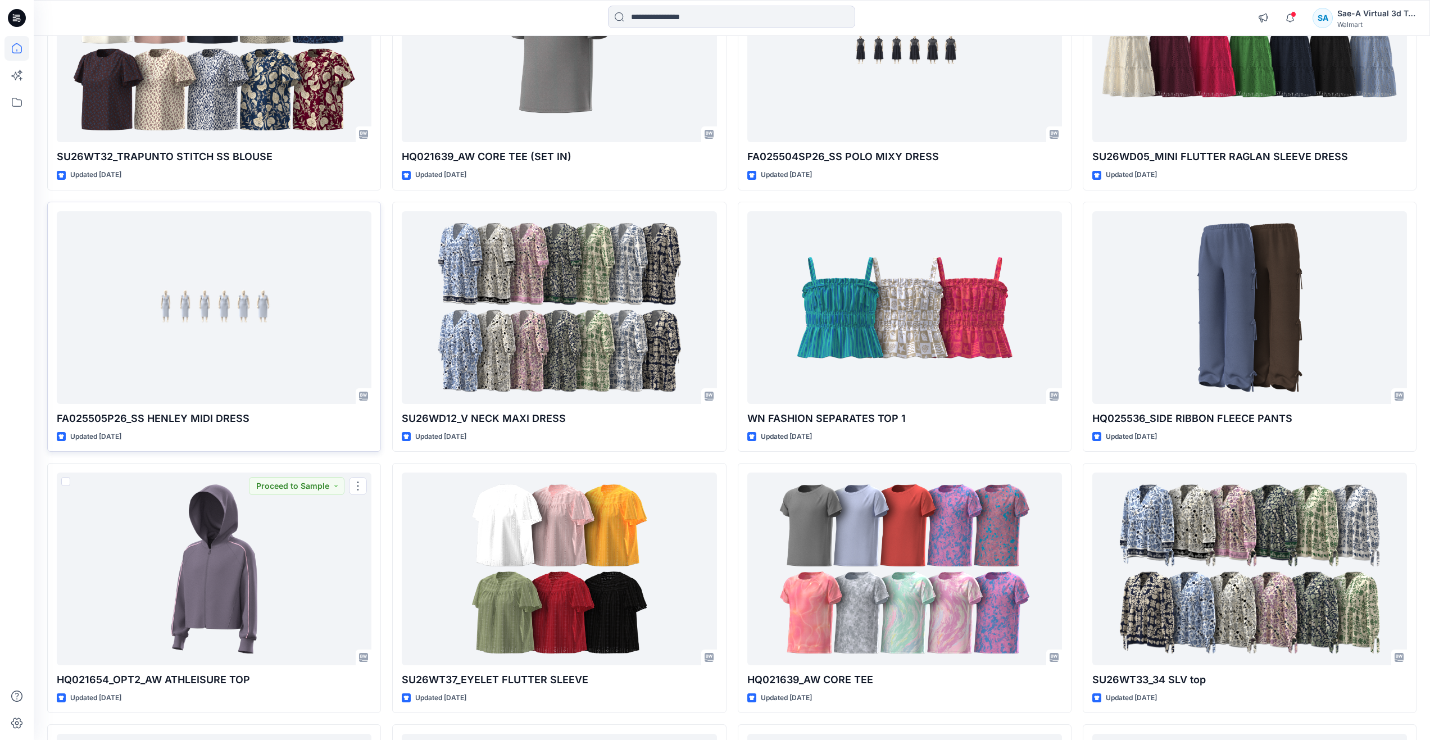
scroll to position [1517, 0]
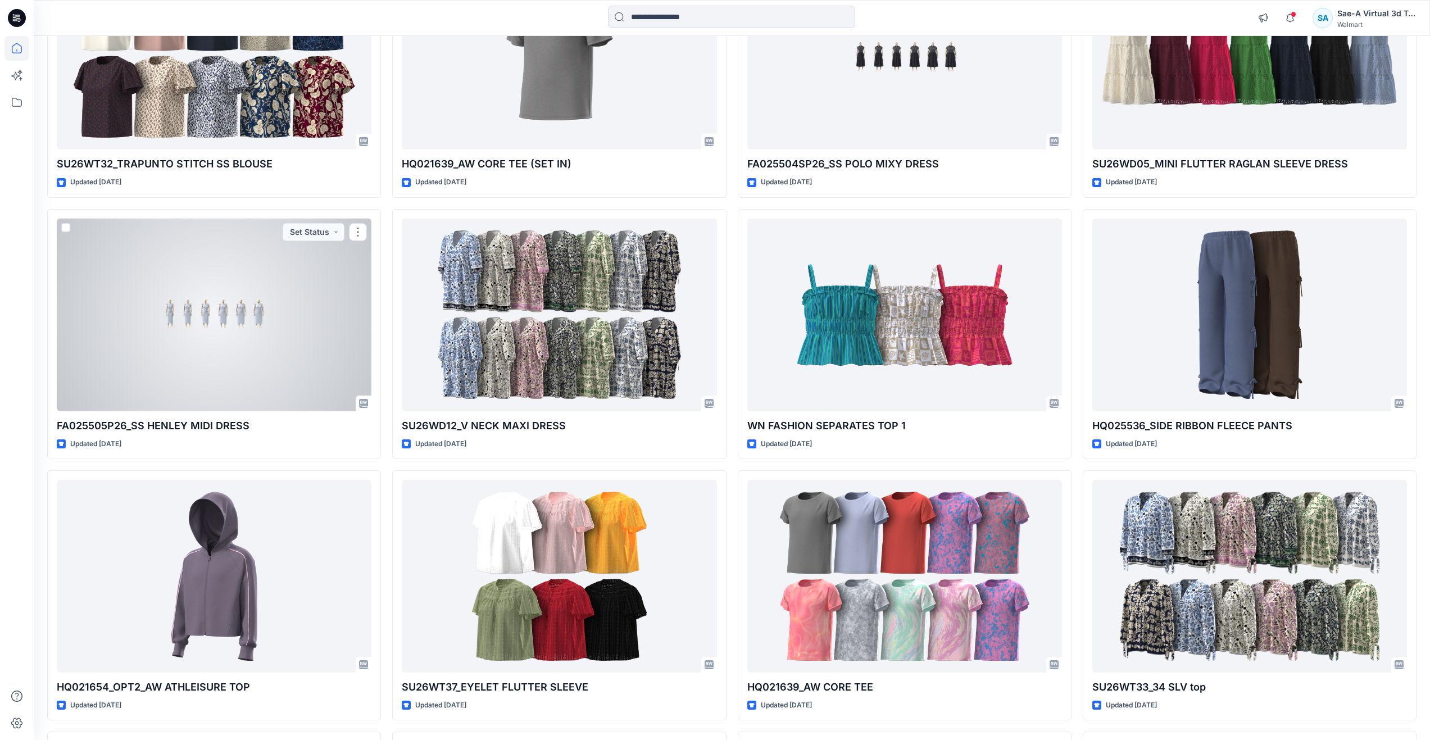
click at [187, 382] on div at bounding box center [214, 315] width 315 height 193
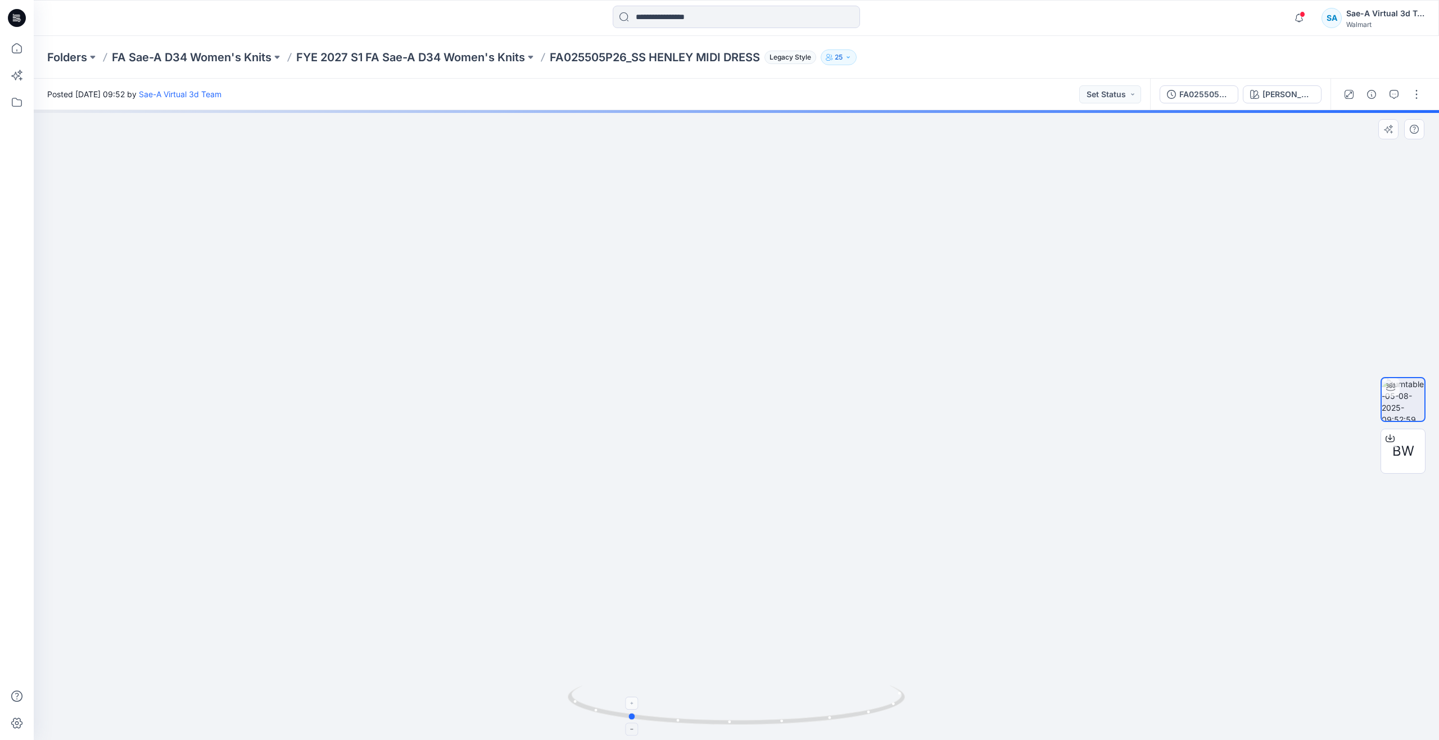
drag, startPoint x: 740, startPoint y: 718, endPoint x: 632, endPoint y: 696, distance: 110.1
click at [632, 696] on icon at bounding box center [738, 707] width 340 height 42
drag, startPoint x: 634, startPoint y: 717, endPoint x: 565, endPoint y: 691, distance: 74.0
click at [565, 691] on div at bounding box center [736, 425] width 1405 height 630
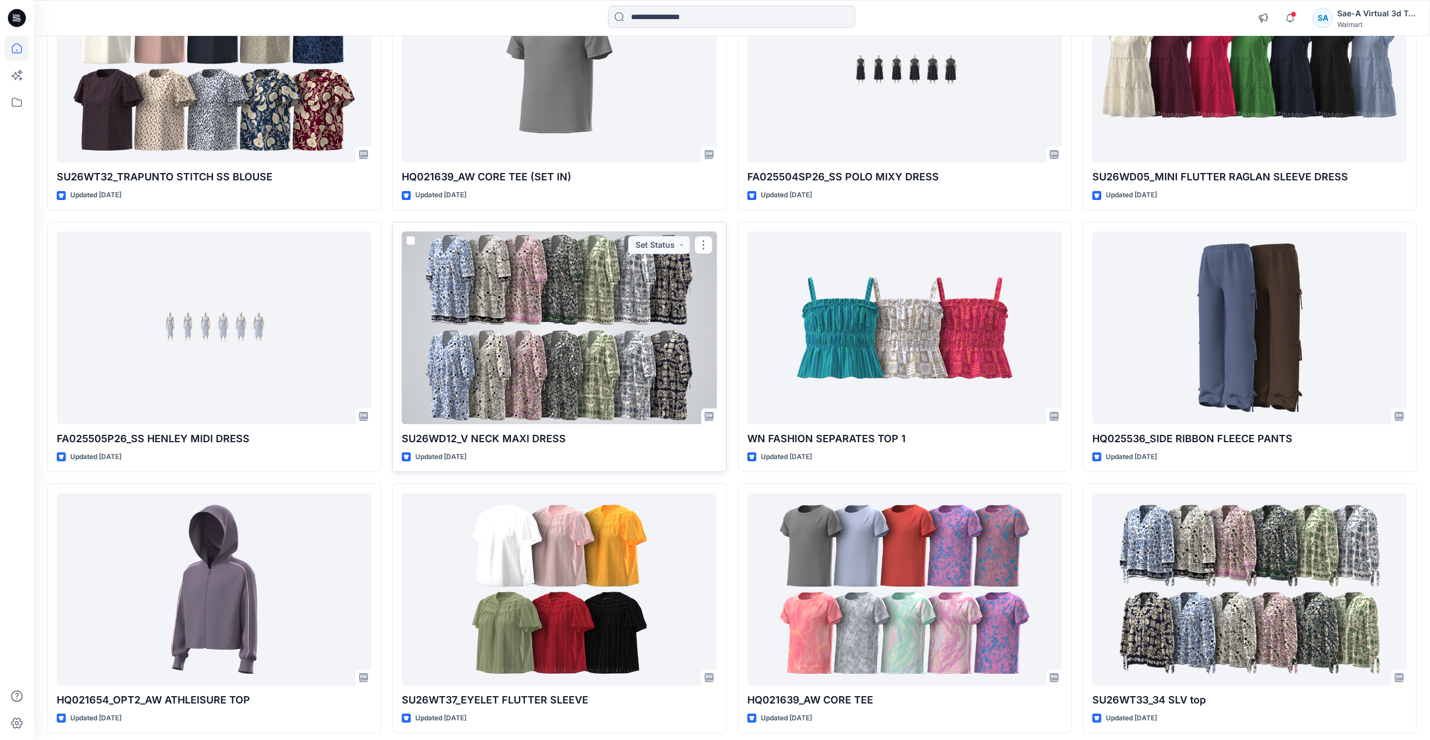
scroll to position [1461, 0]
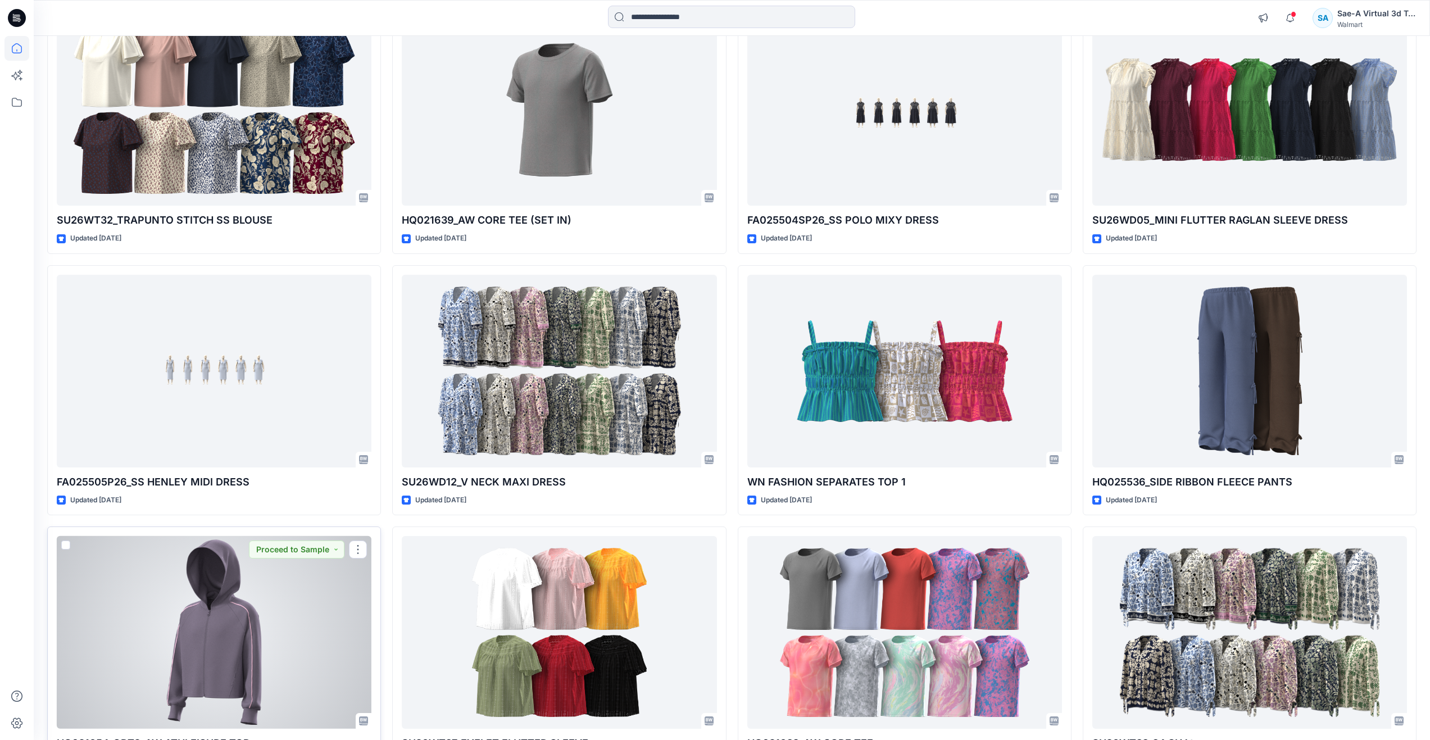
click at [241, 650] on div at bounding box center [214, 632] width 315 height 193
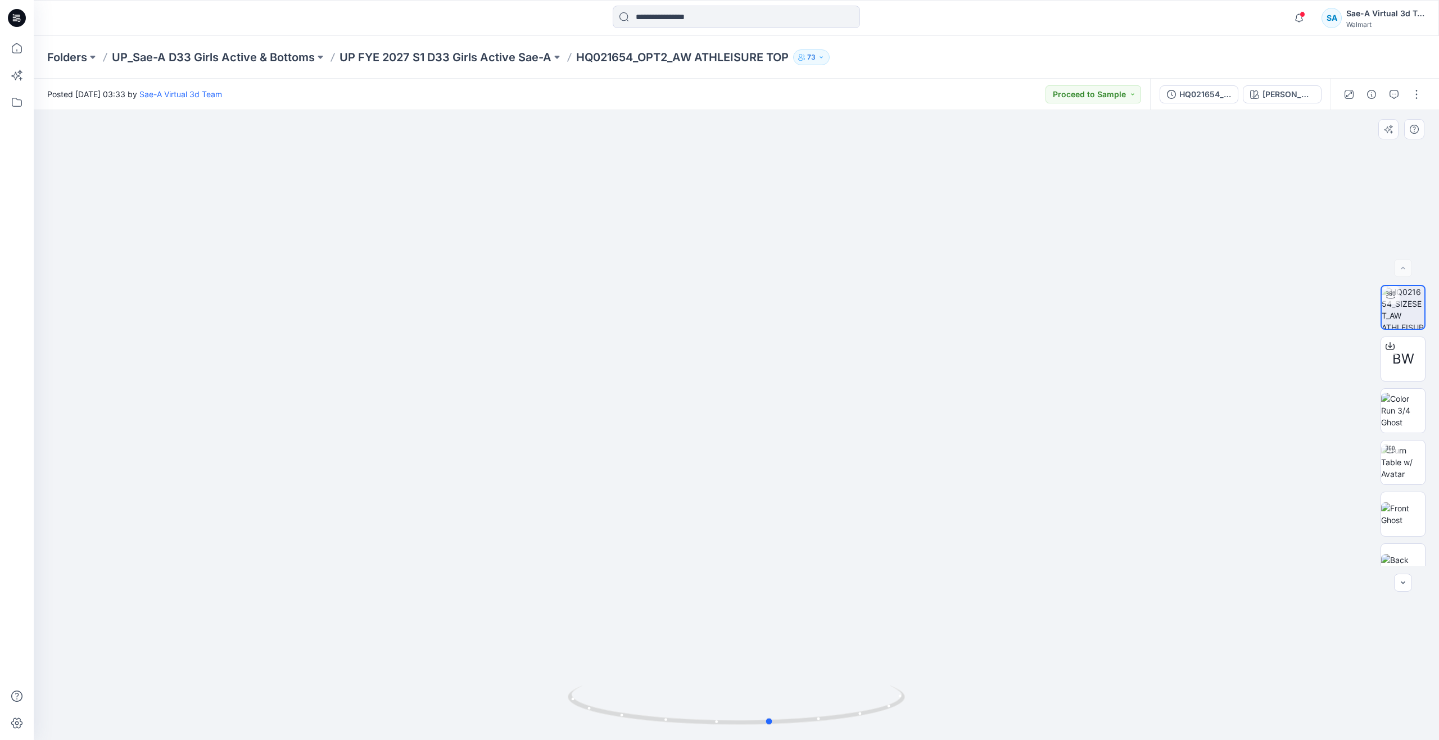
drag, startPoint x: 737, startPoint y: 727, endPoint x: 434, endPoint y: 658, distance: 310.7
click at [434, 658] on div at bounding box center [736, 425] width 1405 height 630
click at [15, 44] on icon at bounding box center [17, 48] width 10 height 10
